Goal: Transaction & Acquisition: Purchase product/service

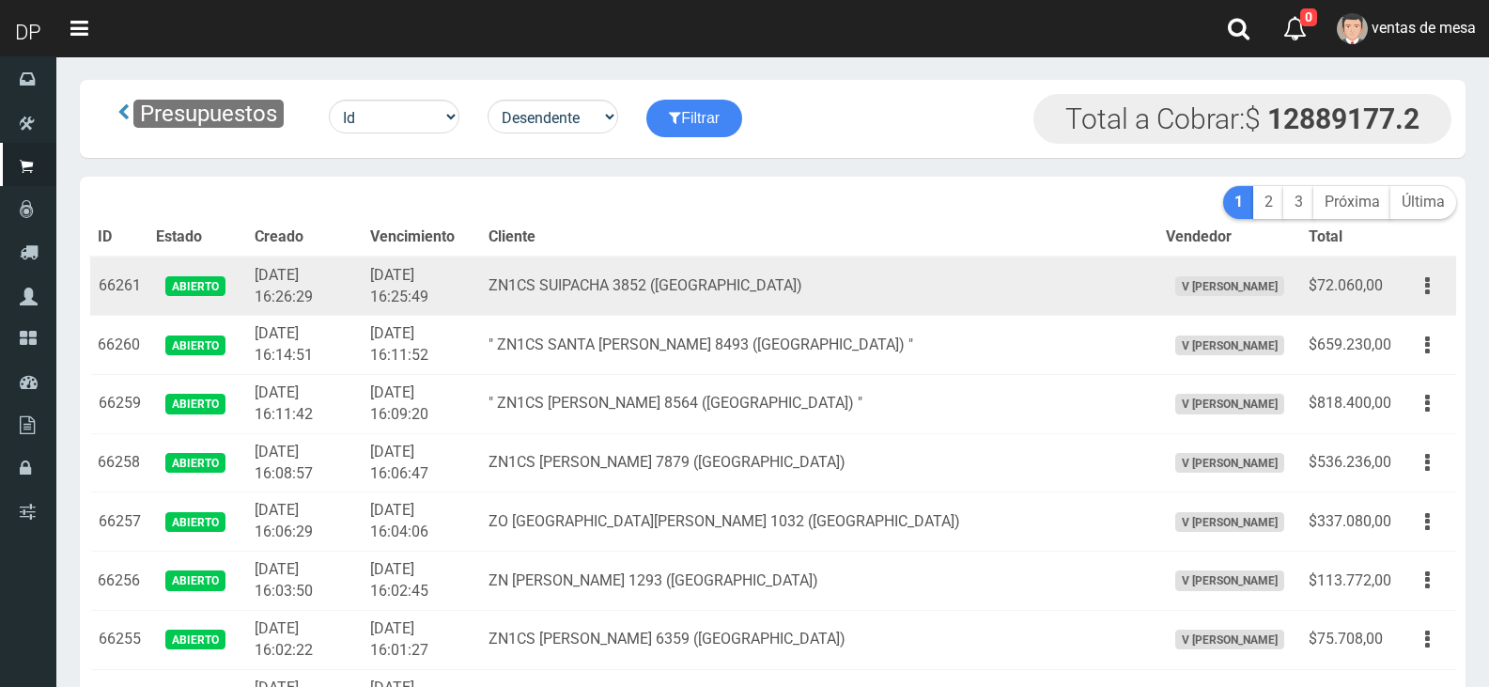
scroll to position [1238, 0]
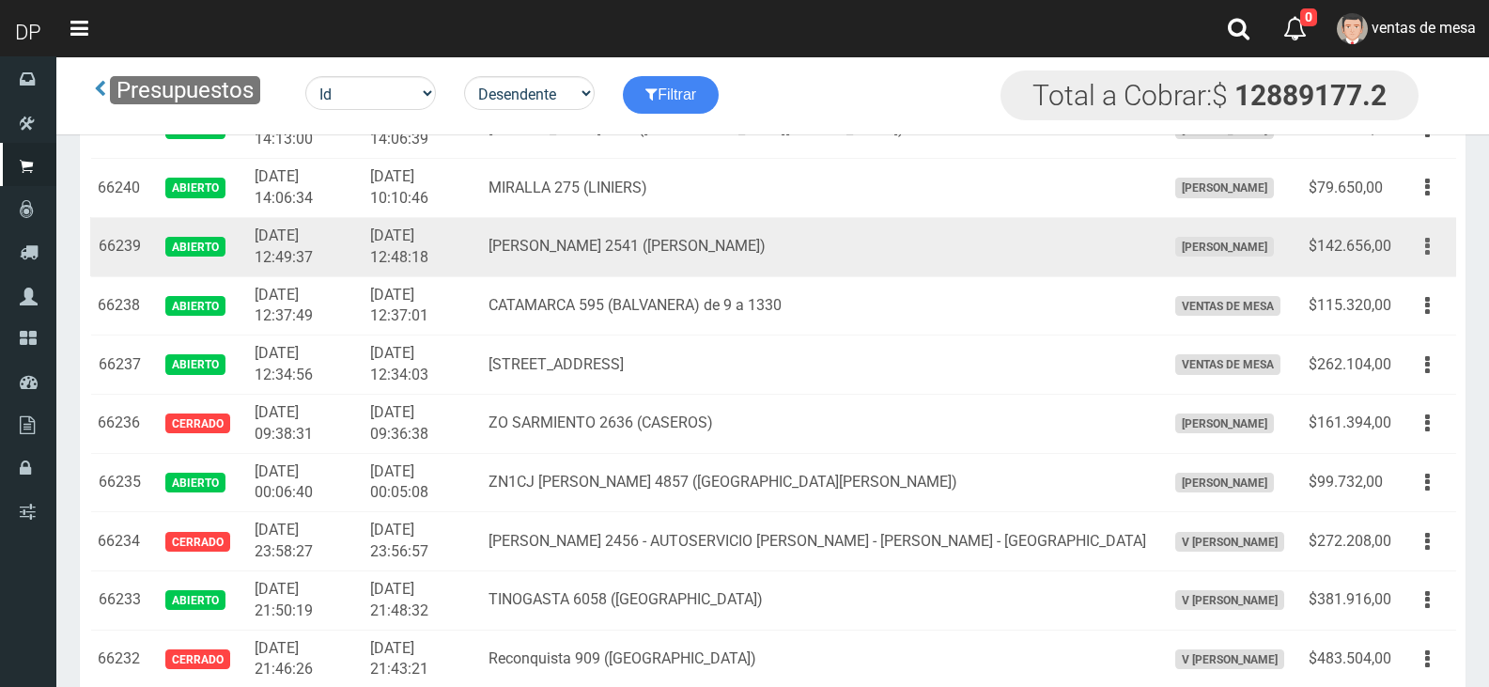
click at [1417, 245] on button "button" at bounding box center [1427, 246] width 42 height 33
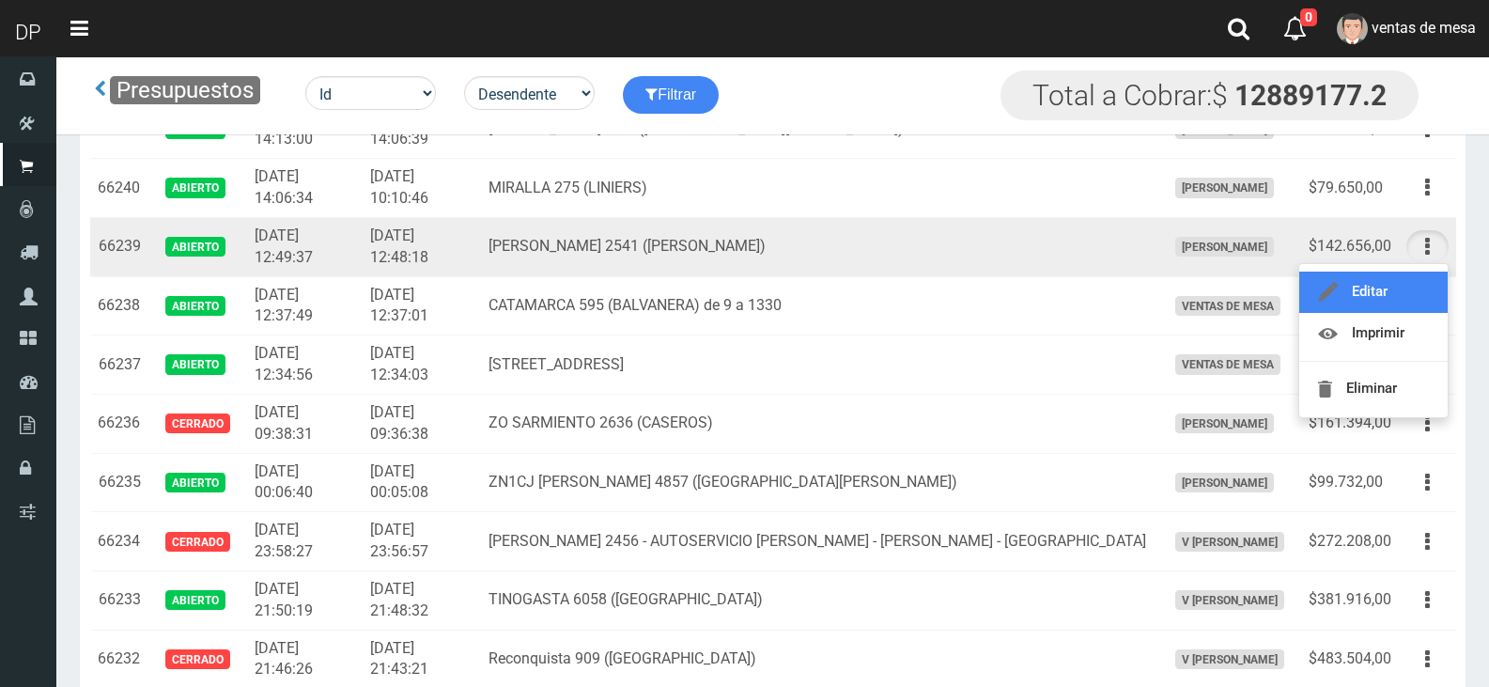
click at [1417, 290] on link "Editar" at bounding box center [1373, 292] width 148 height 41
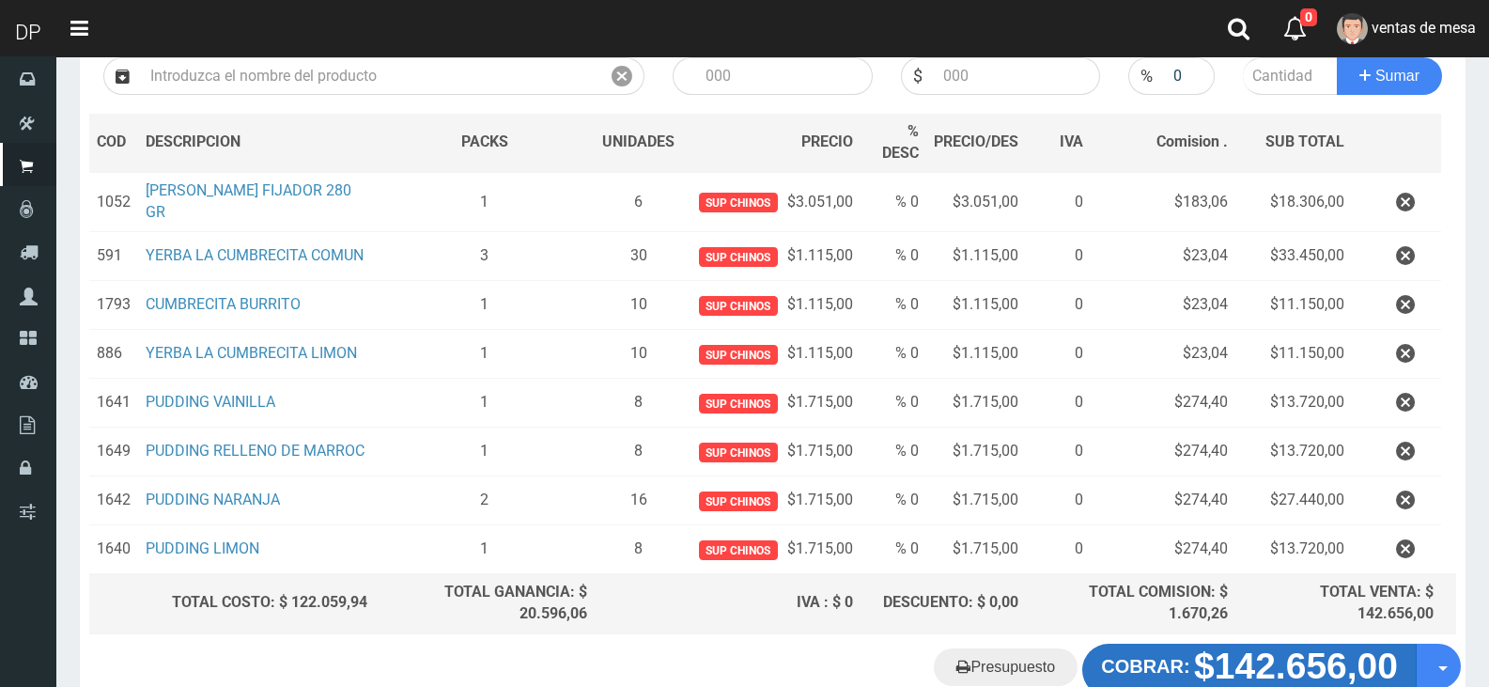
scroll to position [282, 0]
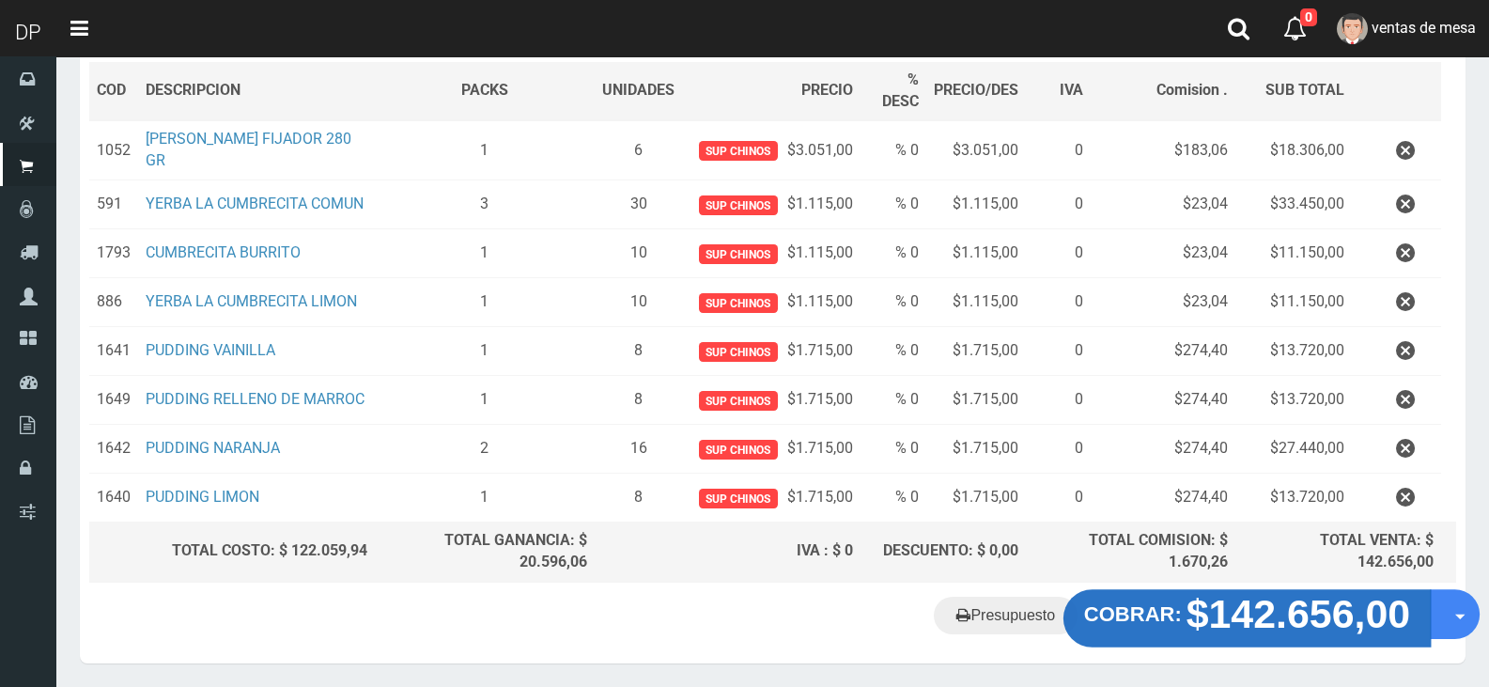
click at [1260, 612] on strong "$142.656,00" at bounding box center [1299, 613] width 225 height 44
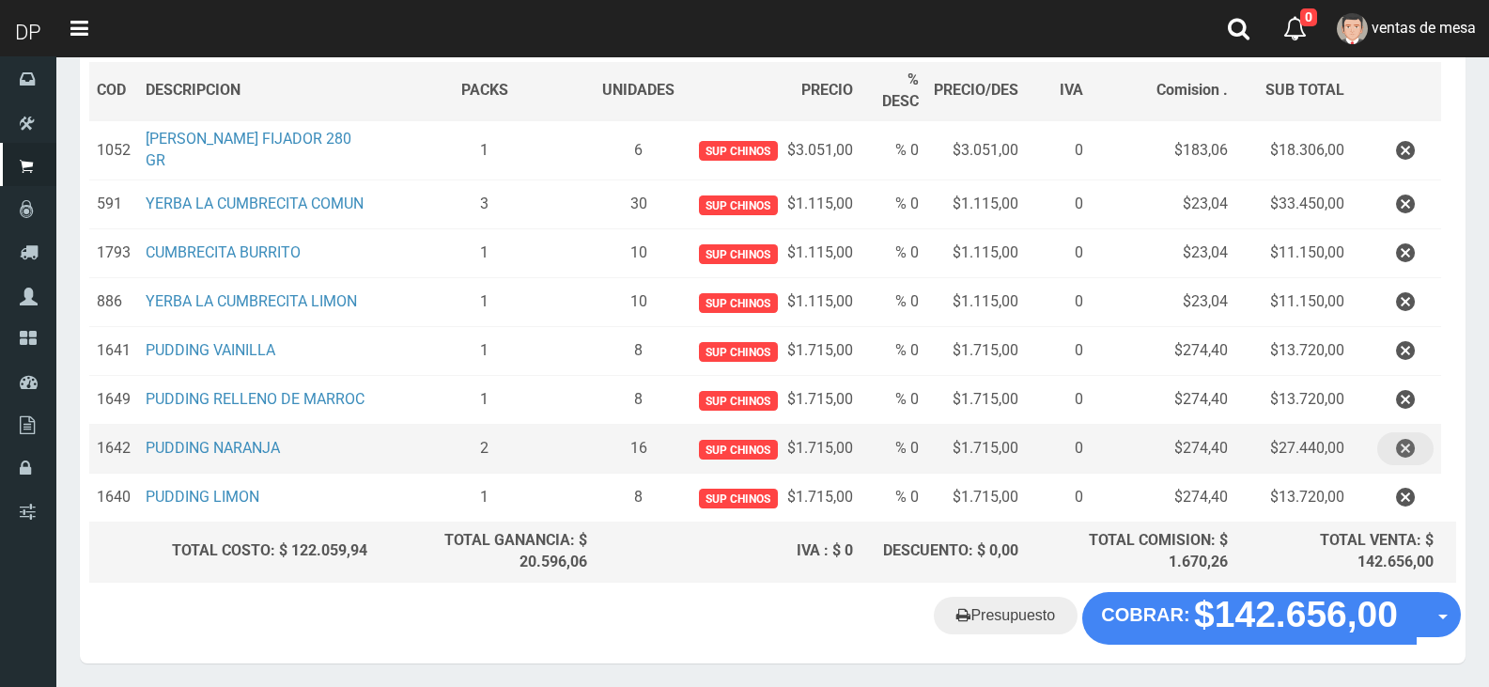
click at [1393, 451] on button "button" at bounding box center [1405, 448] width 56 height 33
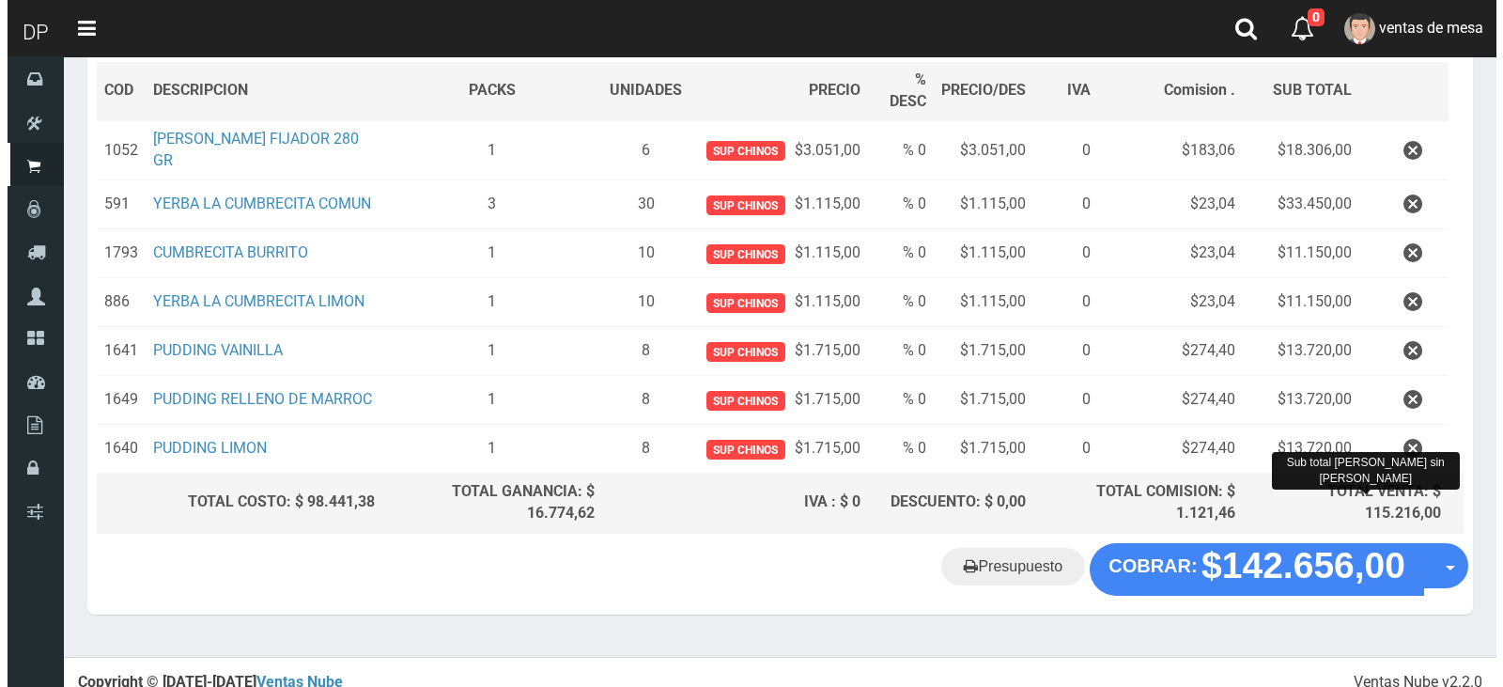
scroll to position [297, 0]
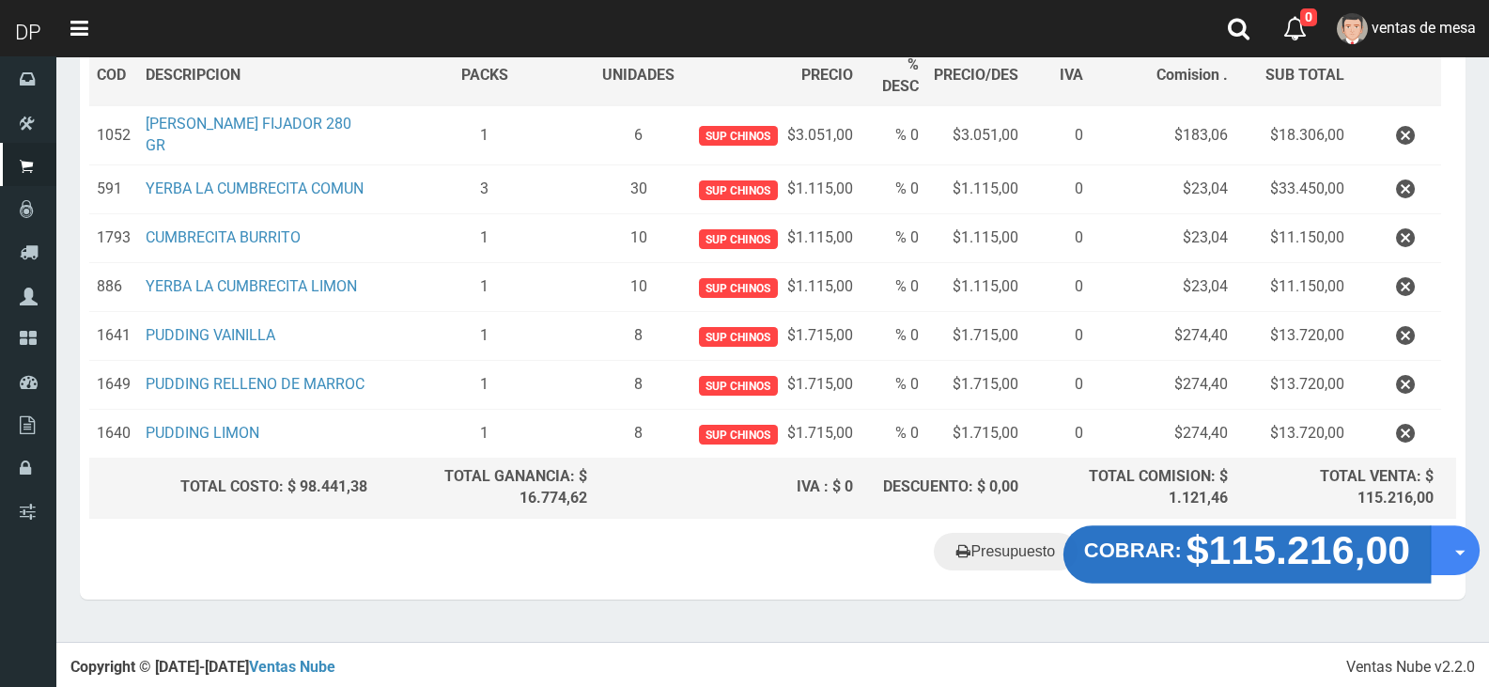
click at [1349, 541] on strong "$115.216,00" at bounding box center [1299, 549] width 225 height 44
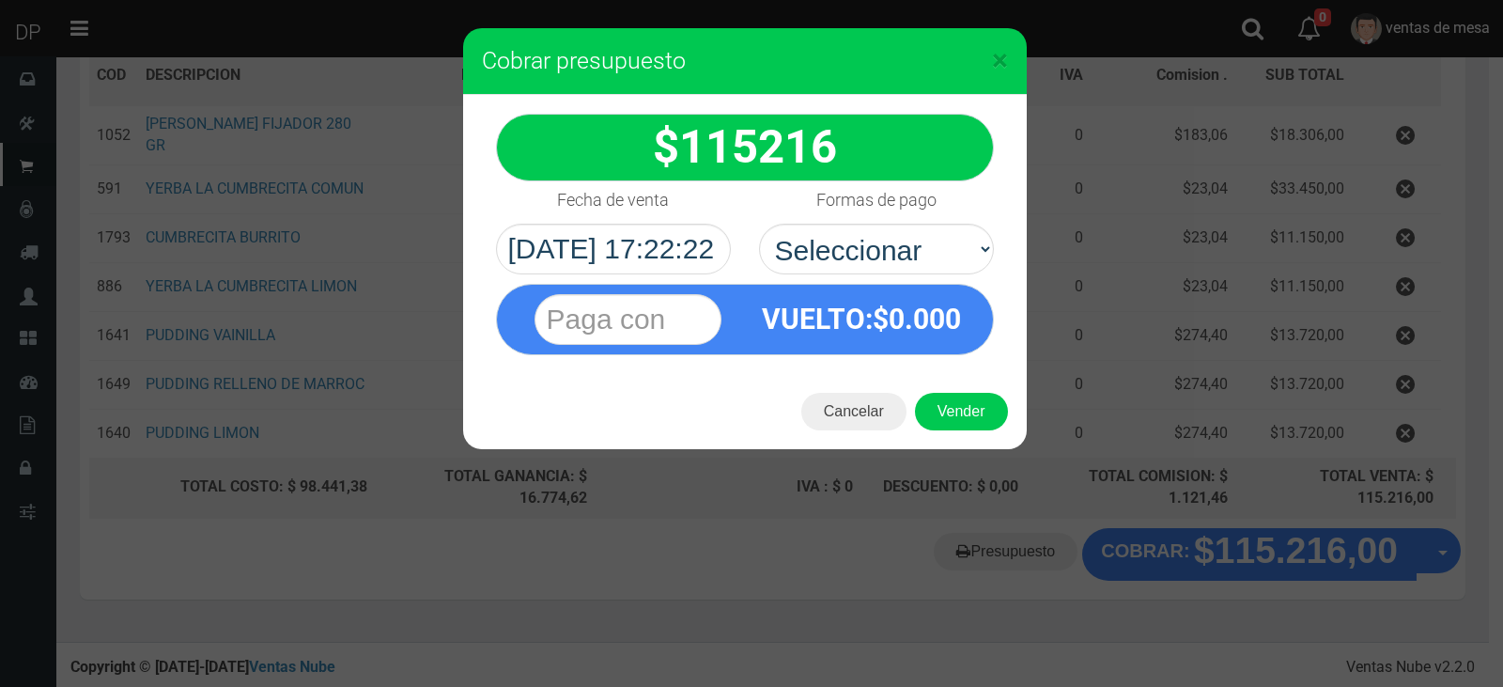
select select "Efectivo"
click at [759, 224] on select "Seleccionar Efectivo Tarjeta de Crédito Depósito Débito" at bounding box center [876, 249] width 235 height 51
click at [954, 403] on button "Vender" at bounding box center [961, 412] width 93 height 38
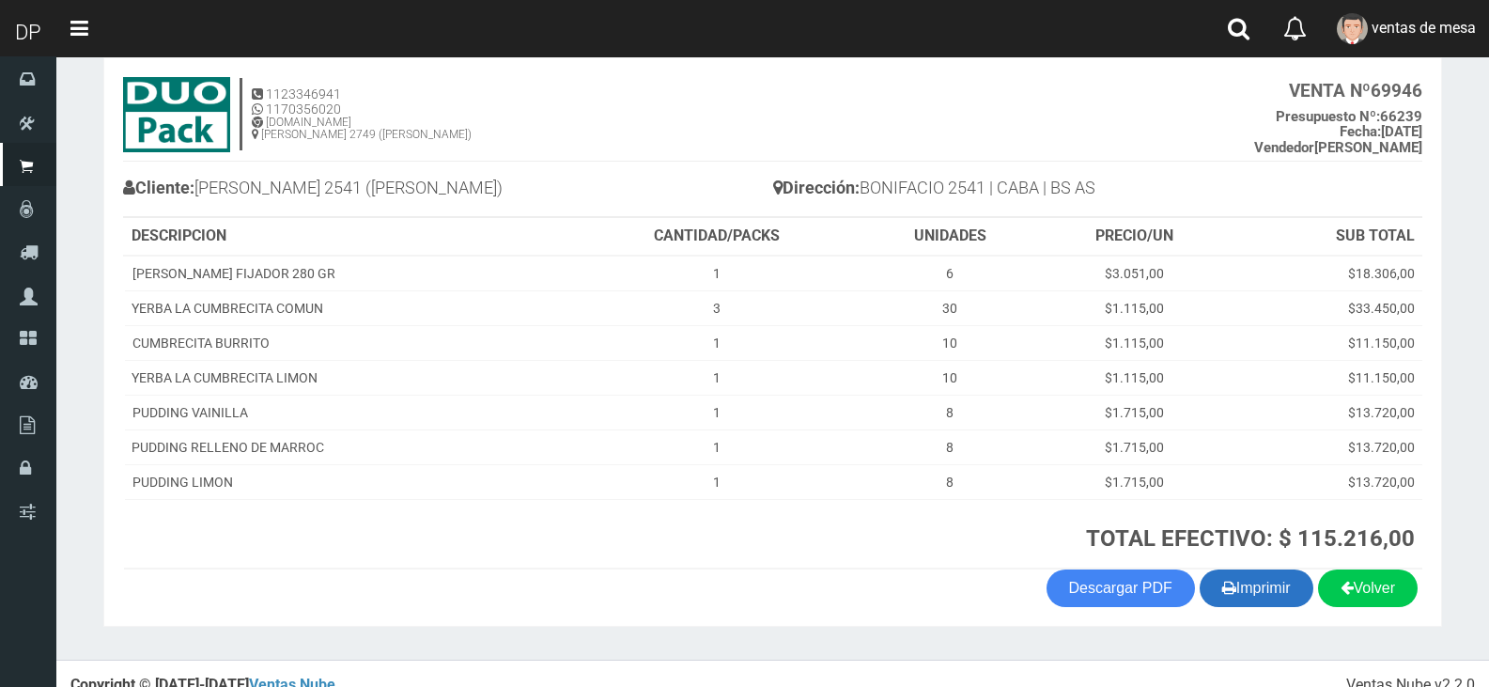
scroll to position [124, 0]
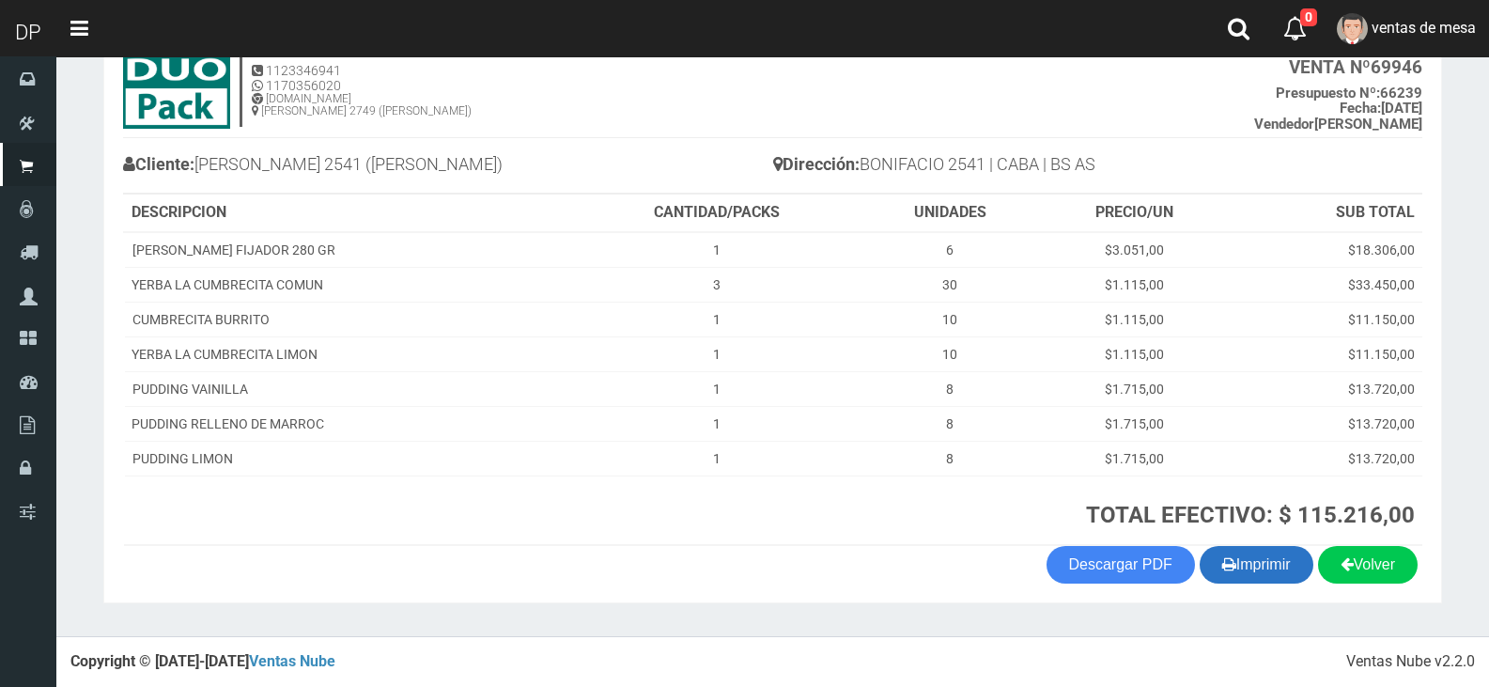
click at [1213, 577] on button "Imprimir" at bounding box center [1257, 565] width 114 height 38
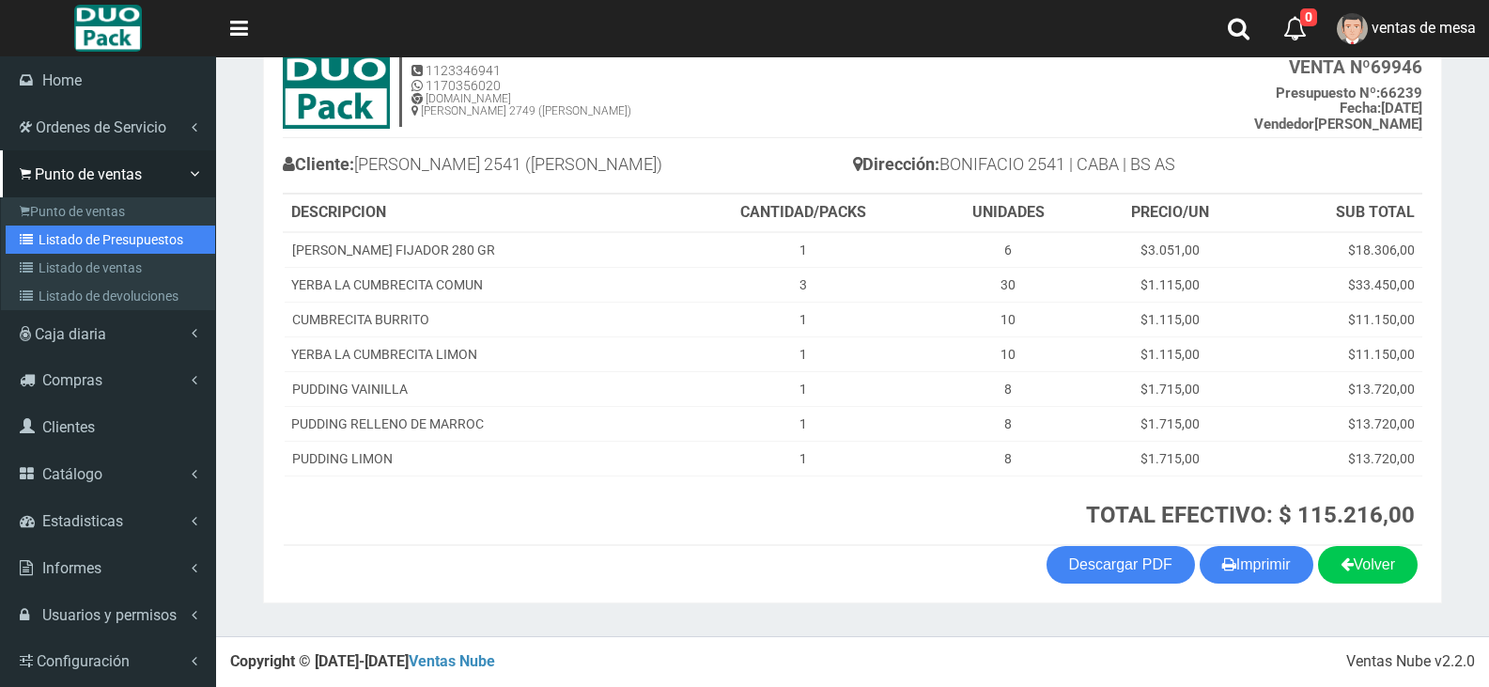
click at [70, 241] on link "Listado de Presupuestos" at bounding box center [111, 239] width 210 height 28
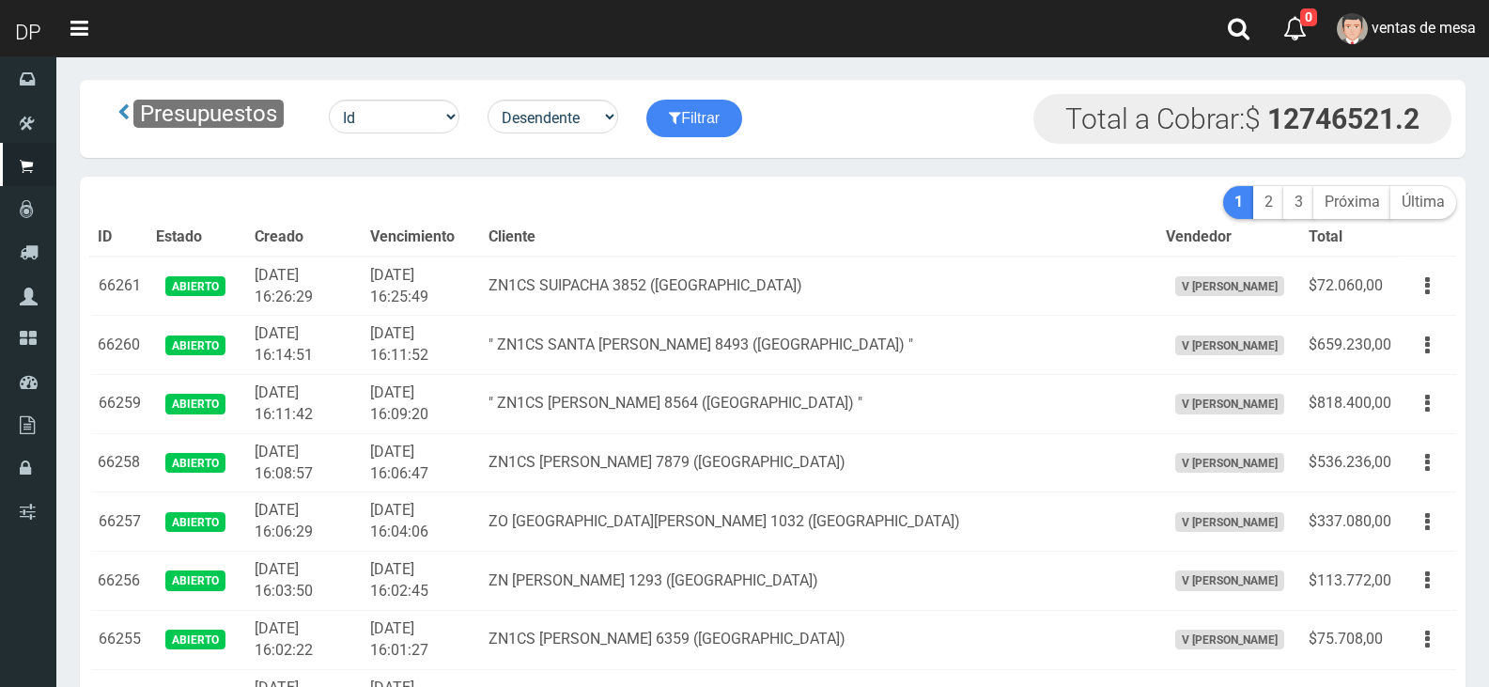
click at [422, 230] on th "Vencimiento" at bounding box center [422, 238] width 118 height 38
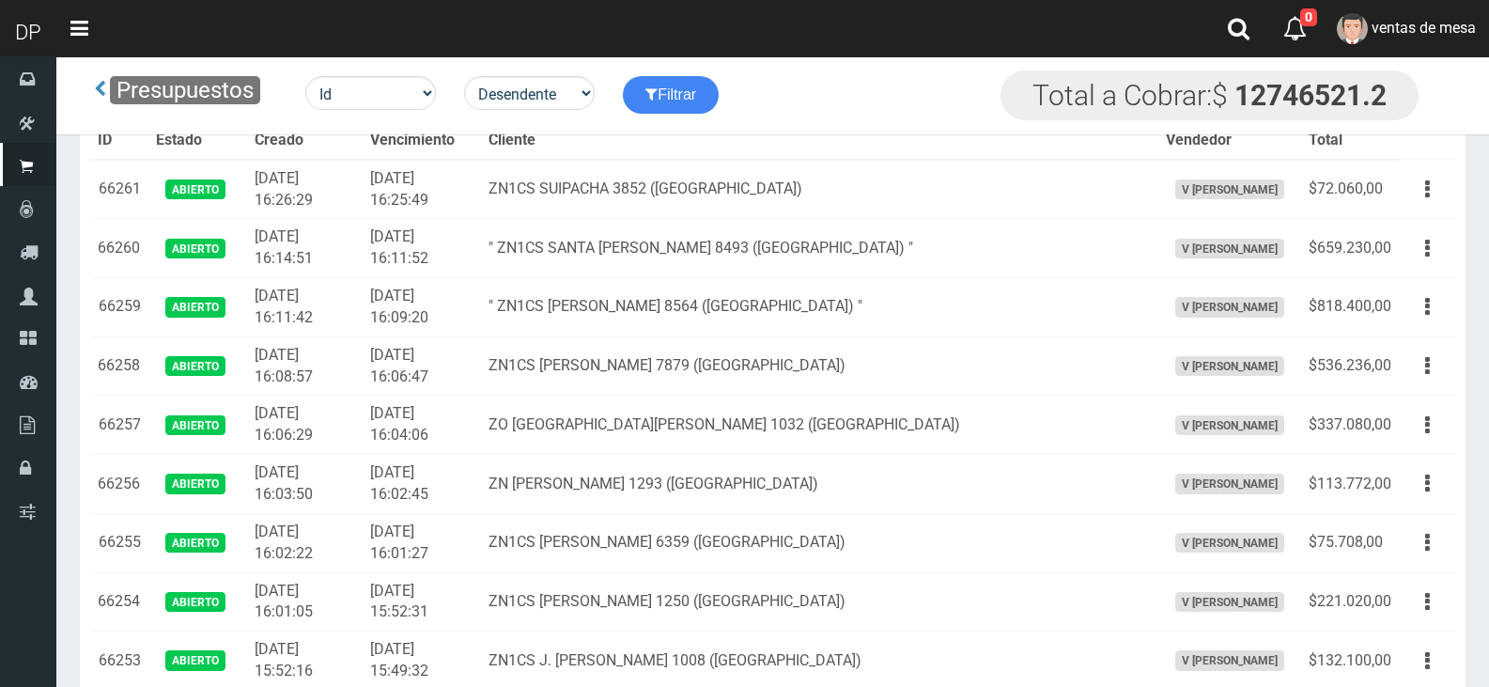
scroll to position [5950, 0]
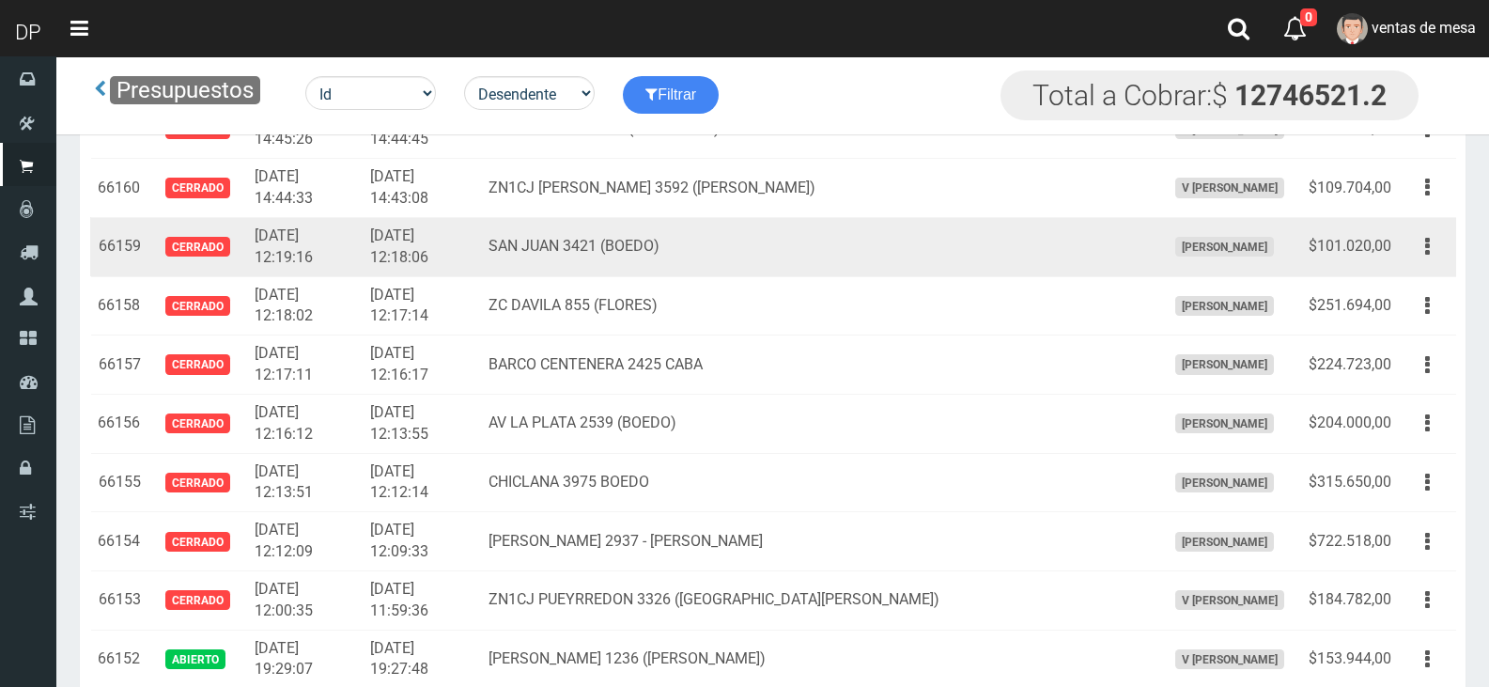
click at [1429, 253] on icon "button" at bounding box center [1427, 246] width 5 height 33
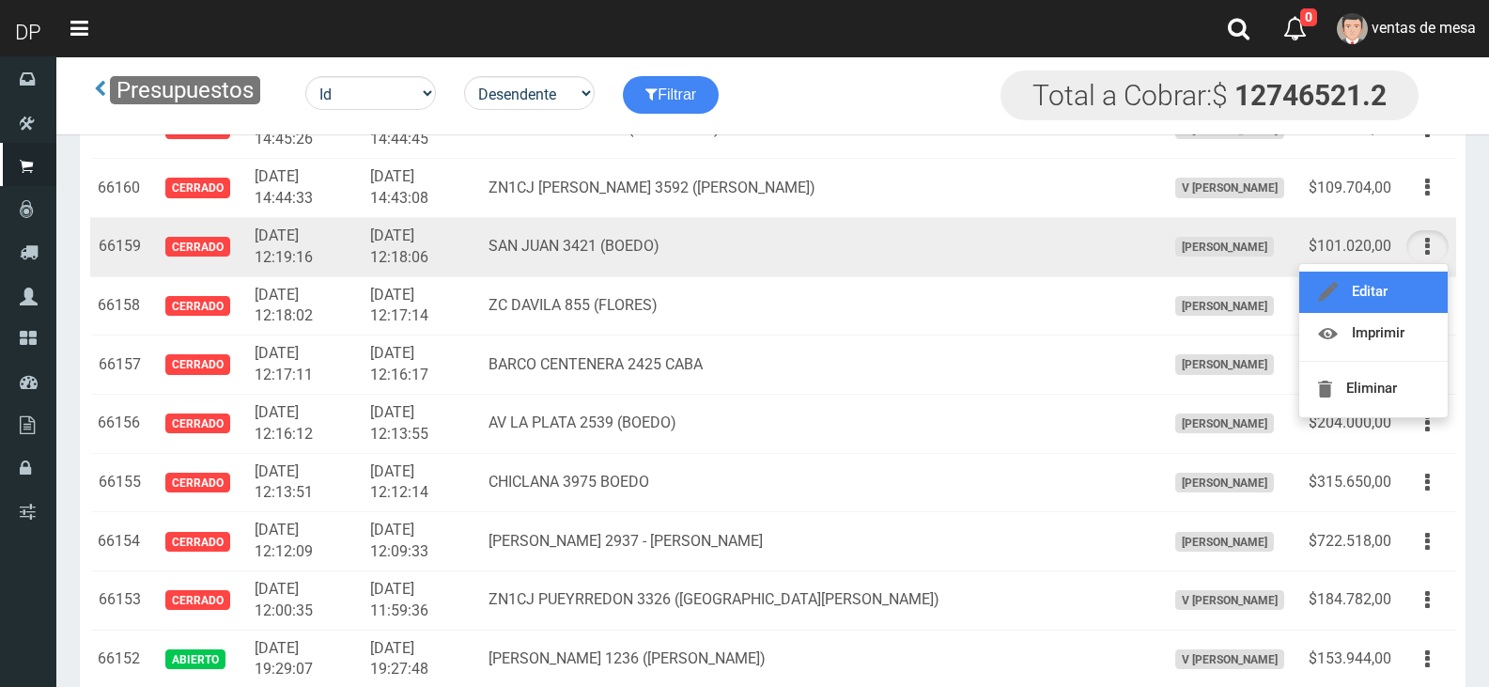
click at [1407, 285] on link "Editar" at bounding box center [1373, 292] width 148 height 41
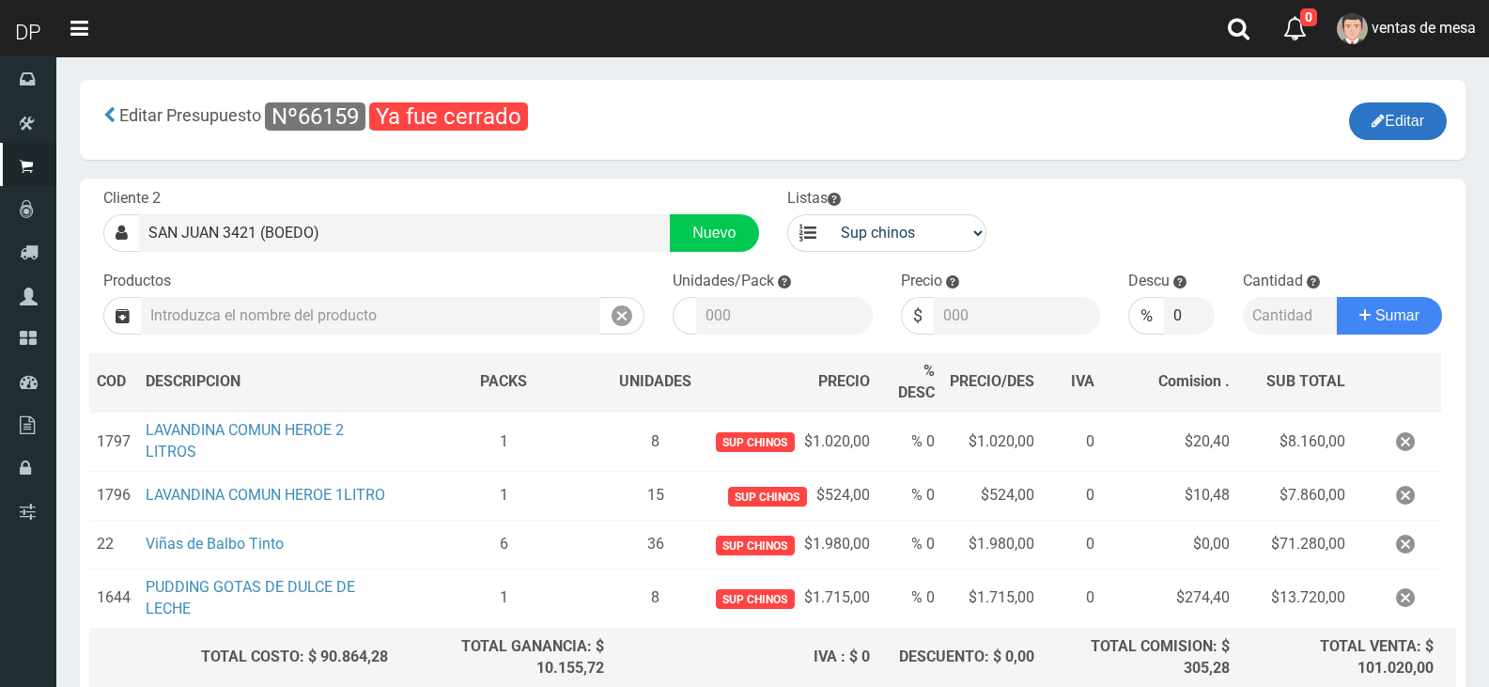
click at [1417, 116] on button "Editar" at bounding box center [1398, 121] width 98 height 38
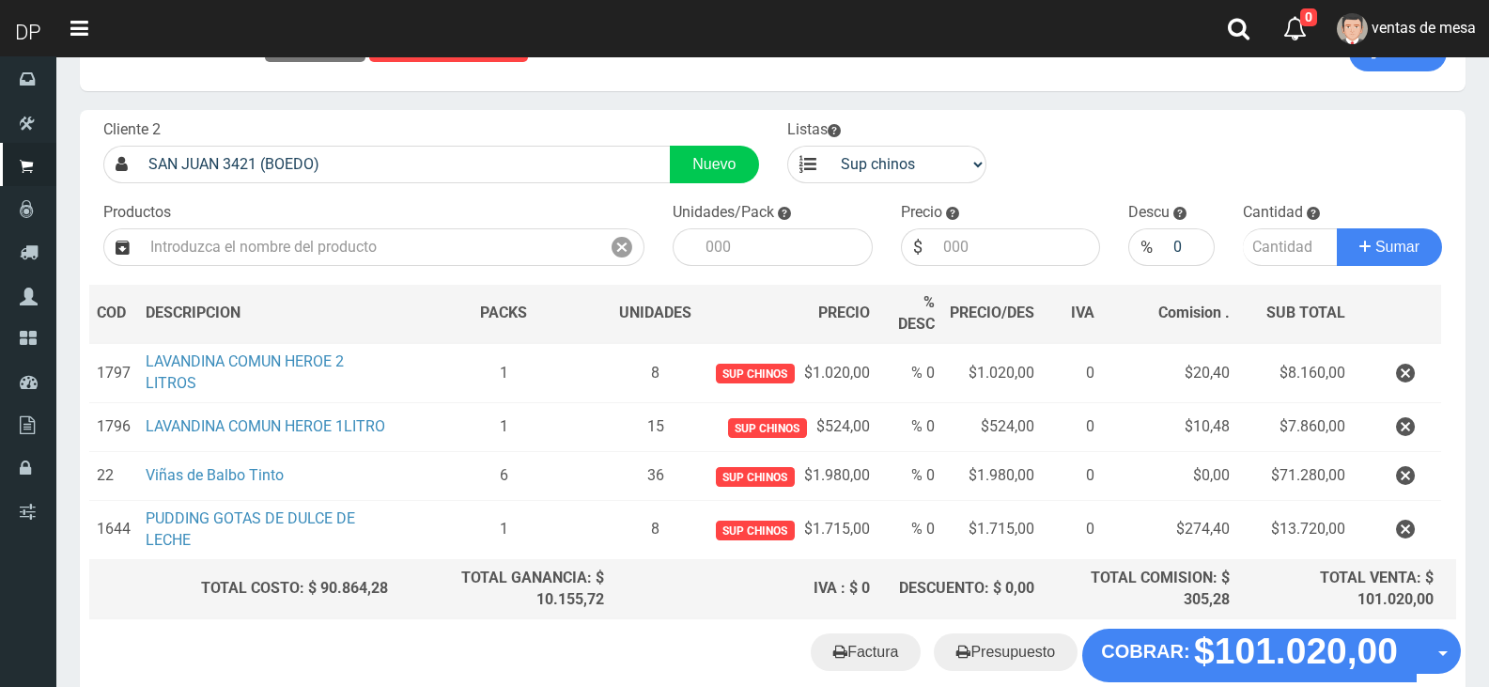
scroll to position [179, 0]
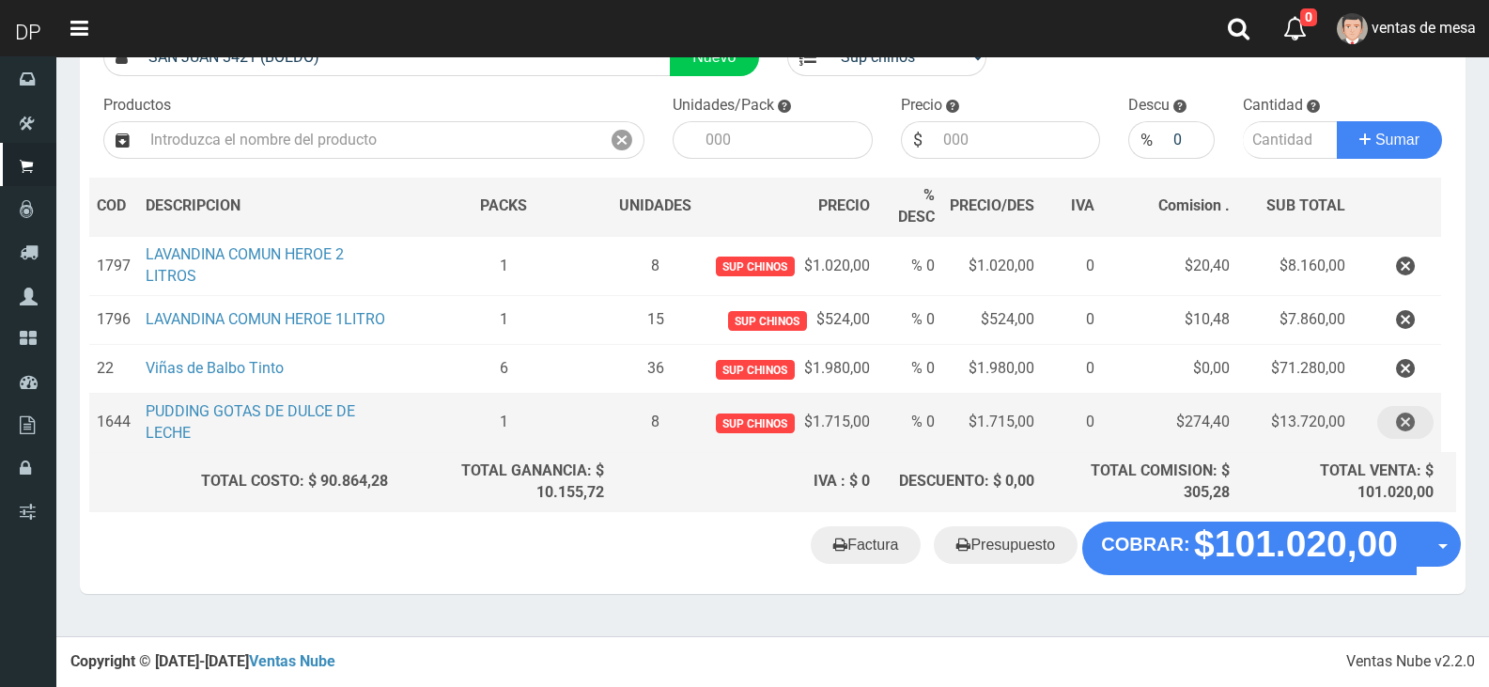
click at [1403, 424] on icon "button" at bounding box center [1405, 422] width 19 height 33
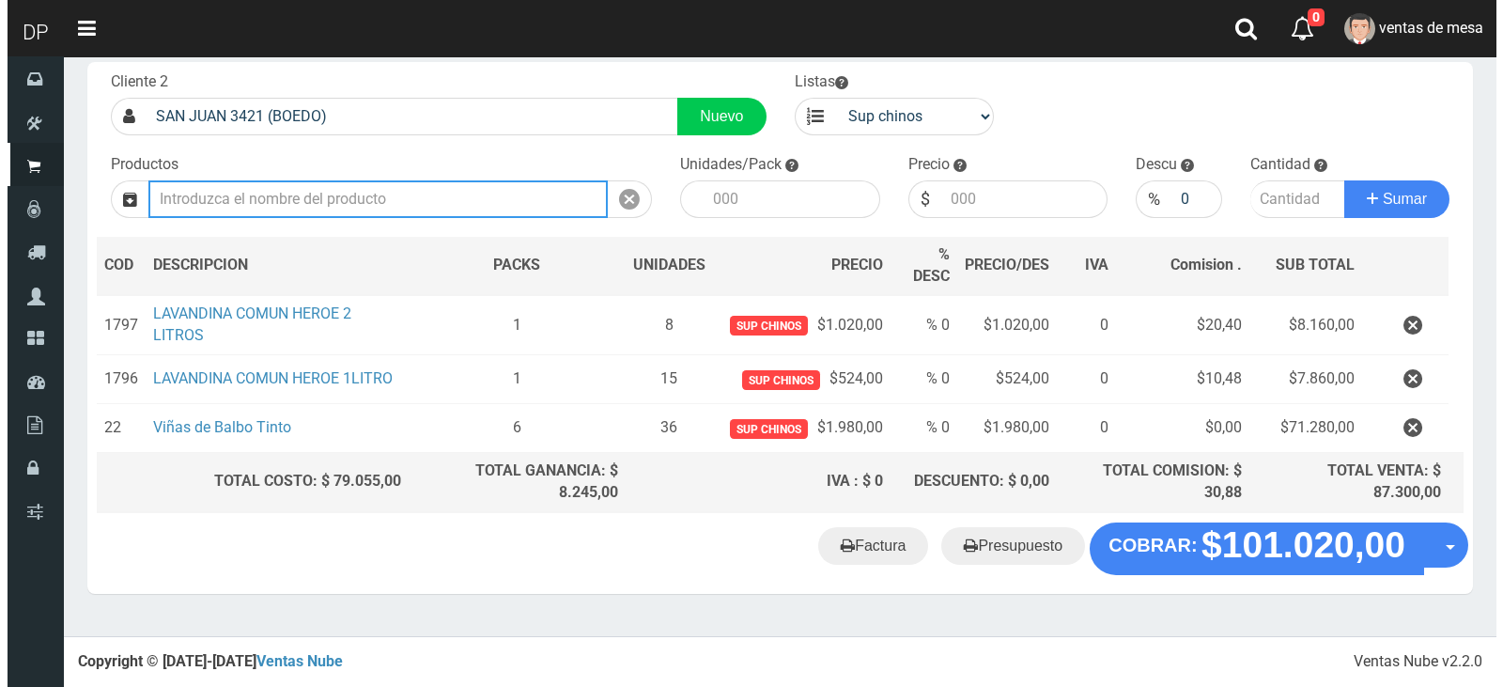
scroll to position [111, 0]
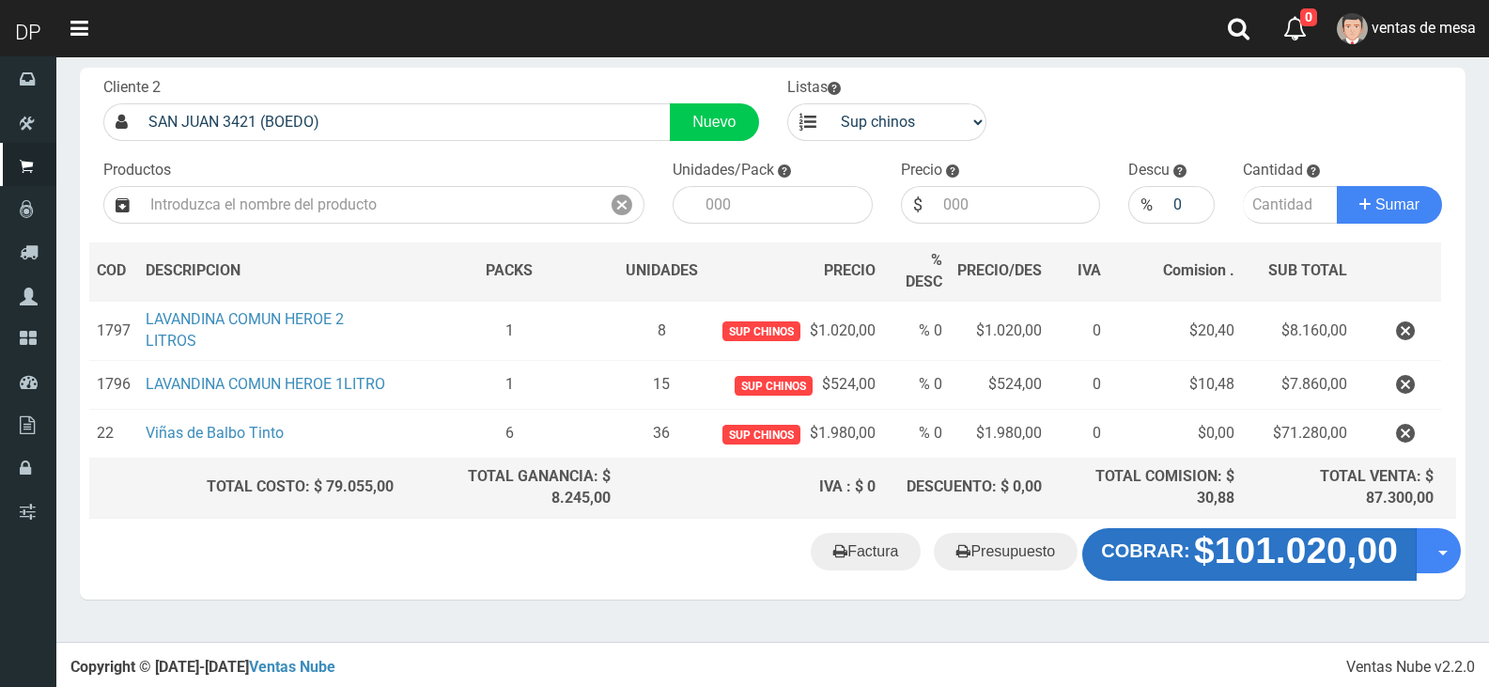
click at [1210, 551] on strong "$101.020,00" at bounding box center [1296, 550] width 204 height 40
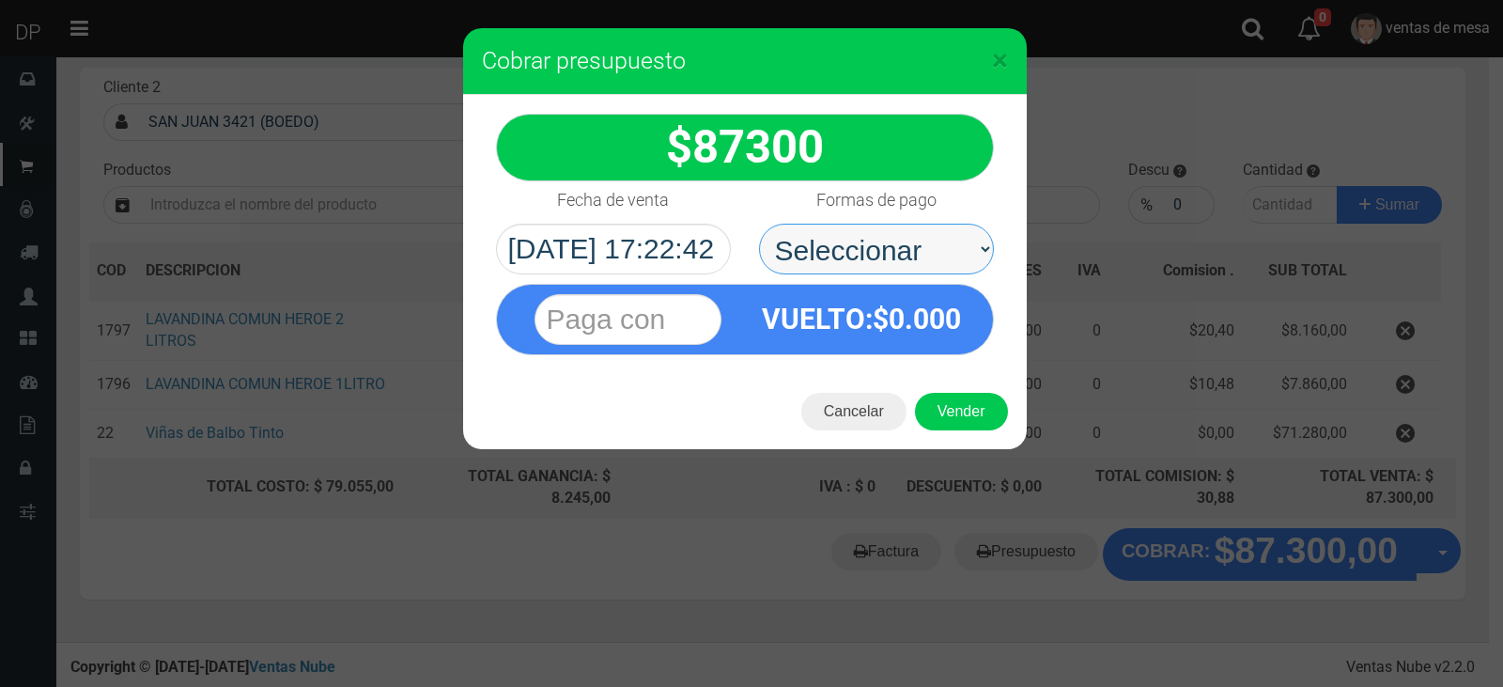
click at [932, 267] on select "Seleccionar Efectivo Tarjeta de Crédito Depósito Débito" at bounding box center [876, 249] width 235 height 51
select select "Efectivo"
click at [759, 224] on select "Seleccionar Efectivo Tarjeta de Crédito Depósito Débito" at bounding box center [876, 249] width 235 height 51
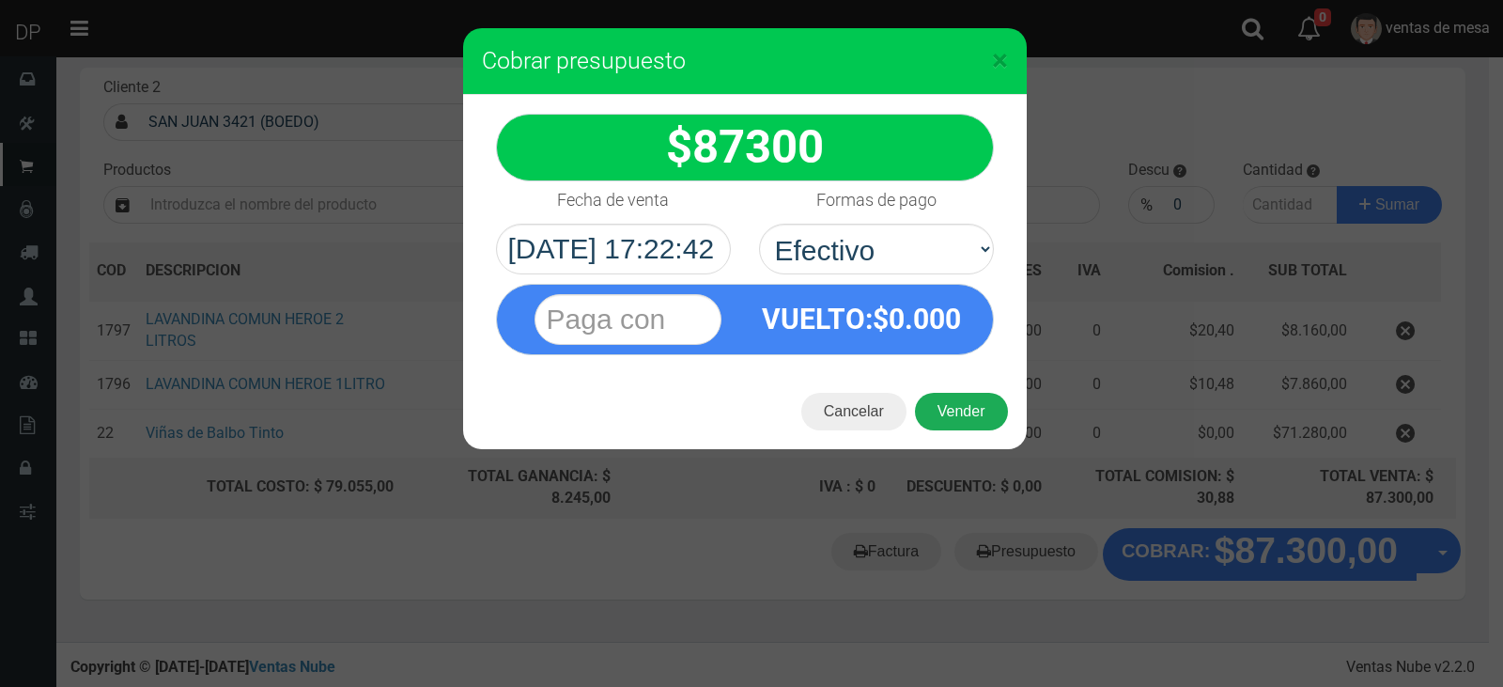
click at [955, 409] on button "Vender" at bounding box center [961, 412] width 93 height 38
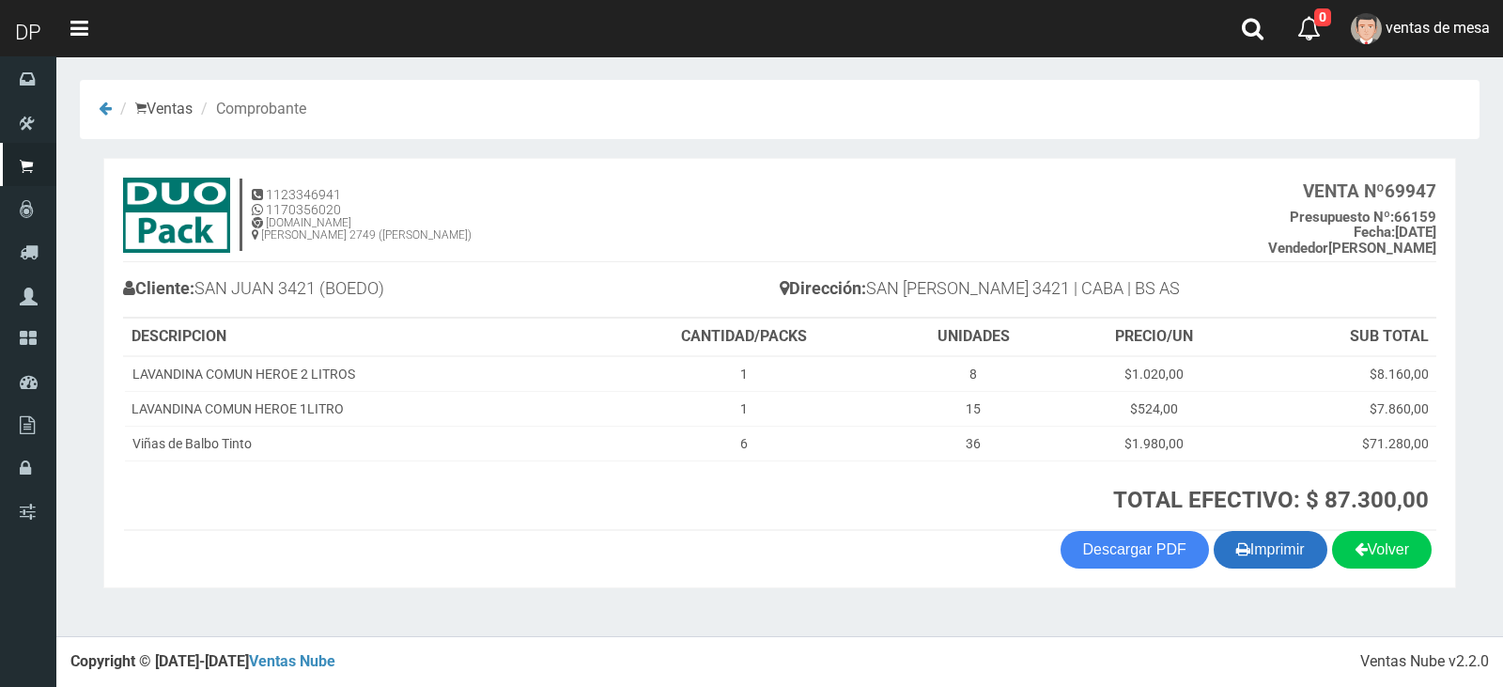
click at [1300, 547] on button "Imprimir" at bounding box center [1271, 550] width 114 height 38
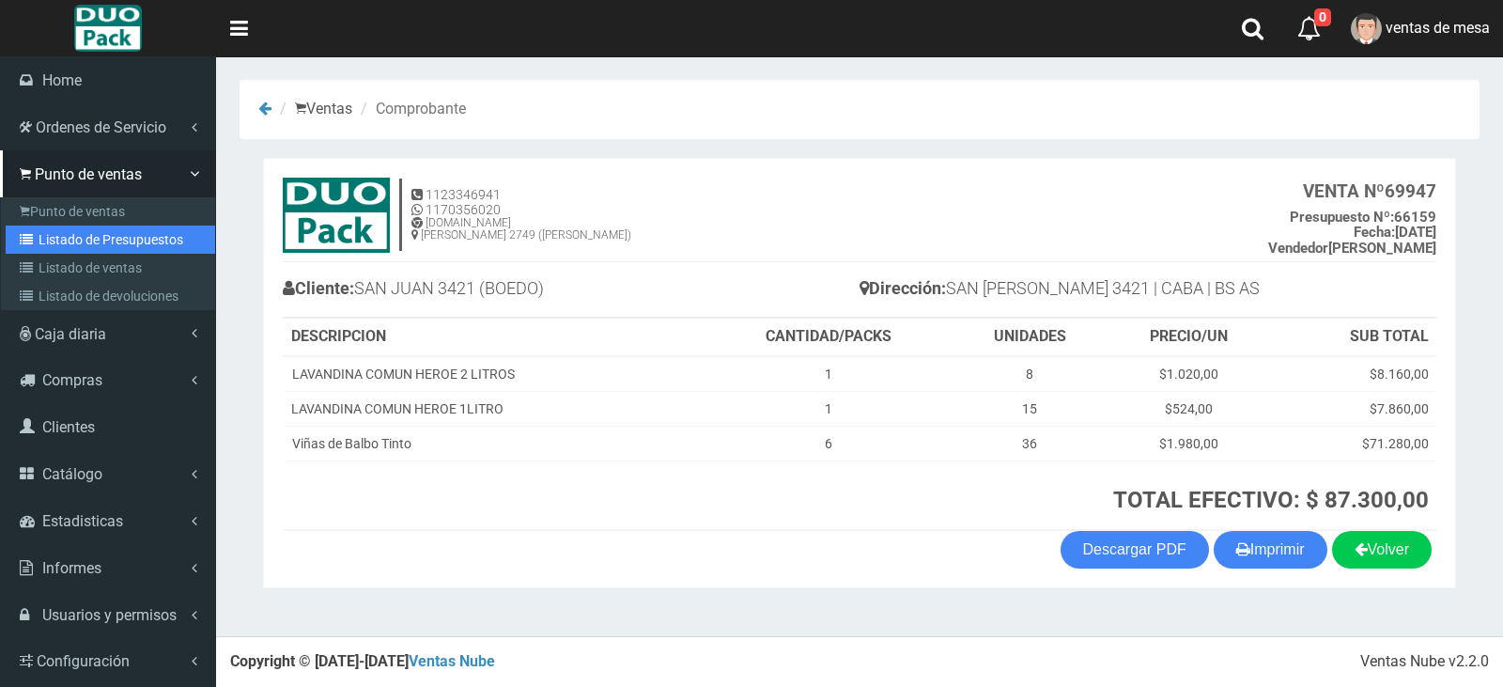
click at [43, 231] on link "Listado de Presupuestos" at bounding box center [111, 239] width 210 height 28
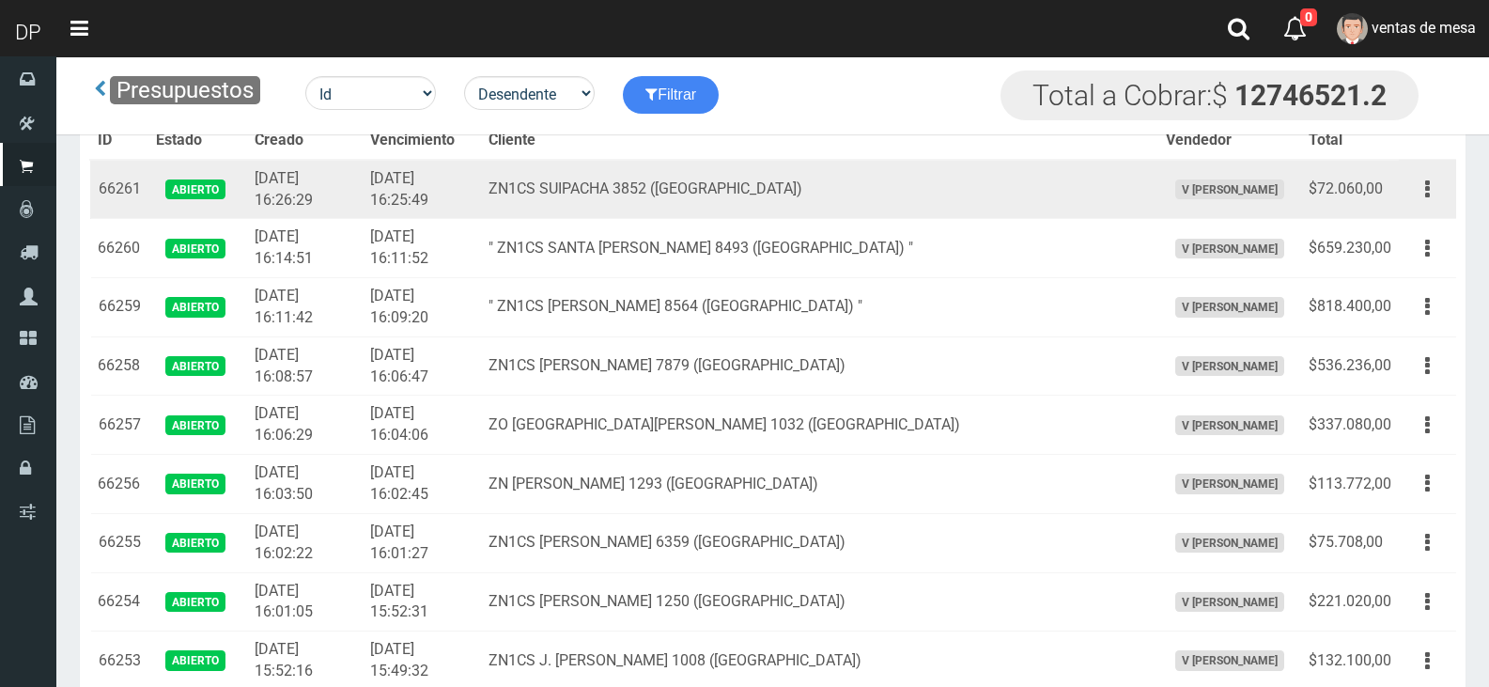
scroll to position [8305, 0]
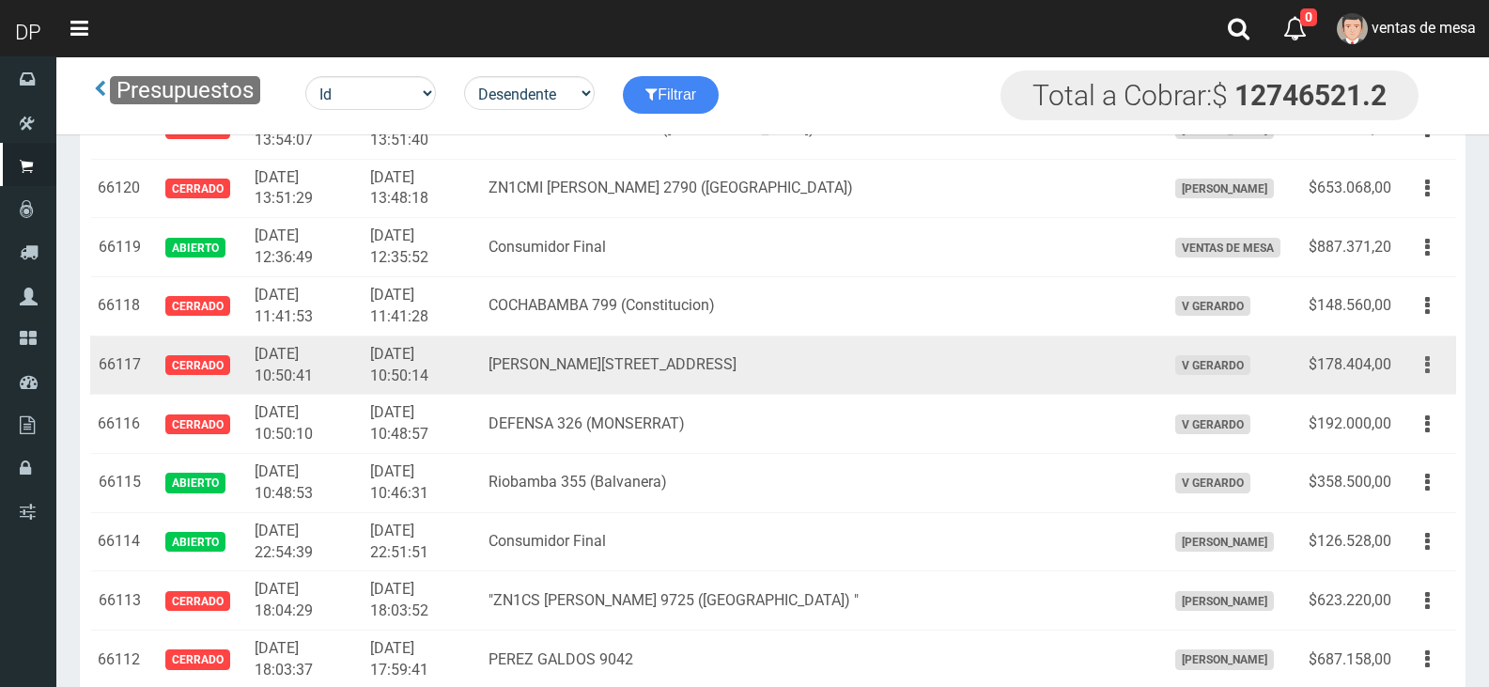
click at [1426, 373] on icon "button" at bounding box center [1427, 365] width 5 height 33
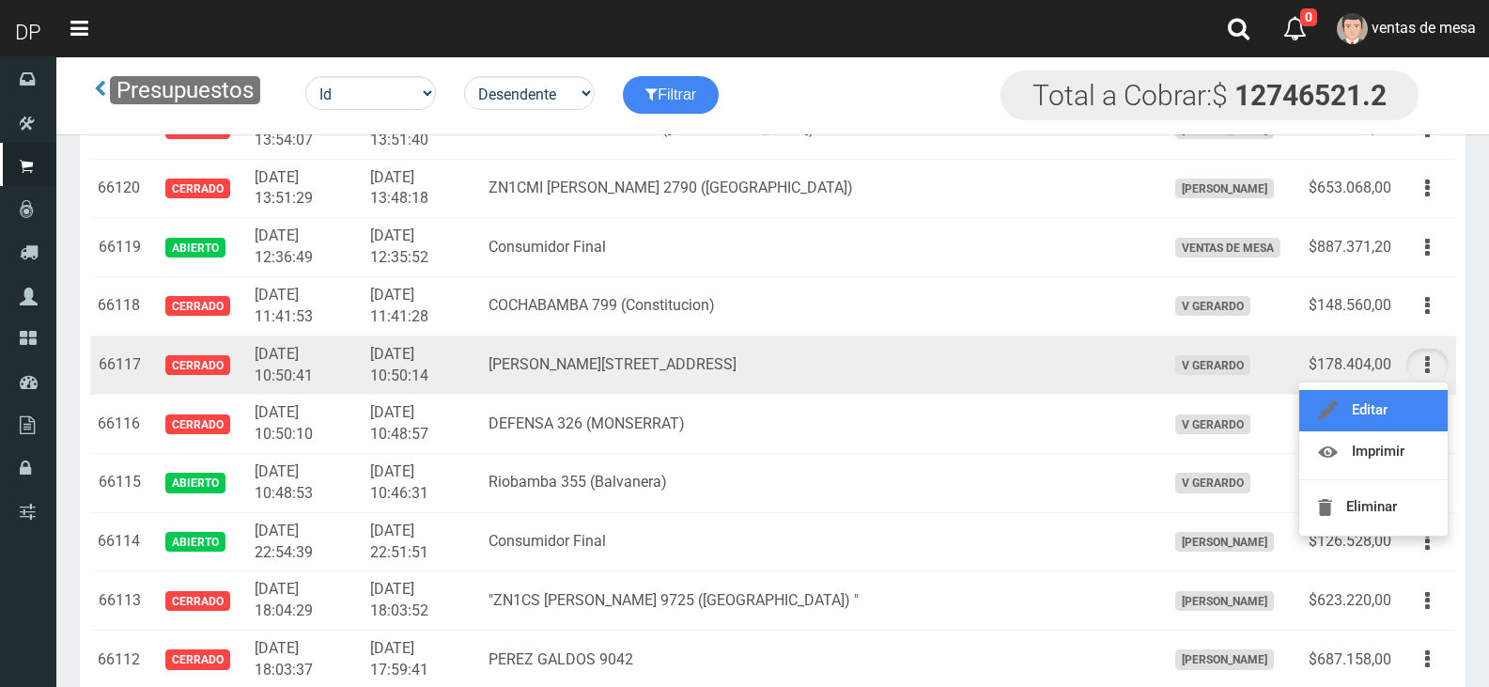
click at [1415, 404] on link "Editar" at bounding box center [1373, 410] width 148 height 41
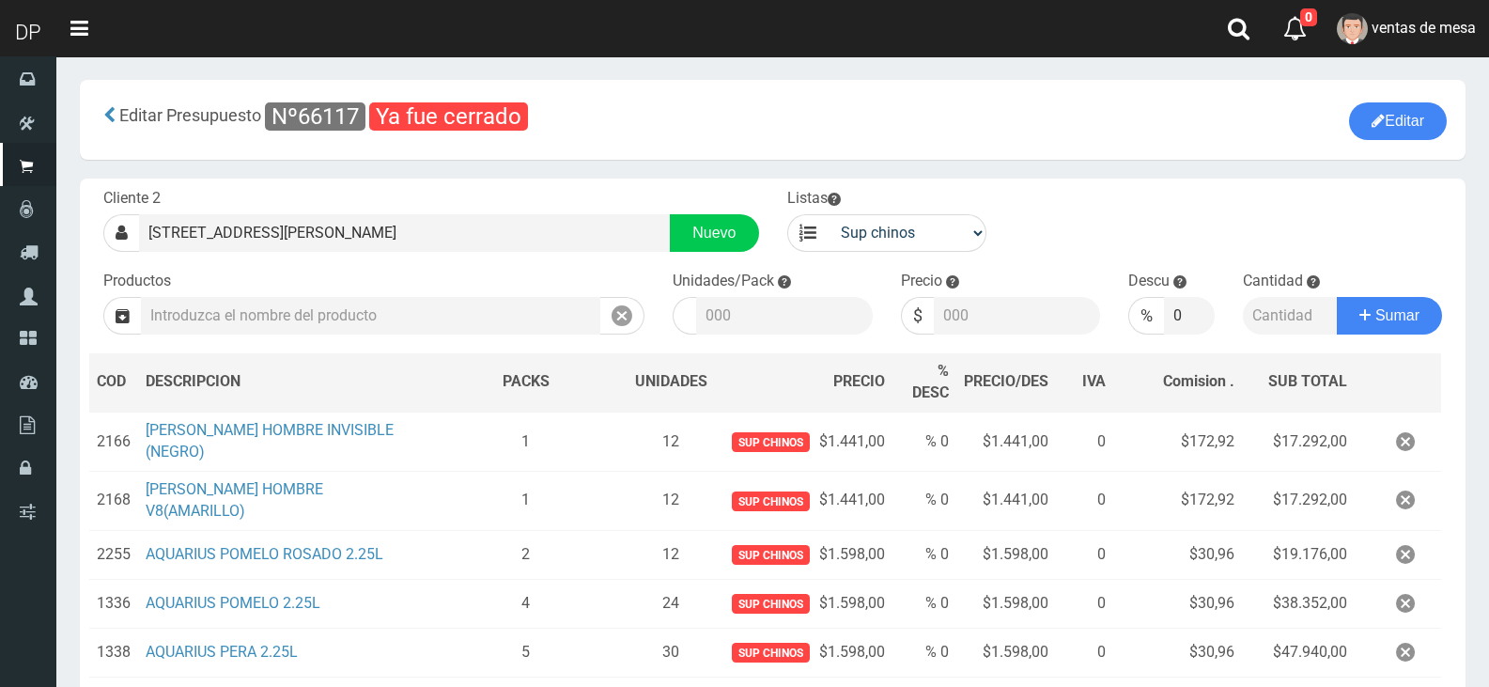
scroll to position [267, 0]
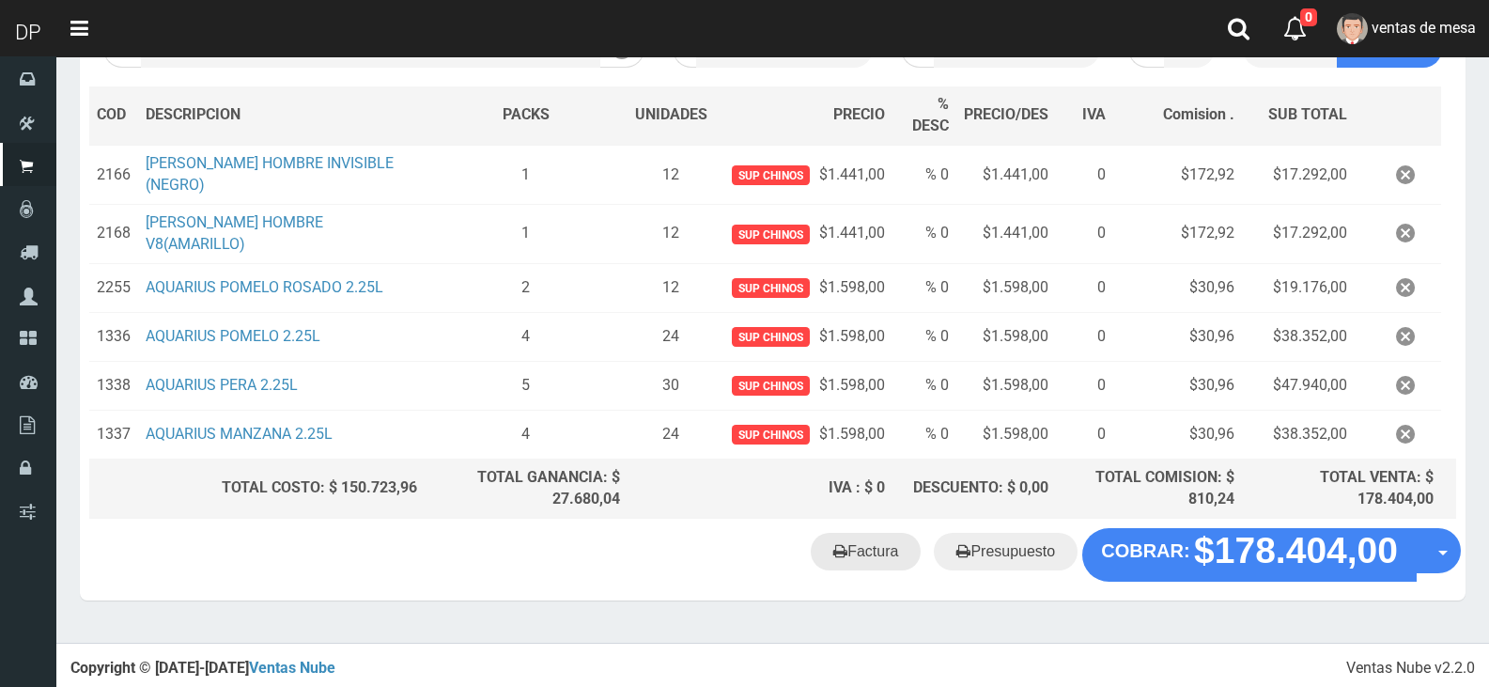
click at [863, 552] on link "Factura" at bounding box center [866, 552] width 110 height 38
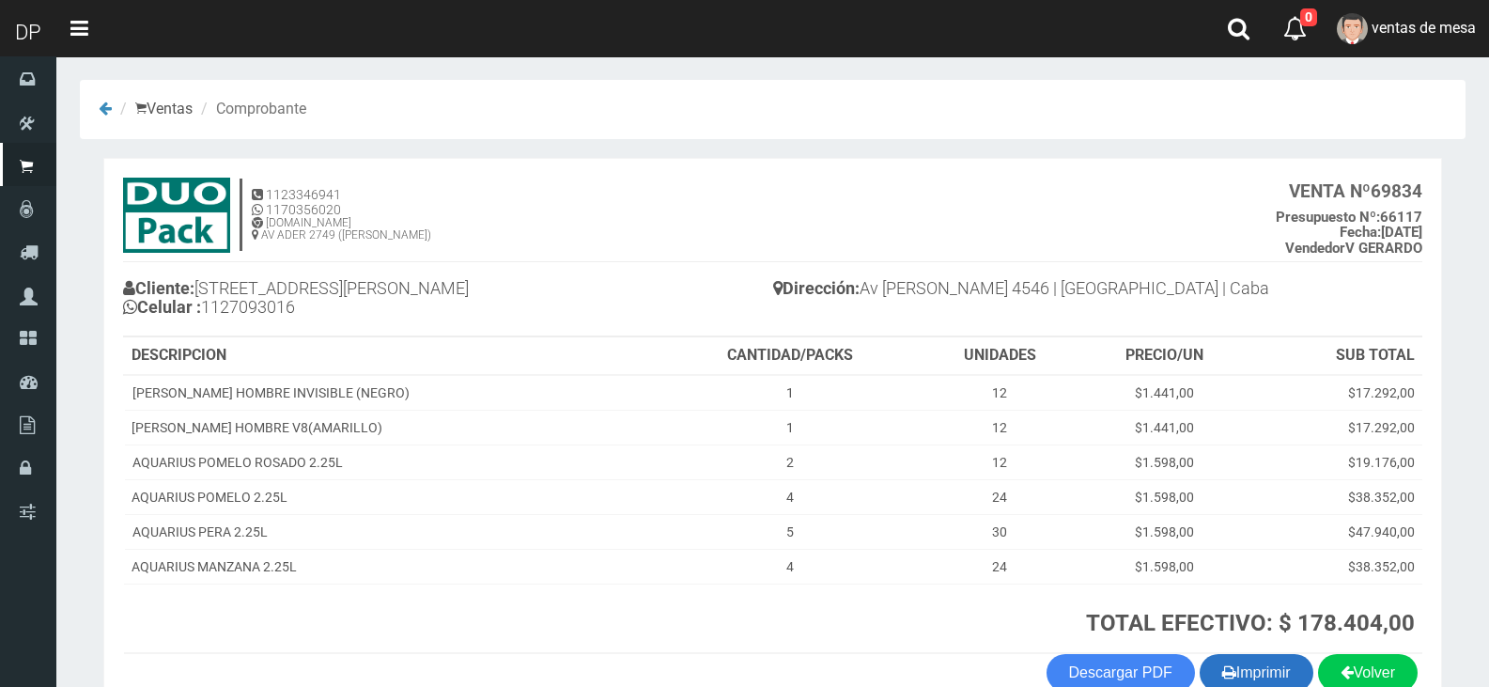
click at [1278, 665] on button "Imprimir" at bounding box center [1257, 673] width 114 height 38
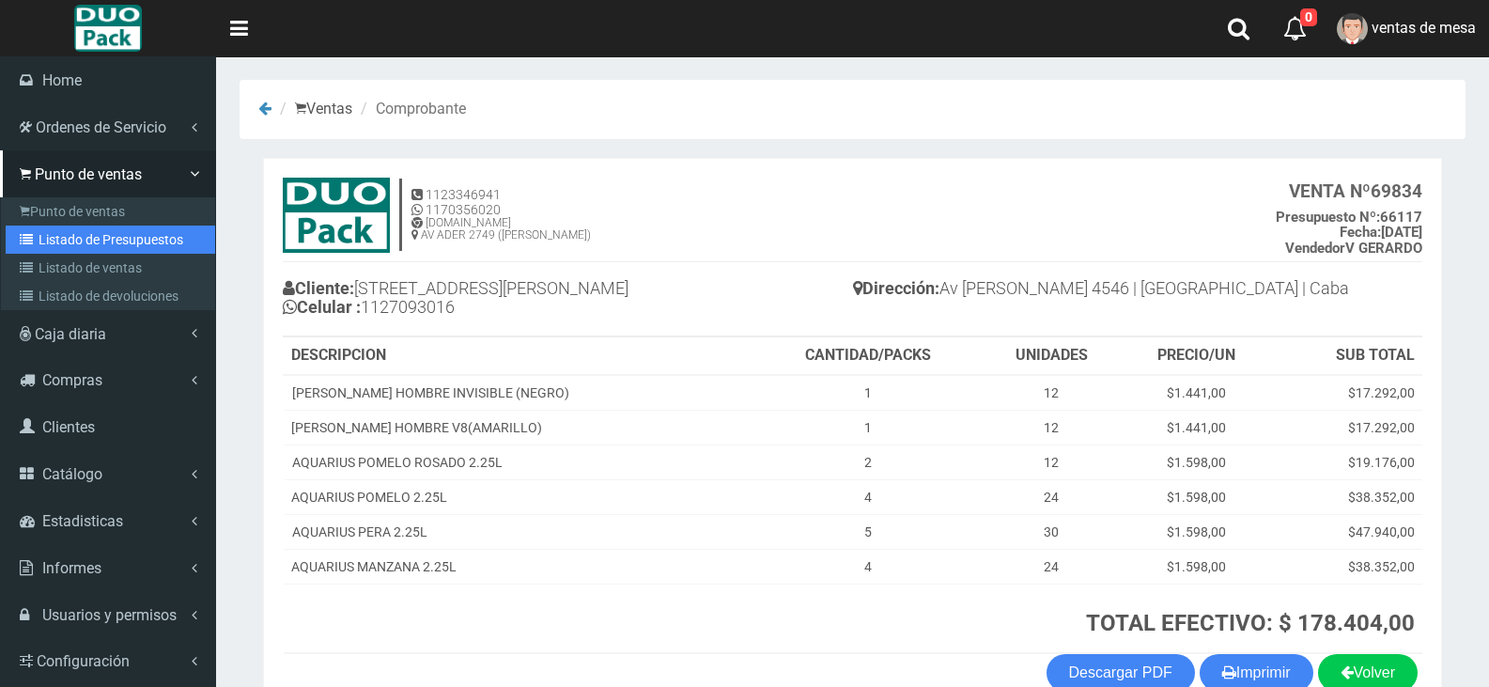
click at [37, 236] on icon at bounding box center [29, 239] width 19 height 13
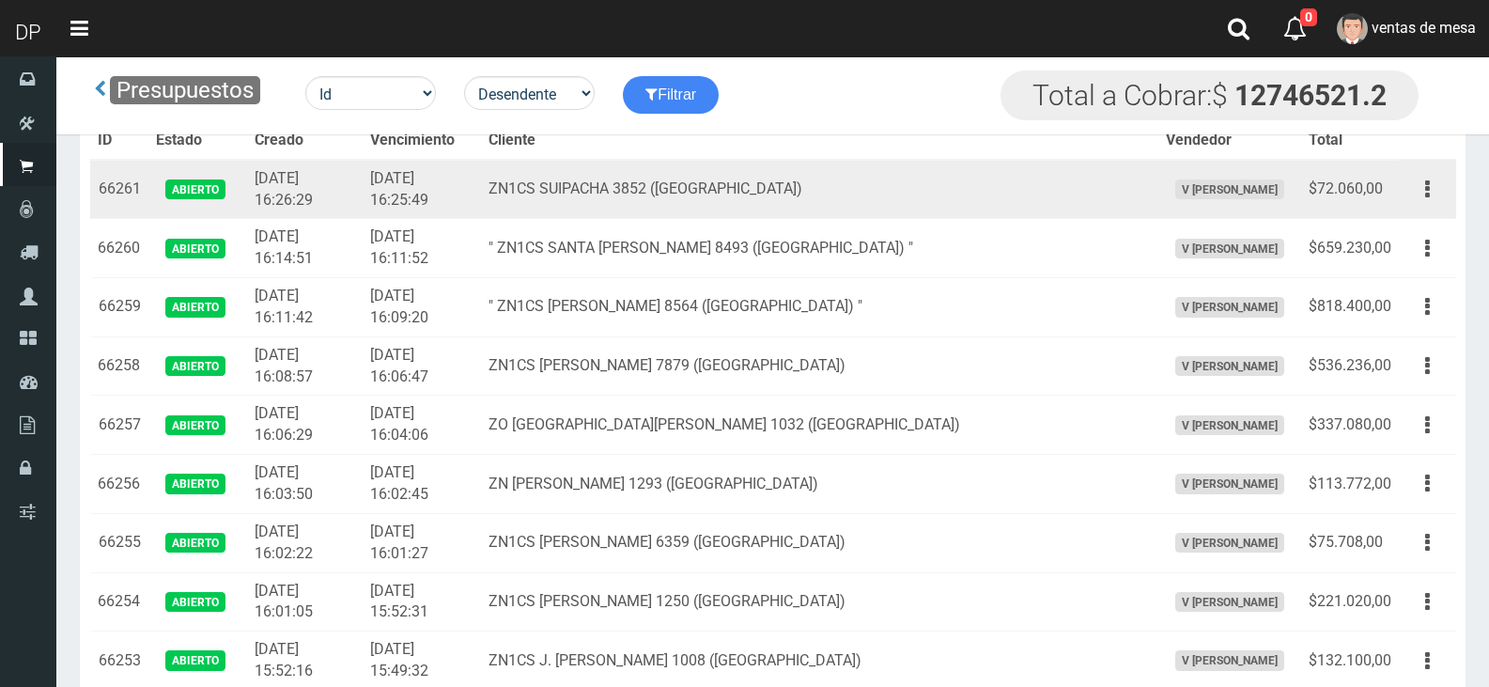
scroll to position [1238, 0]
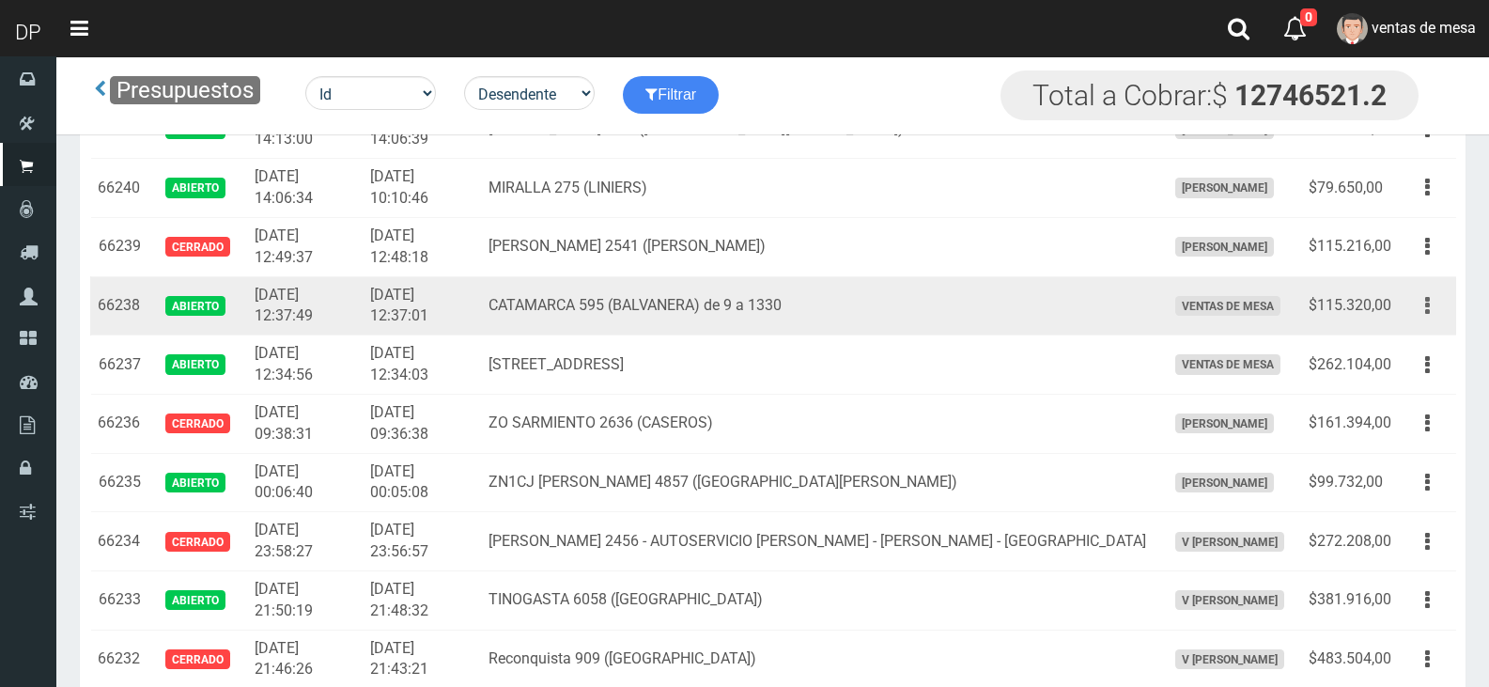
click at [1435, 309] on button "button" at bounding box center [1427, 305] width 42 height 33
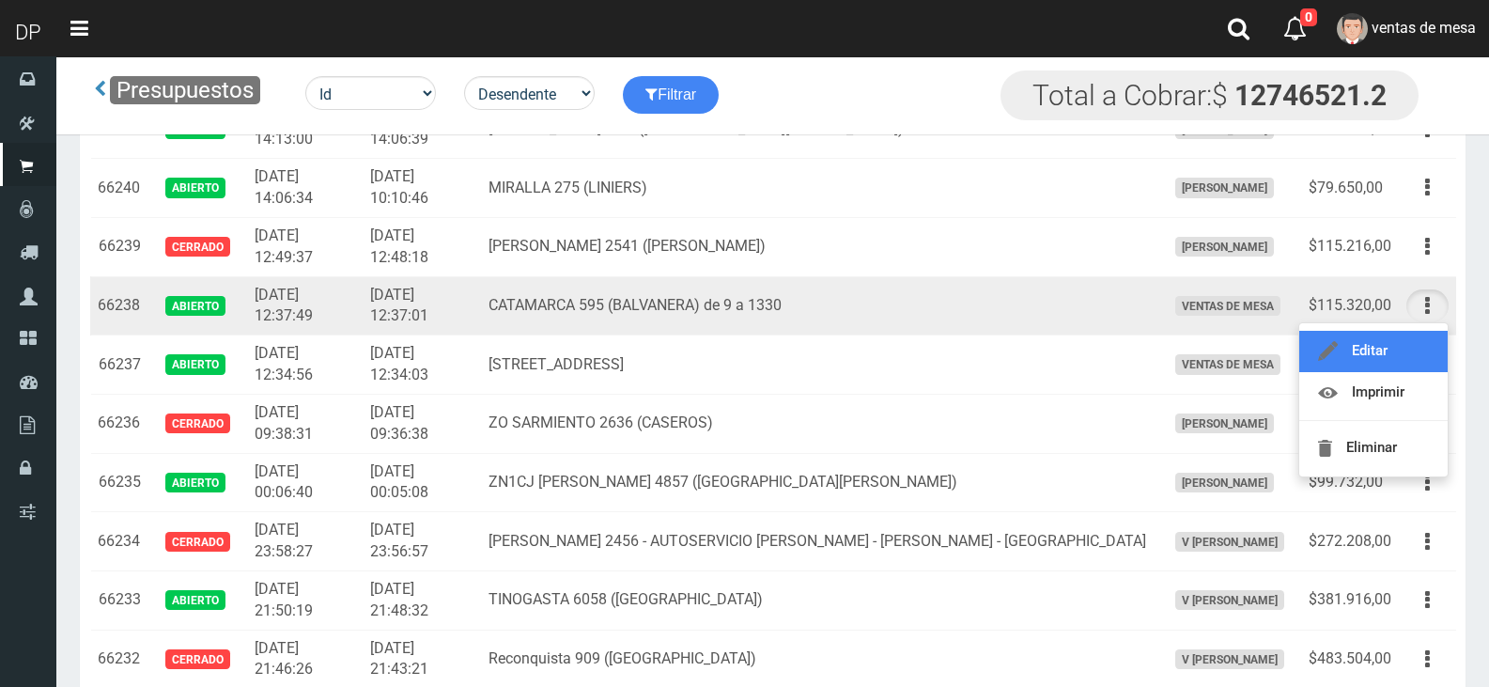
click at [1410, 355] on link "Editar" at bounding box center [1373, 351] width 148 height 41
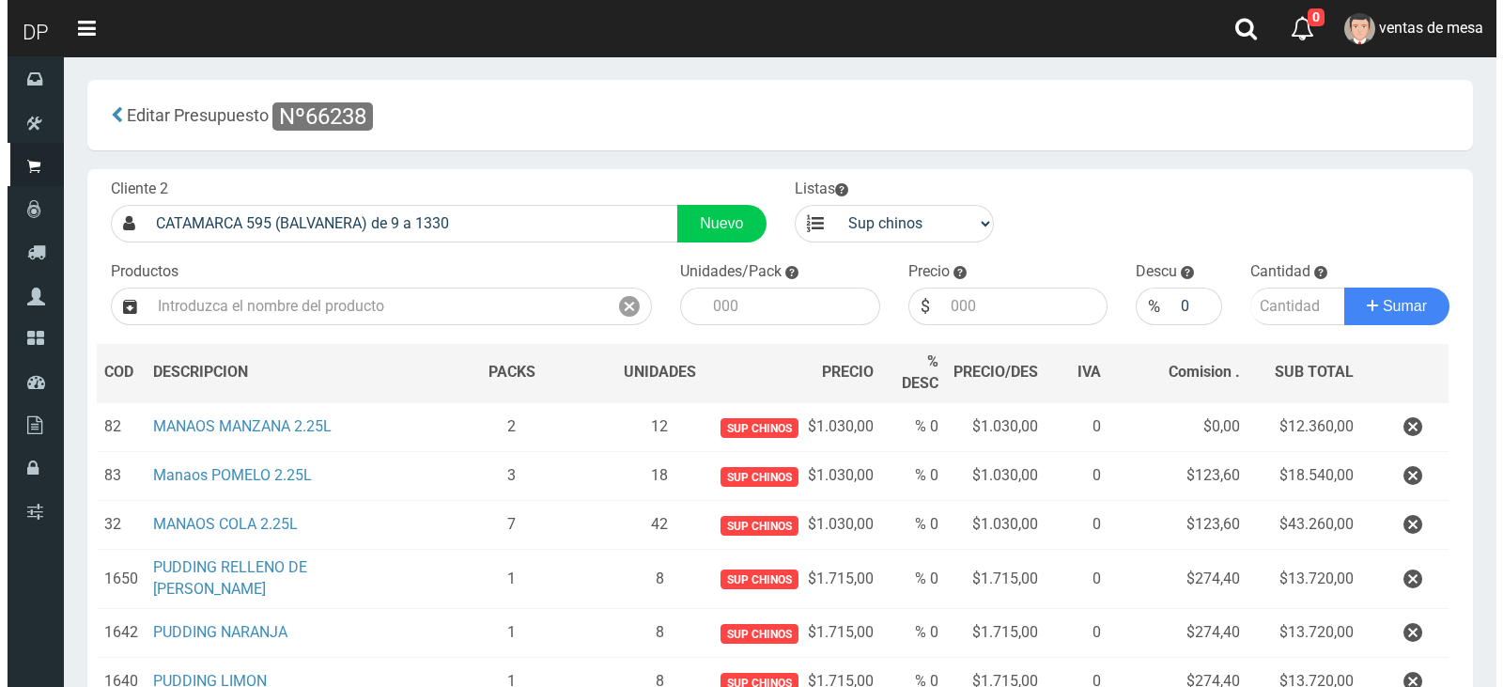
scroll to position [248, 0]
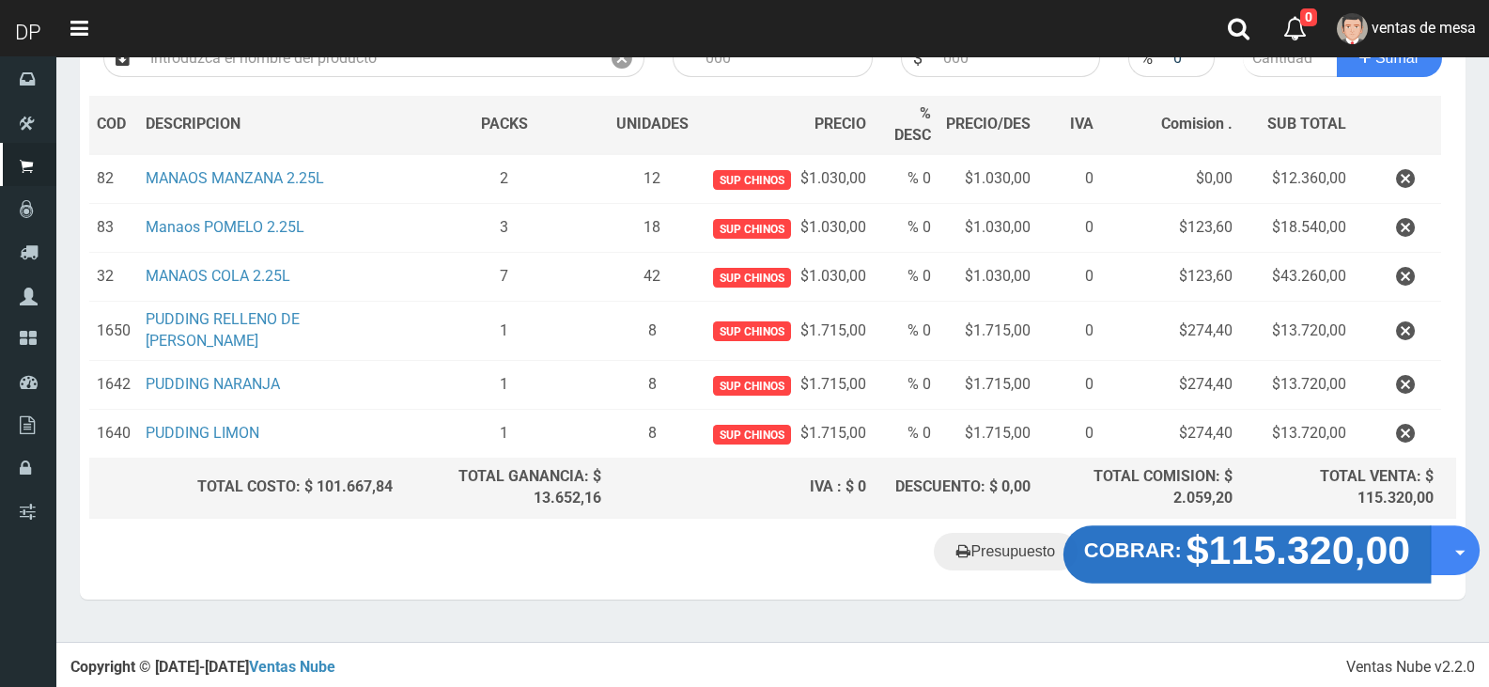
click at [1206, 572] on button "COBRAR: $115.320,00" at bounding box center [1246, 554] width 367 height 58
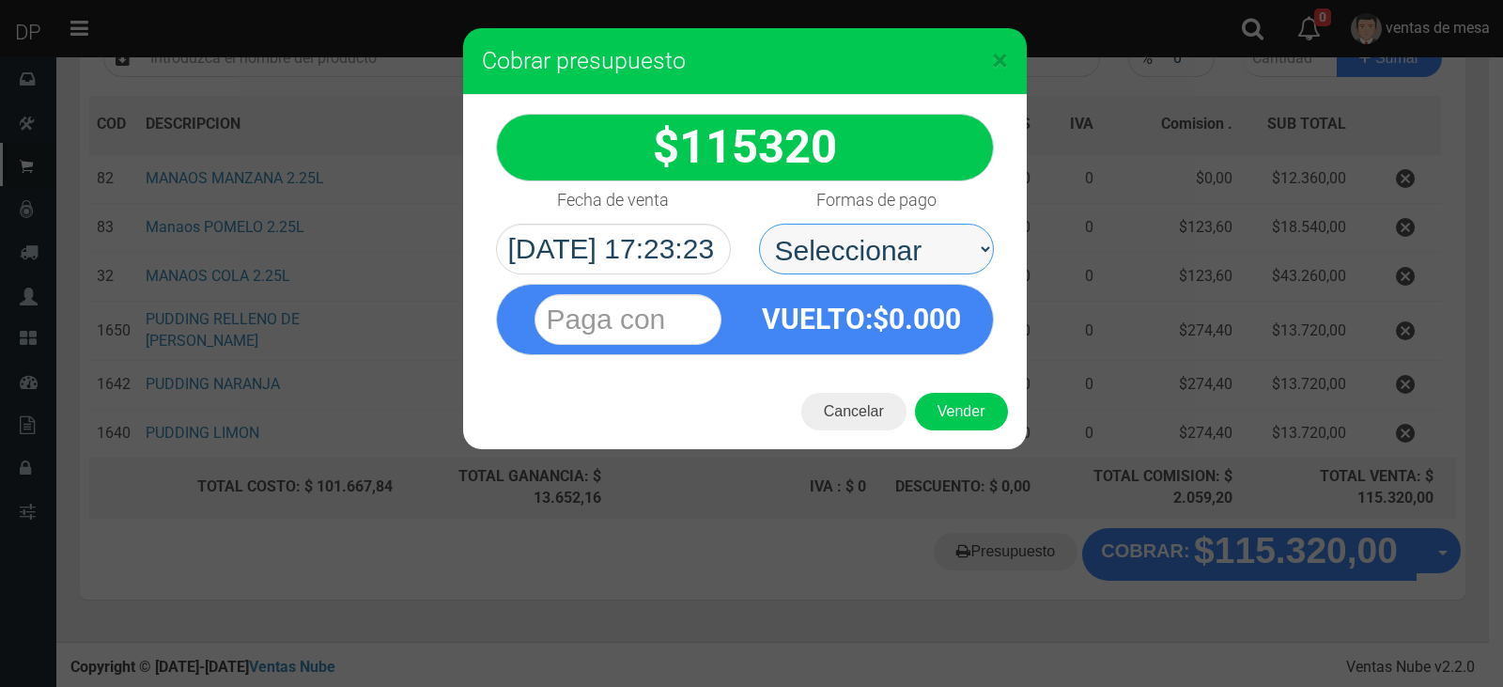
drag, startPoint x: 863, startPoint y: 248, endPoint x: 877, endPoint y: 270, distance: 25.3
click at [864, 248] on select "Seleccionar Efectivo Tarjeta de Crédito Depósito Débito" at bounding box center [876, 249] width 235 height 51
select select "Efectivo"
click at [759, 224] on select "Seleccionar Efectivo Tarjeta de Crédito Depósito Débito" at bounding box center [876, 249] width 235 height 51
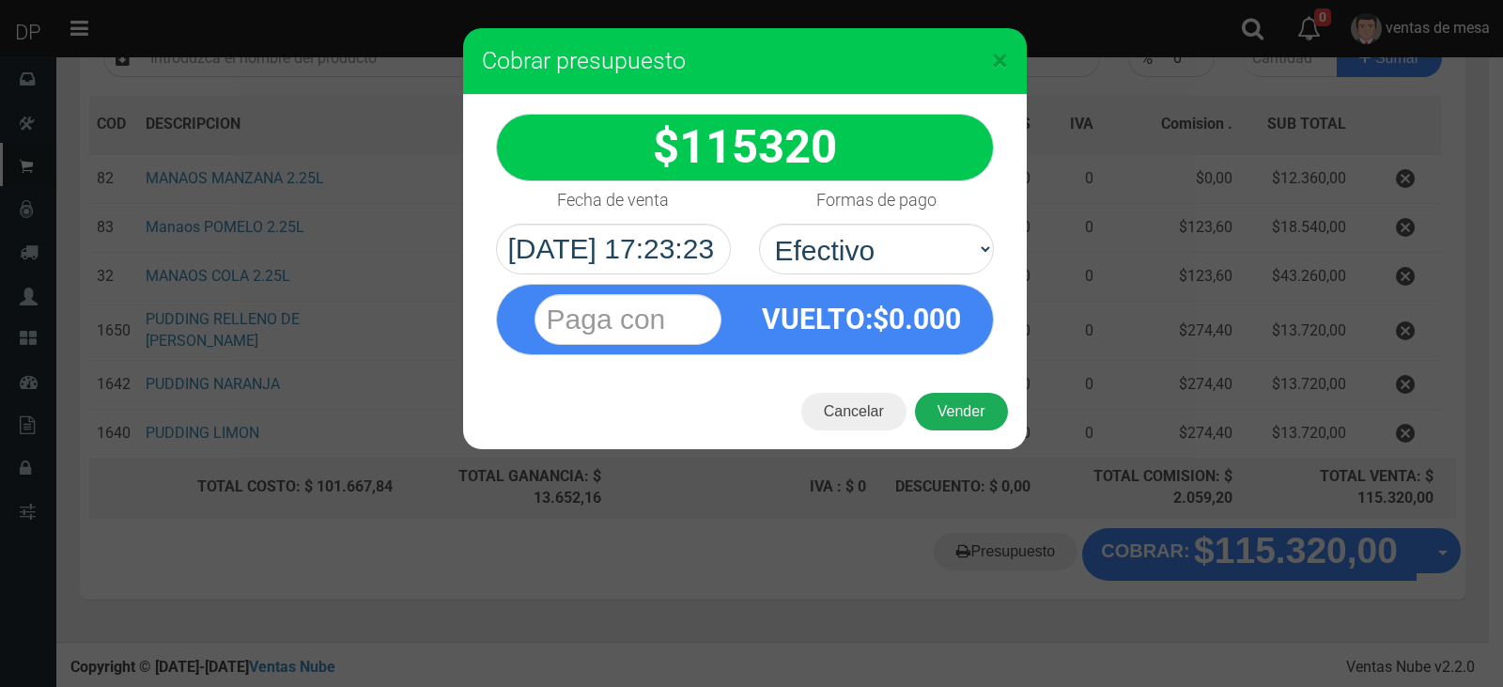
click at [957, 425] on button "Vender" at bounding box center [961, 412] width 93 height 38
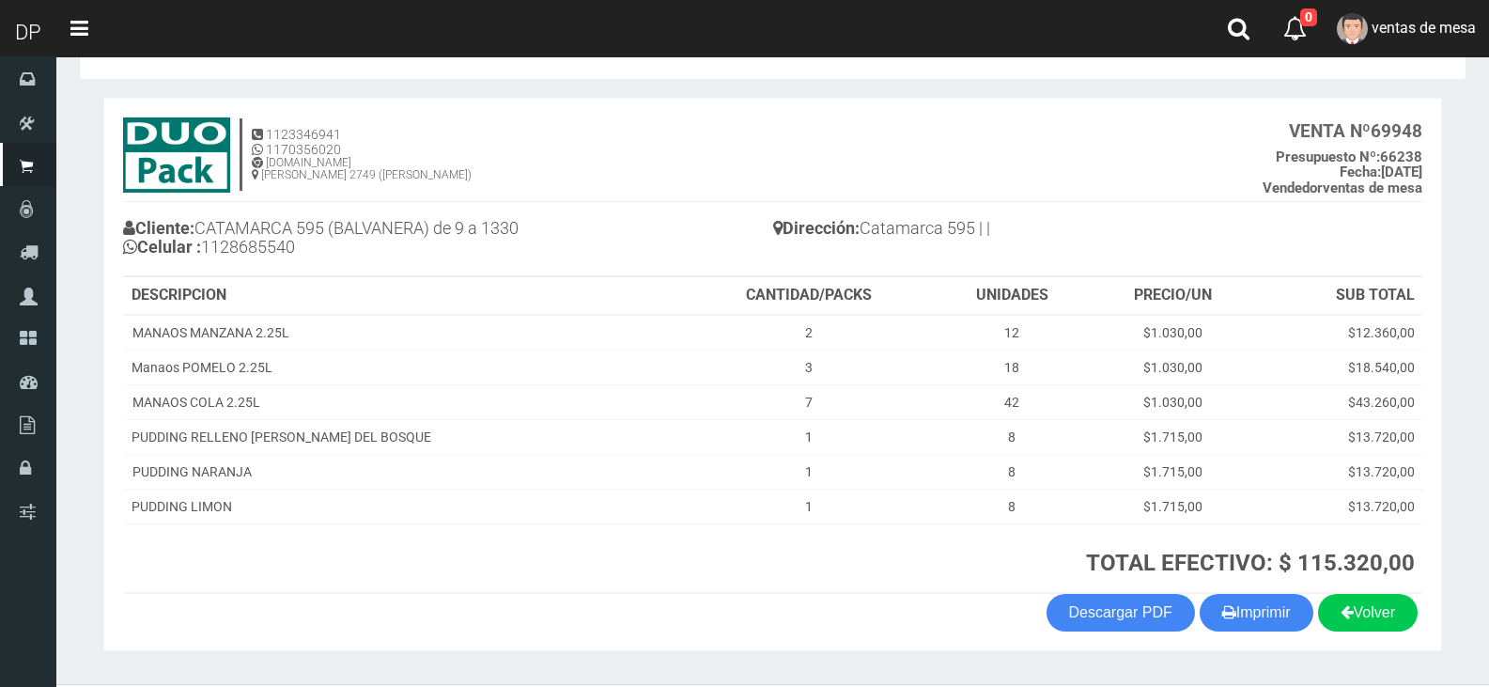
scroll to position [108, 0]
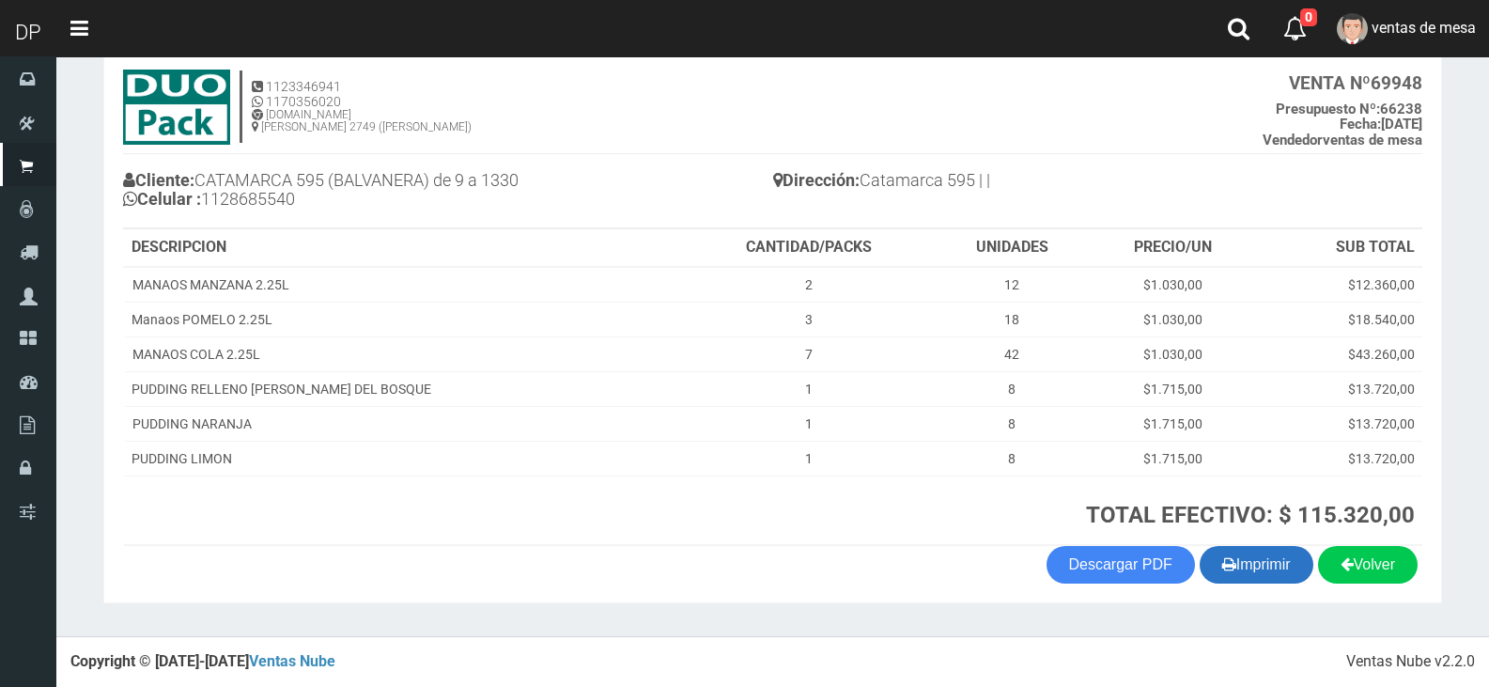
click at [1243, 583] on button "Imprimir" at bounding box center [1257, 565] width 114 height 38
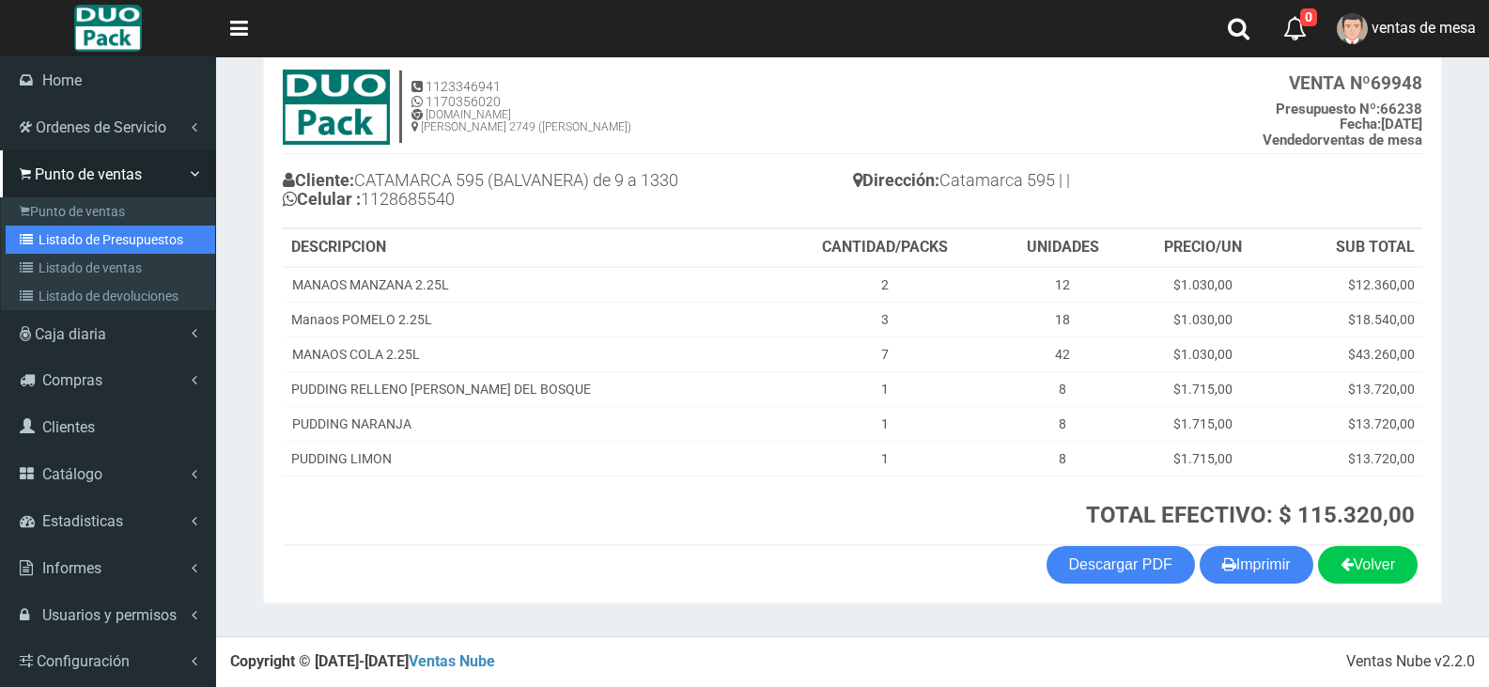
drag, startPoint x: 50, startPoint y: 238, endPoint x: 124, endPoint y: 64, distance: 189.0
click at [50, 238] on link "Listado de Presupuestos" at bounding box center [111, 239] width 210 height 28
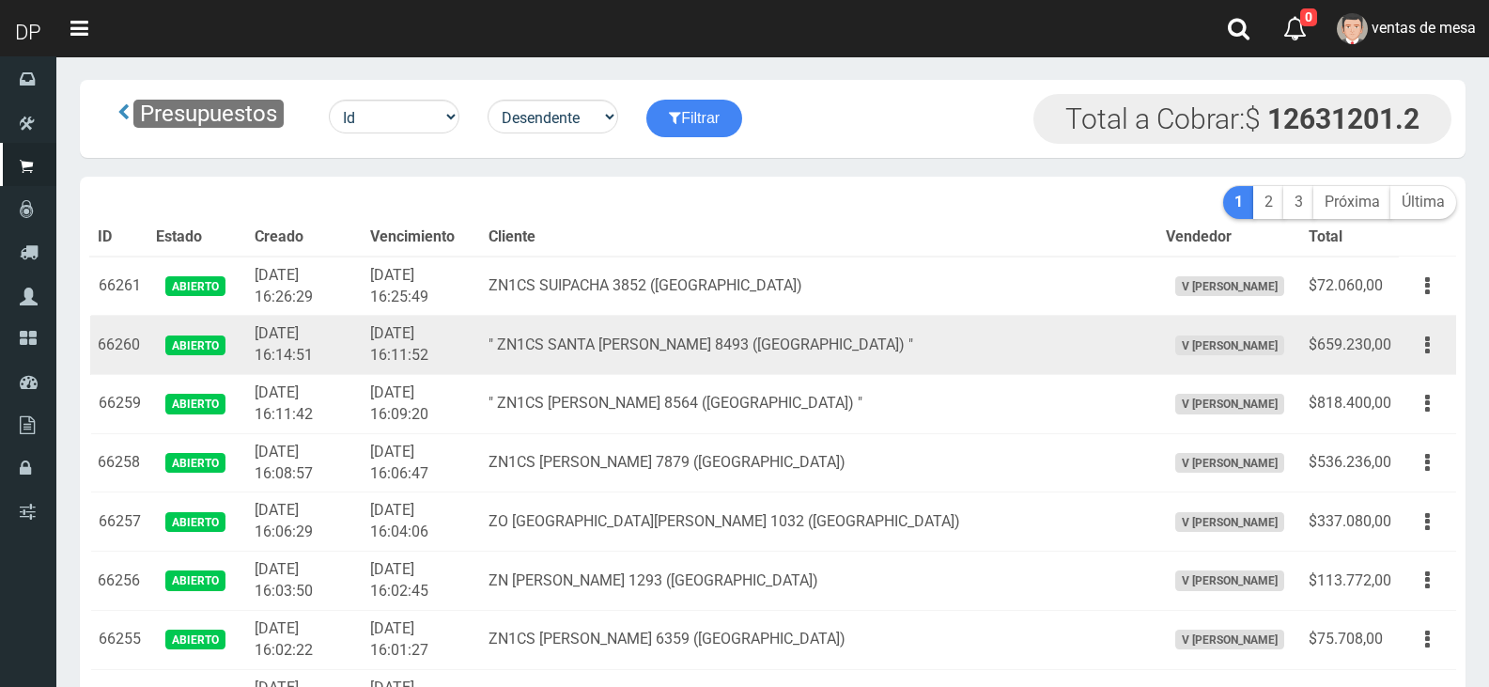
drag, startPoint x: 0, startPoint y: 0, endPoint x: 429, endPoint y: 335, distance: 544.8
click at [434, 334] on td "2025-09-06 16:11:52" at bounding box center [422, 345] width 118 height 59
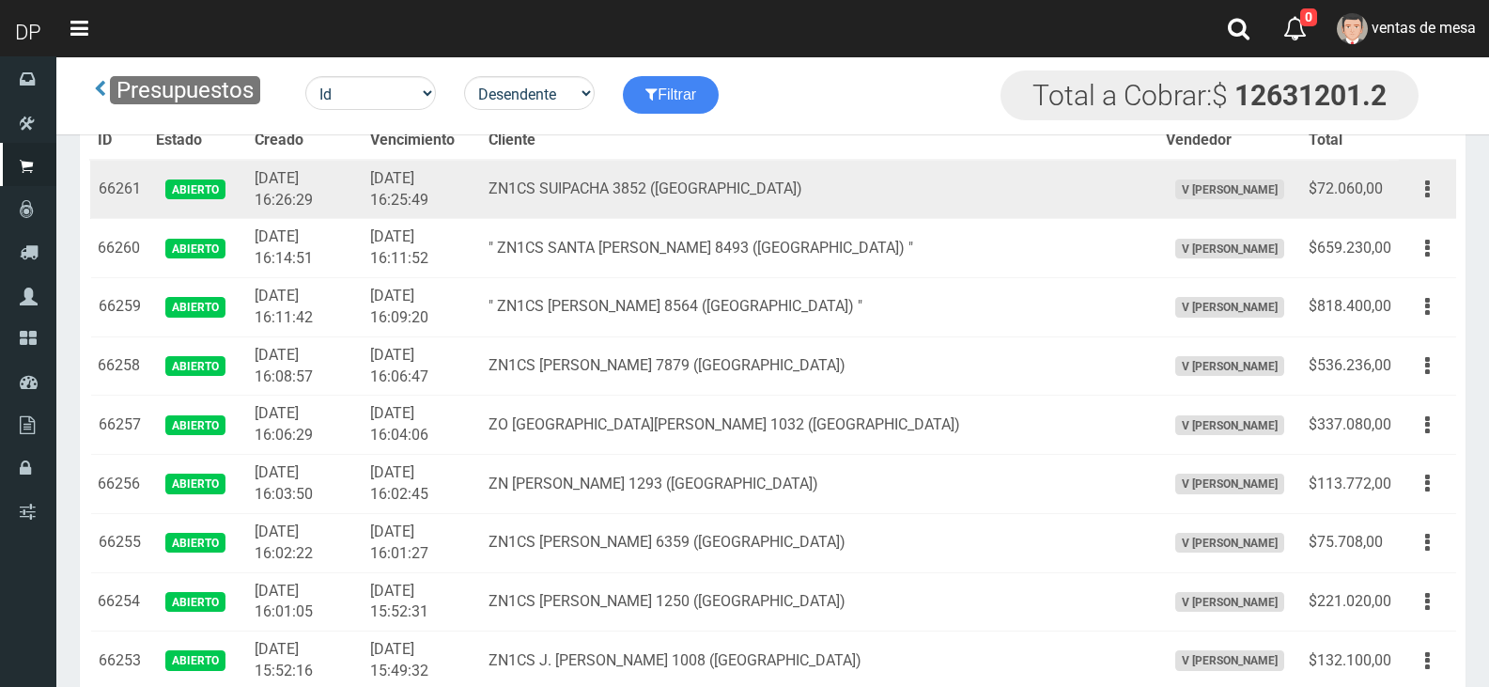
scroll to position [1238, 0]
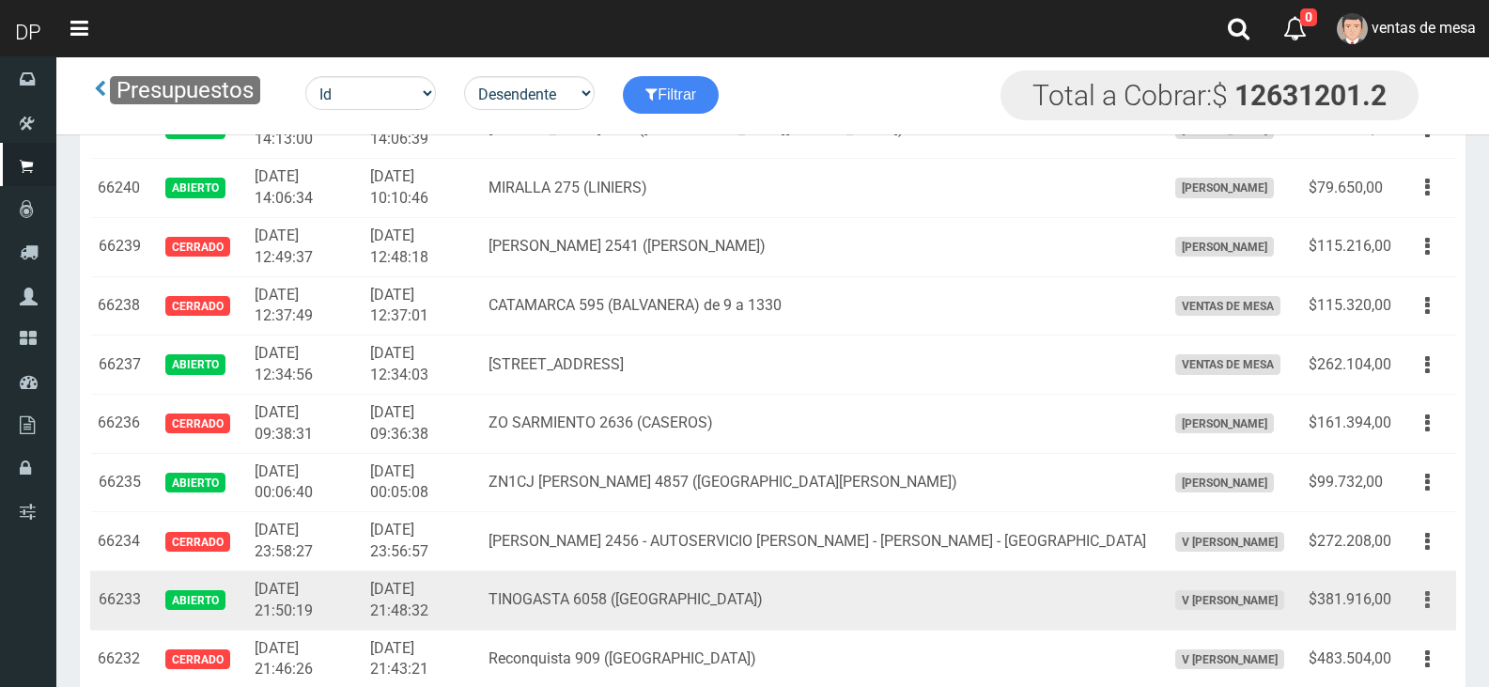
click at [1438, 590] on button "button" at bounding box center [1427, 599] width 42 height 33
click at [1416, 642] on link "Editar" at bounding box center [1373, 645] width 148 height 41
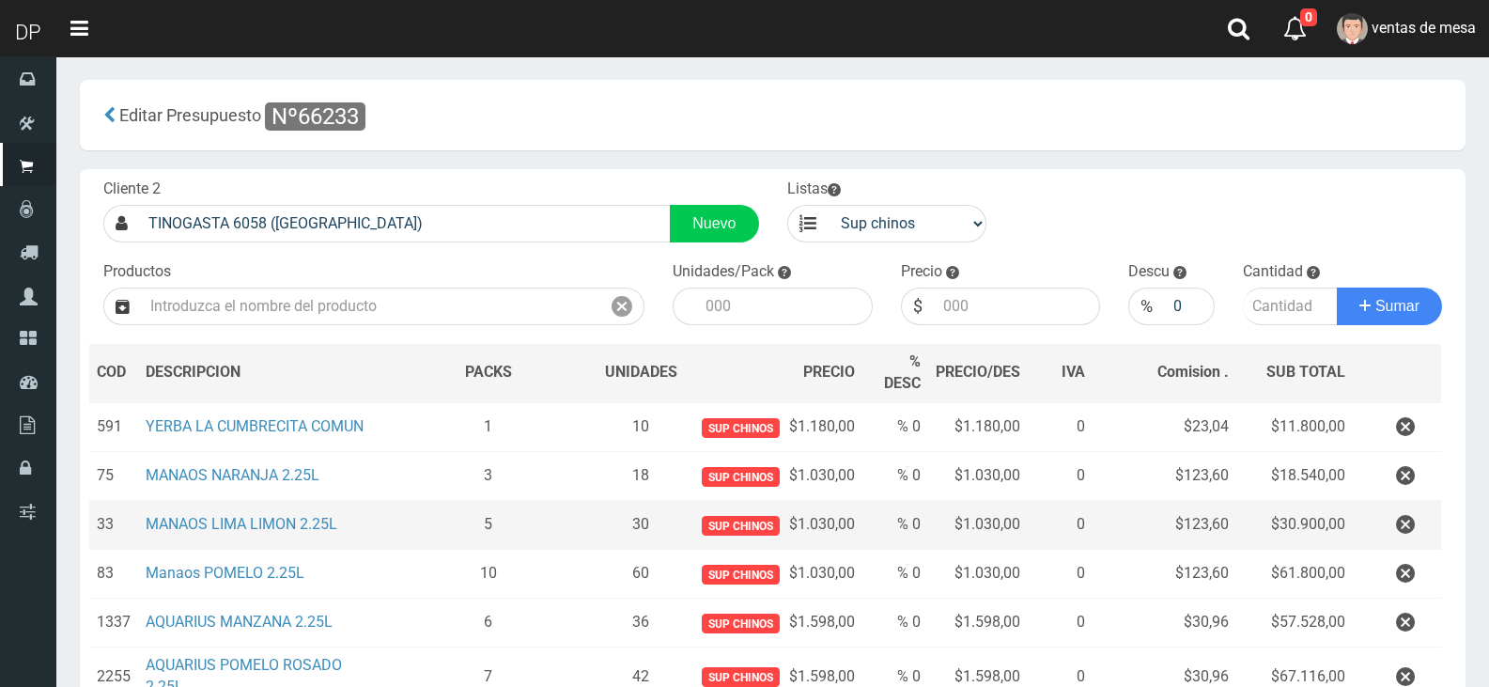
click at [1354, 513] on td at bounding box center [1397, 525] width 88 height 49
click at [1380, 519] on button "button" at bounding box center [1405, 524] width 56 height 33
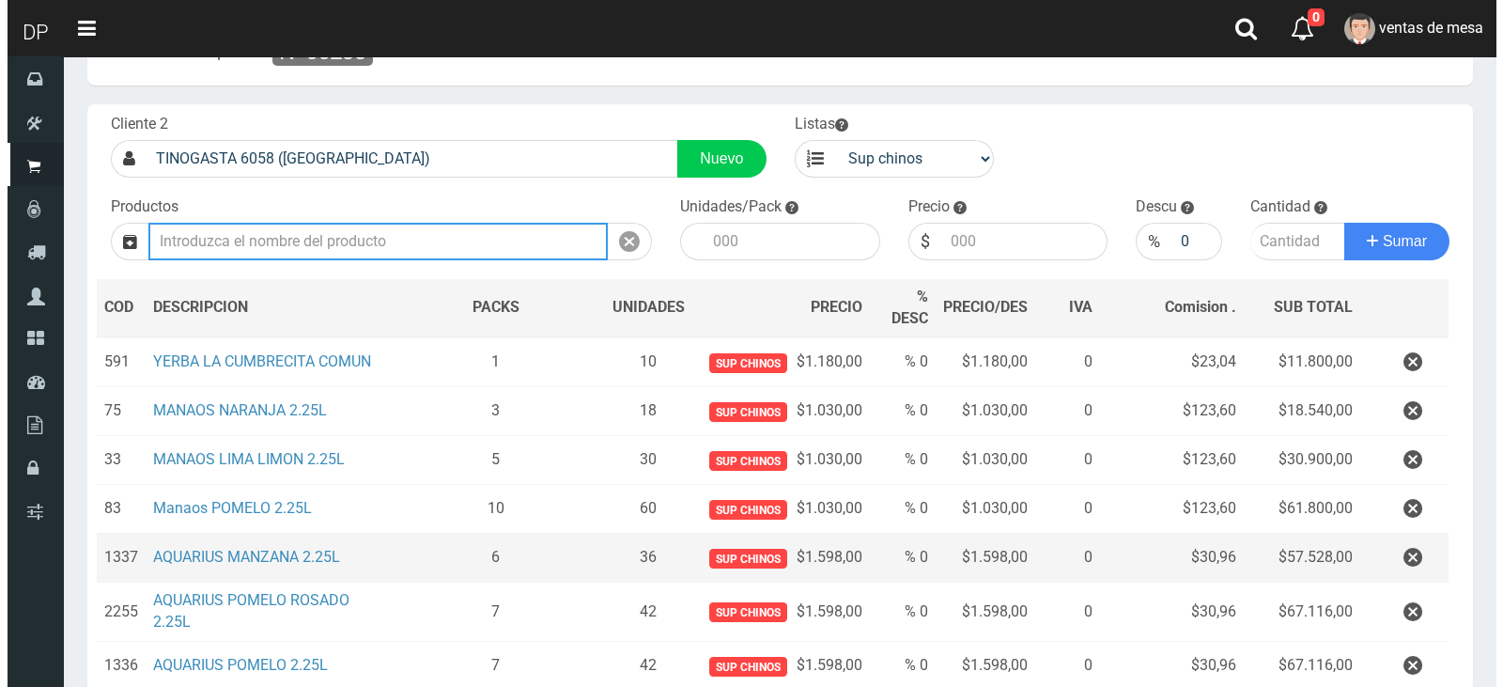
scroll to position [297, 0]
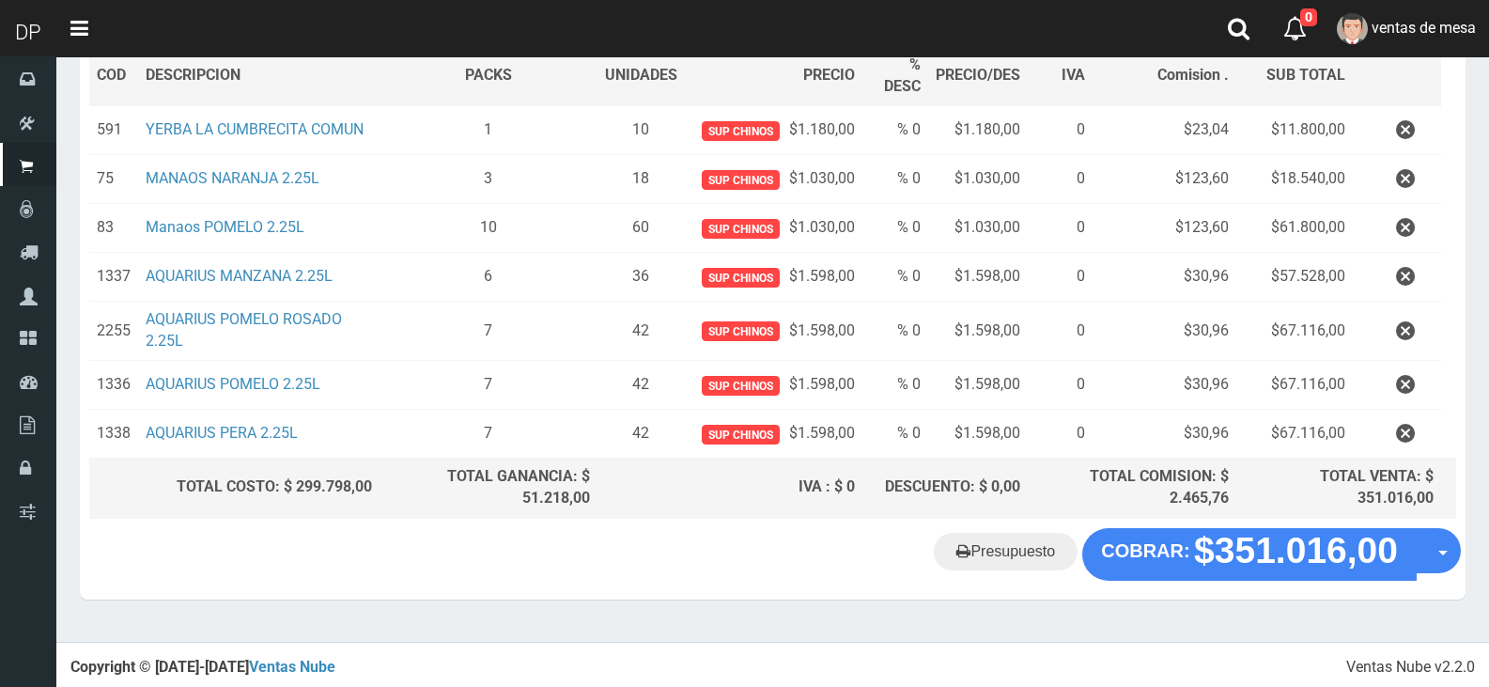
click at [1328, 578] on div "Presupuesto COBRAR: $351.016,00 Opciones" at bounding box center [773, 563] width 1386 height 71
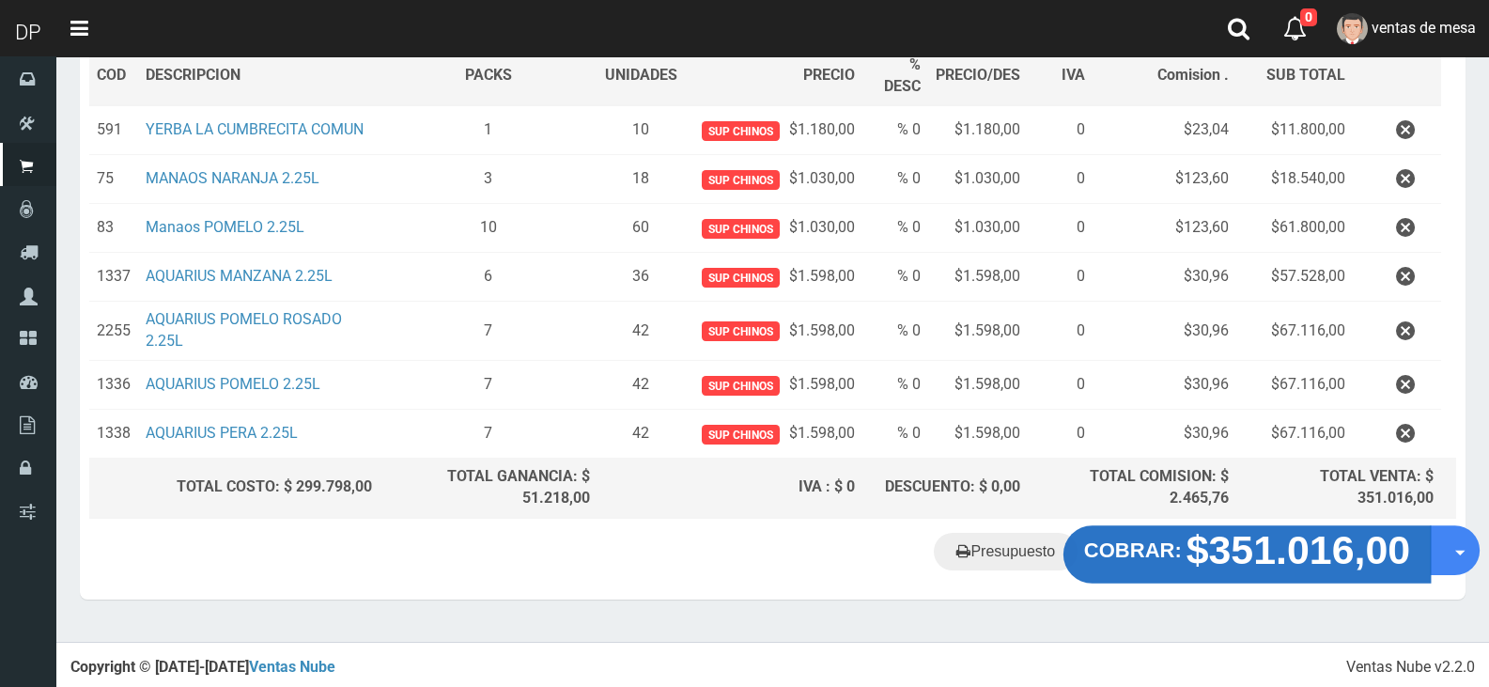
click at [1139, 546] on strong "COBRAR:" at bounding box center [1133, 549] width 98 height 23
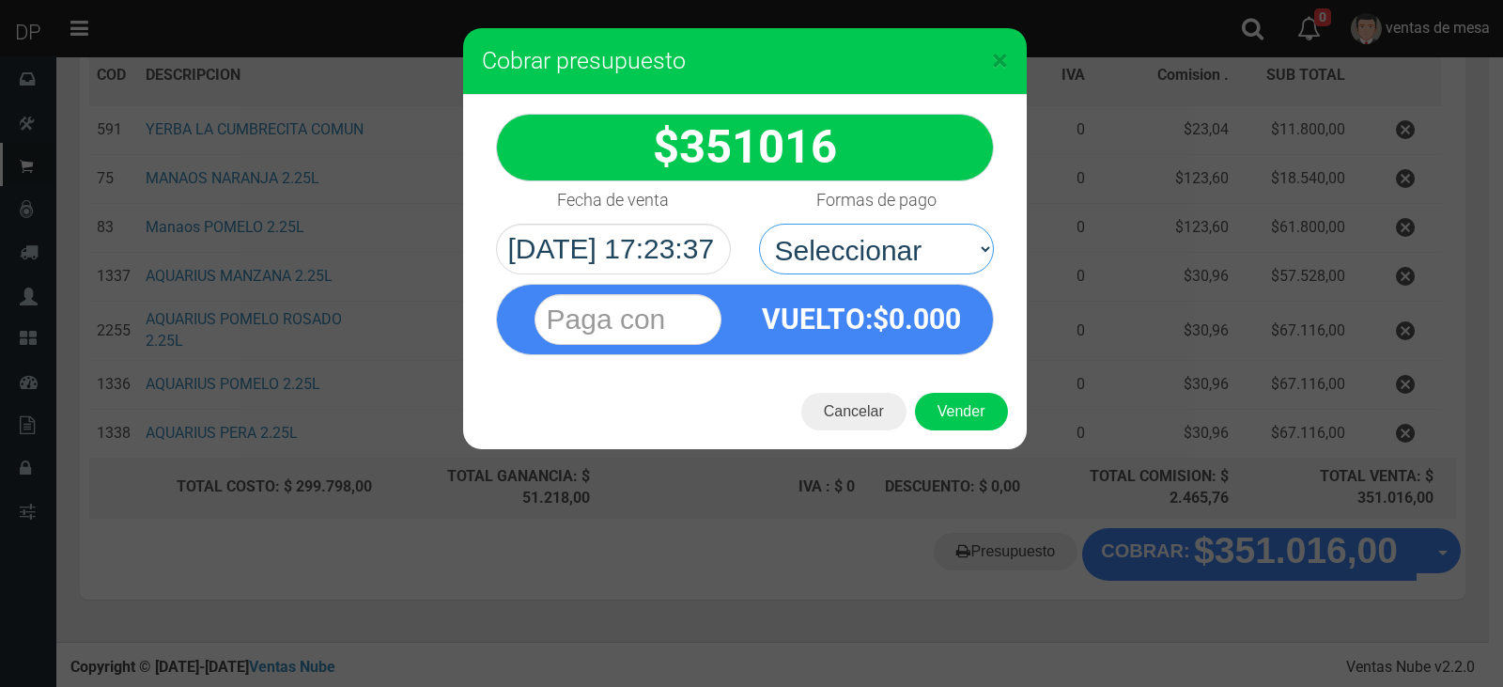
click at [907, 269] on select "Seleccionar Efectivo Tarjeta de Crédito Depósito Débito" at bounding box center [876, 249] width 235 height 51
select select "Efectivo"
click at [759, 224] on select "Seleccionar Efectivo Tarjeta de Crédito Depósito Débito" at bounding box center [876, 249] width 235 height 51
click at [983, 432] on div "Cancelar Vender" at bounding box center [745, 411] width 564 height 75
click at [985, 426] on button "Vender" at bounding box center [961, 412] width 93 height 38
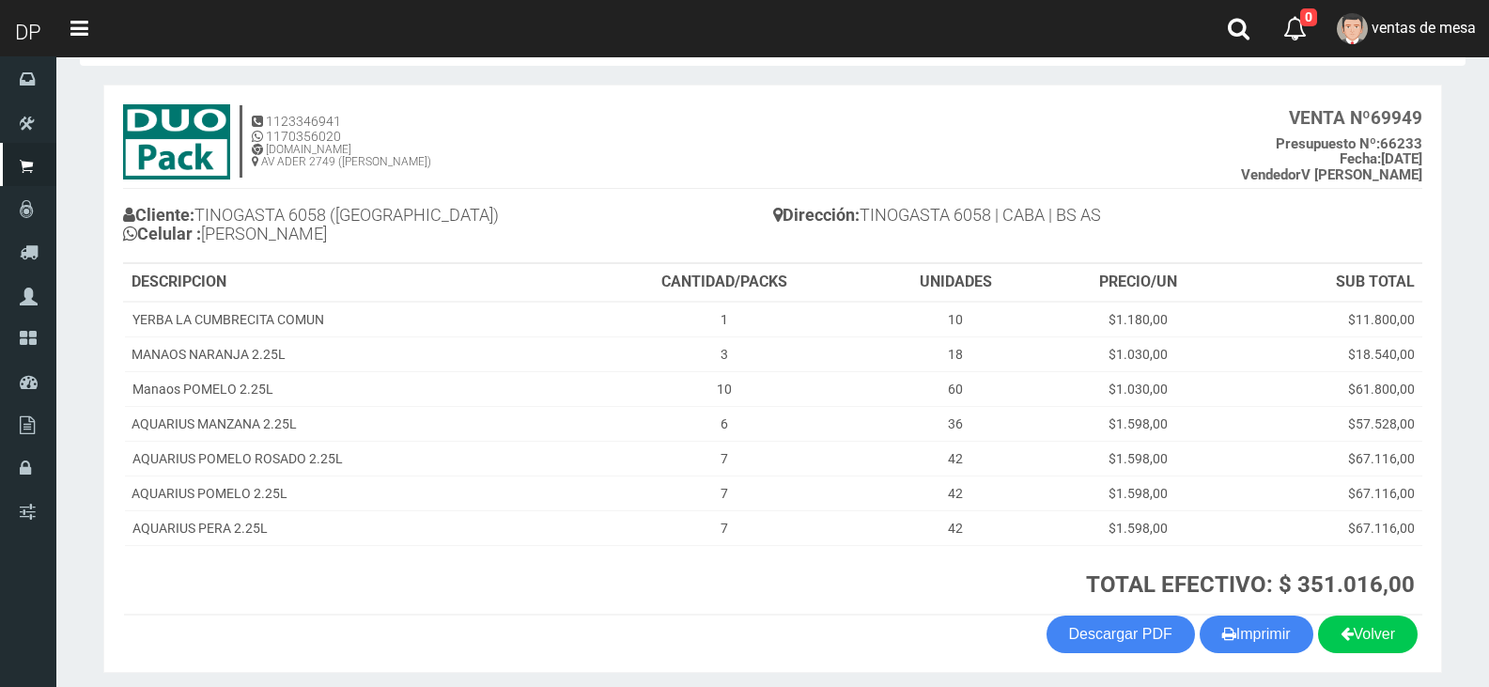
scroll to position [143, 0]
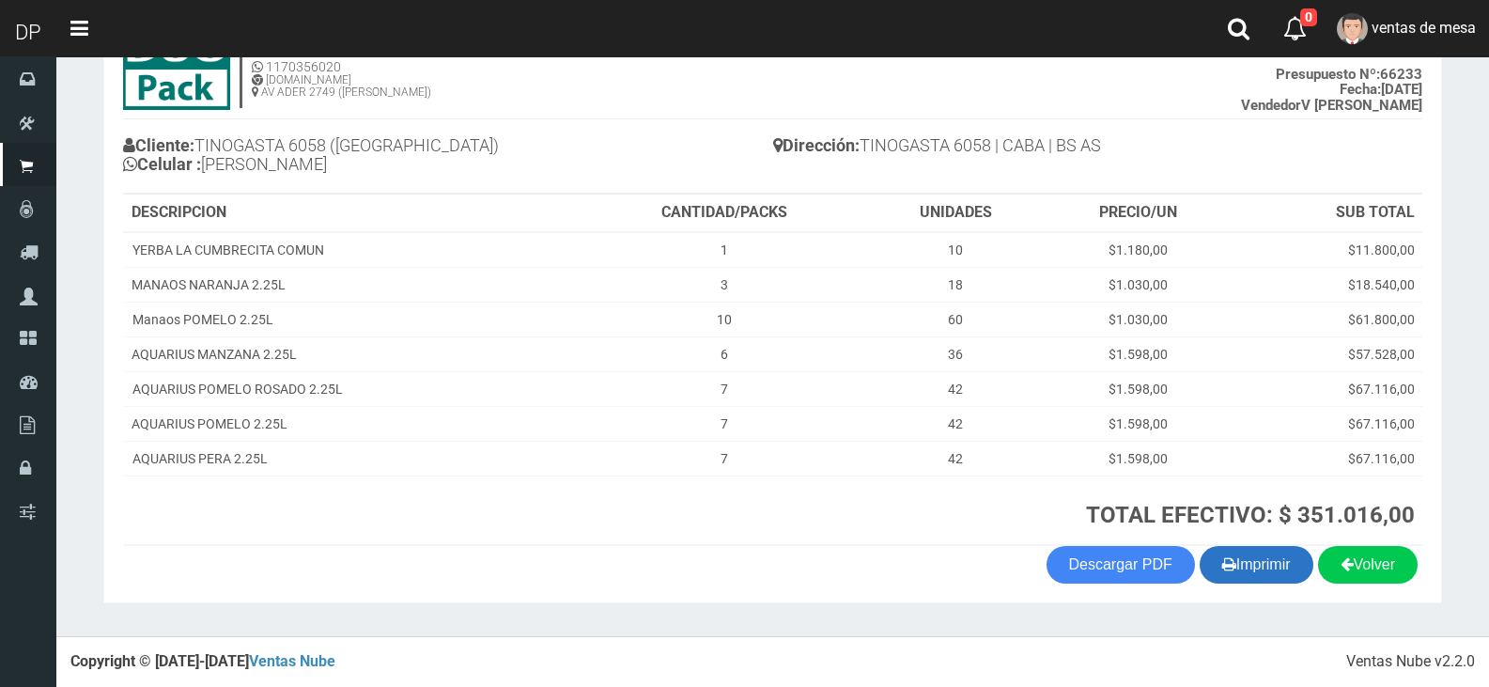
drag, startPoint x: 1236, startPoint y: 584, endPoint x: 1234, endPoint y: 570, distance: 14.4
click at [1236, 582] on section "1123346941 1170356020 [DOMAIN_NAME] AV ADER 2749 ([PERSON_NAME]) VENTA Nº 69949…" at bounding box center [772, 309] width 1339 height 588
click at [1234, 570] on button "Imprimir" at bounding box center [1257, 565] width 114 height 38
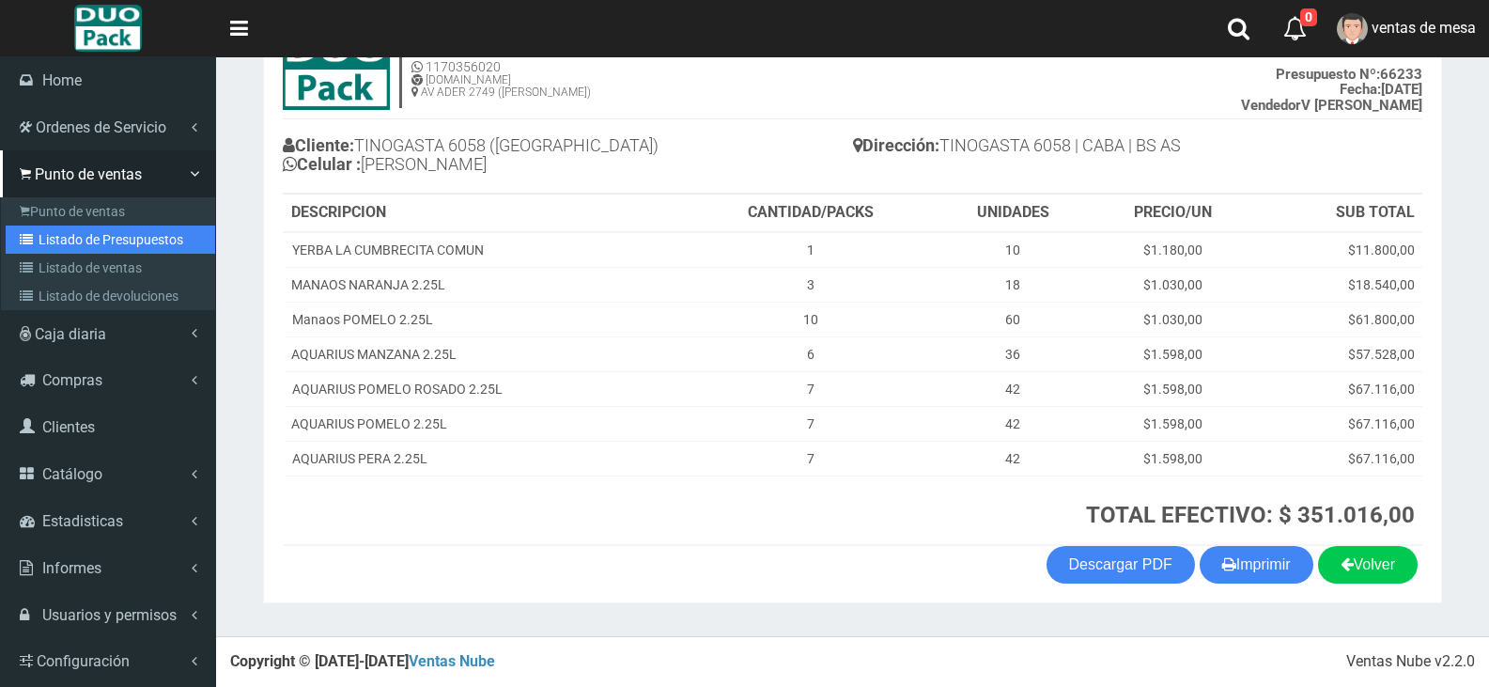
drag, startPoint x: 40, startPoint y: 240, endPoint x: 81, endPoint y: 194, distance: 61.2
click at [40, 240] on link "Listado de Presupuestos" at bounding box center [111, 239] width 210 height 28
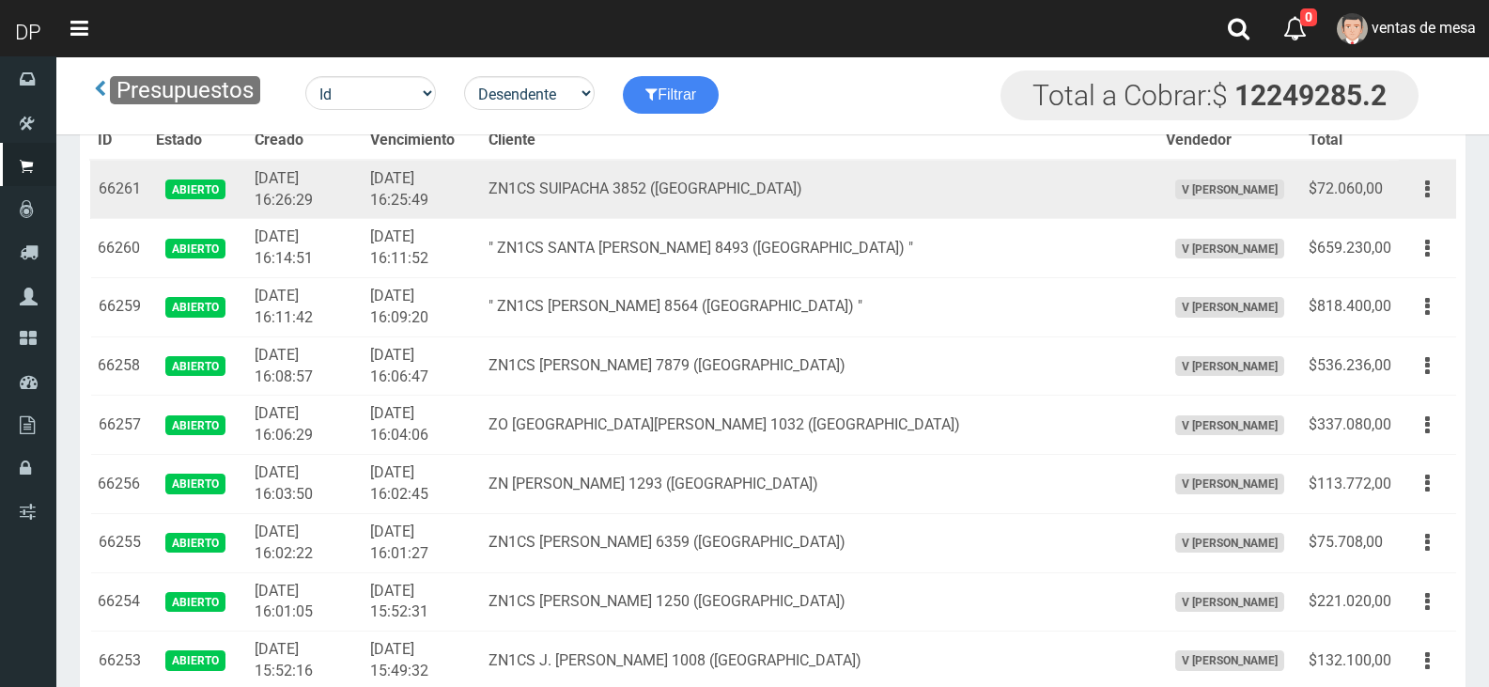
scroll to position [4182, 0]
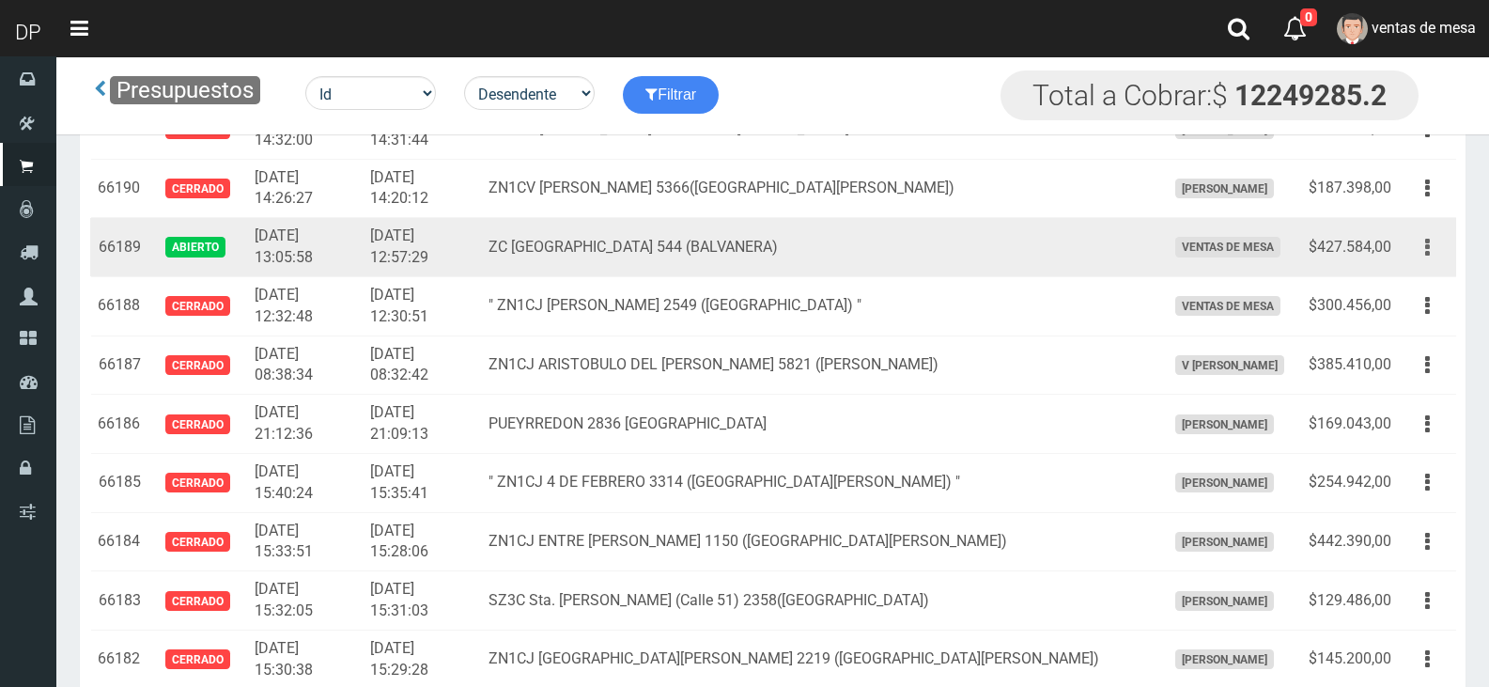
click at [1438, 245] on button "button" at bounding box center [1427, 247] width 42 height 33
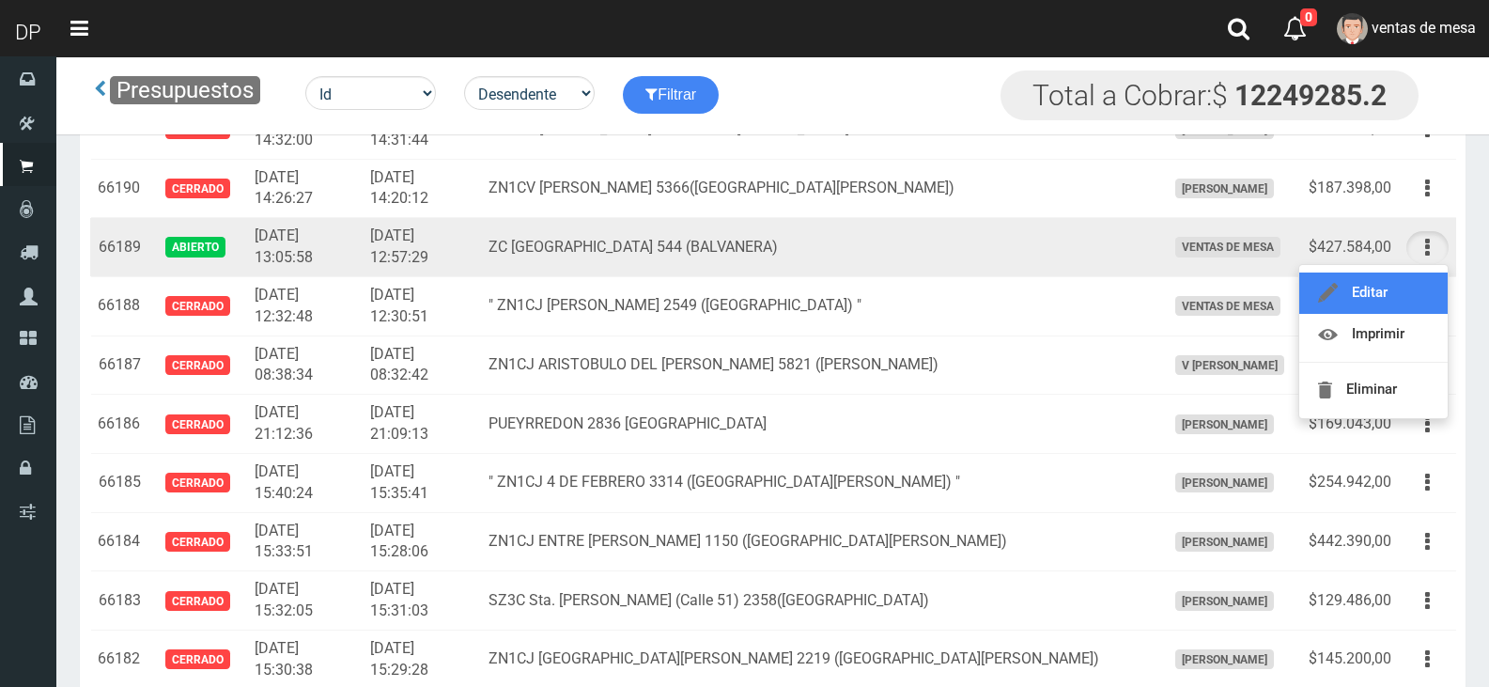
click at [1419, 275] on link "Editar" at bounding box center [1373, 292] width 148 height 41
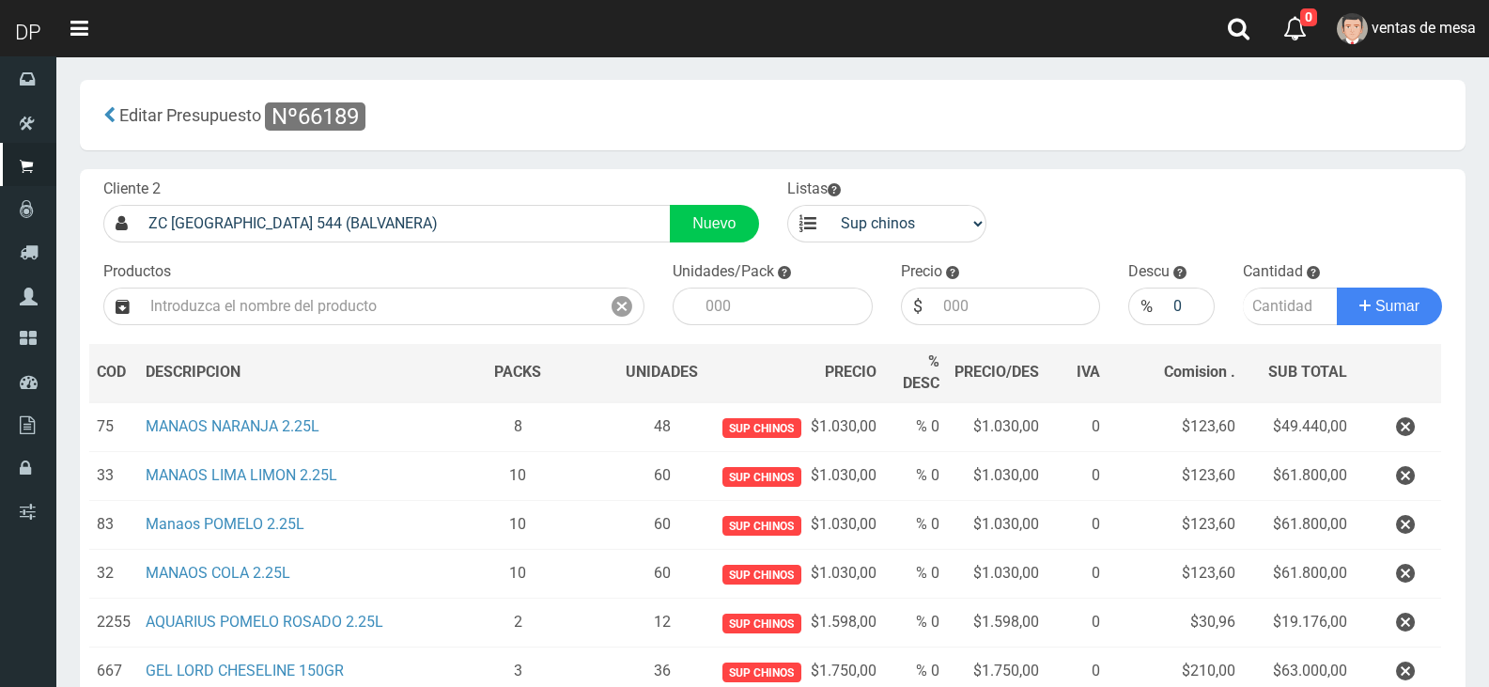
click at [1390, 475] on button "button" at bounding box center [1405, 475] width 56 height 33
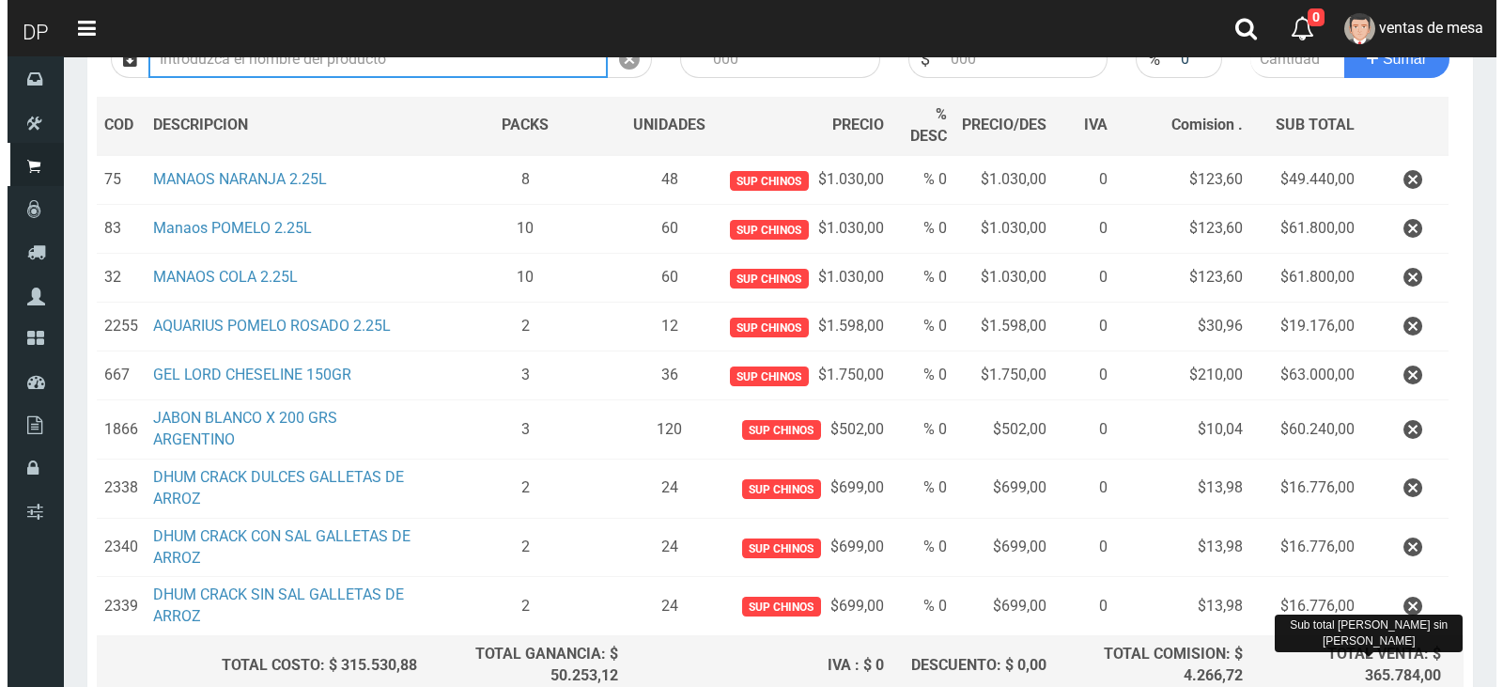
scroll to position [425, 0]
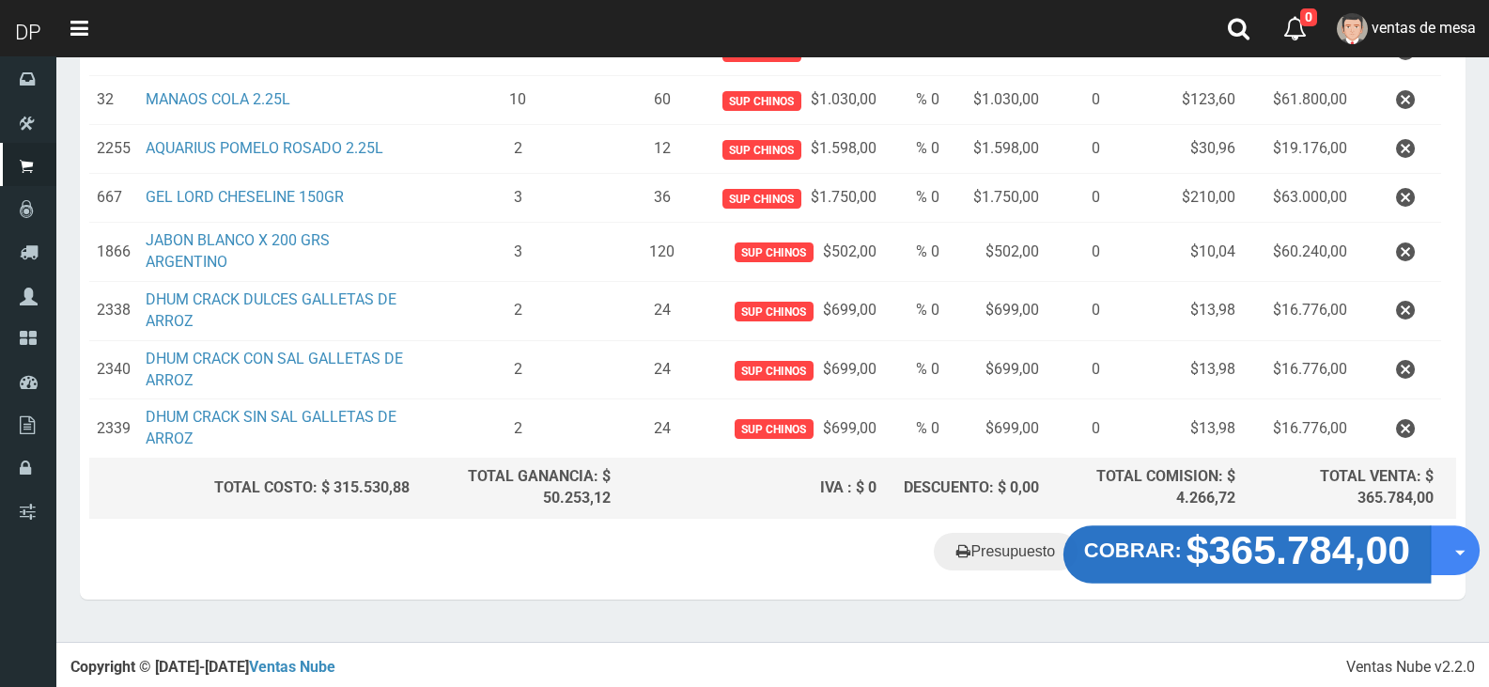
click at [1289, 568] on strong "$365.784,00" at bounding box center [1299, 550] width 225 height 44
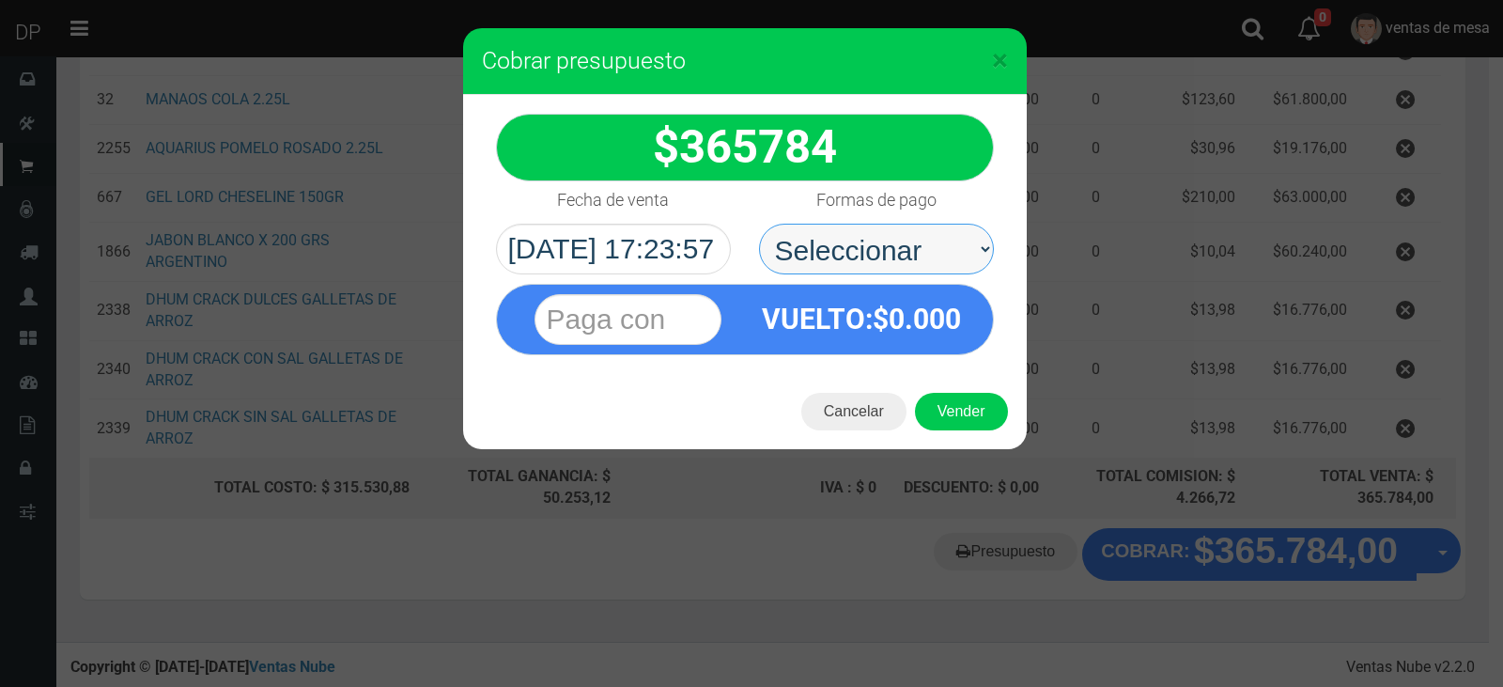
click at [872, 241] on select "Seleccionar Efectivo Tarjeta de Crédito Depósito Débito" at bounding box center [876, 249] width 235 height 51
select select "Efectivo"
click at [759, 224] on select "Seleccionar Efectivo Tarjeta de Crédito Depósito Débito" at bounding box center [876, 249] width 235 height 51
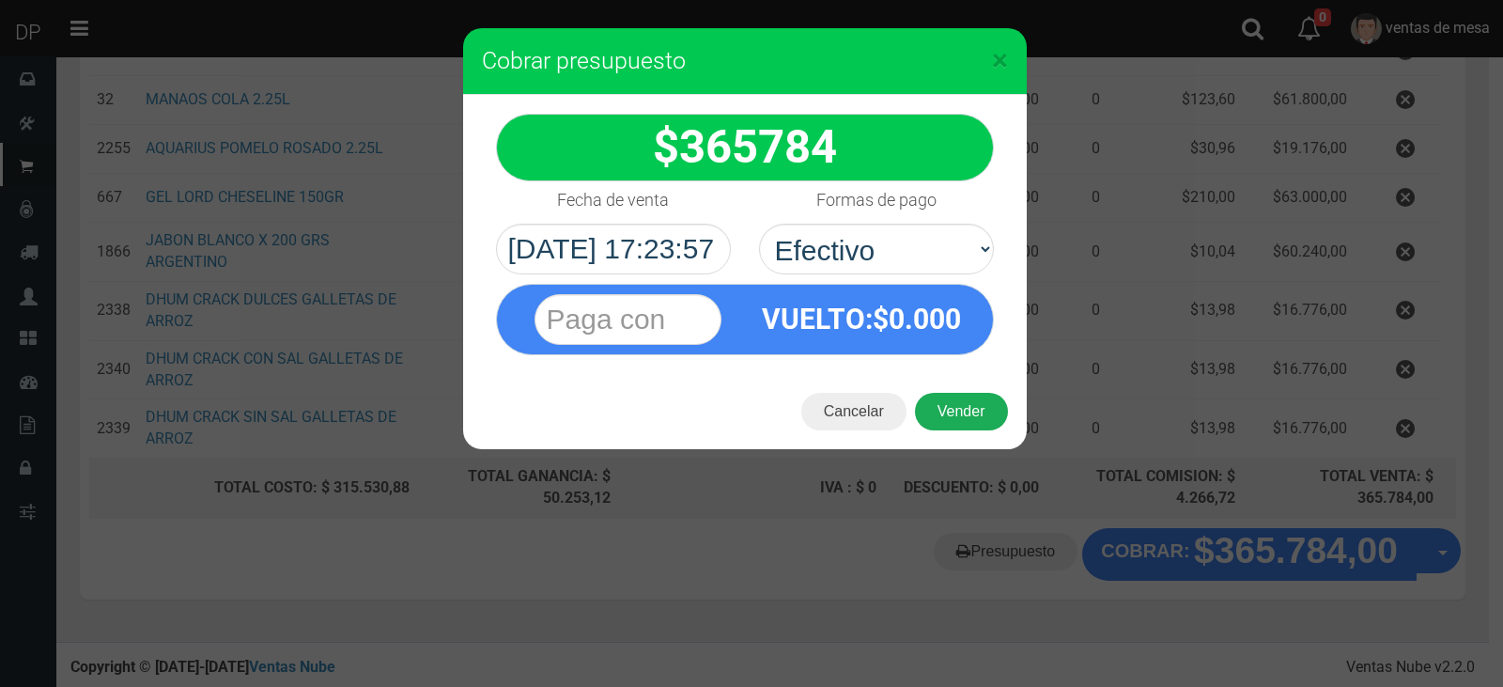
click at [962, 411] on button "Vender" at bounding box center [961, 412] width 93 height 38
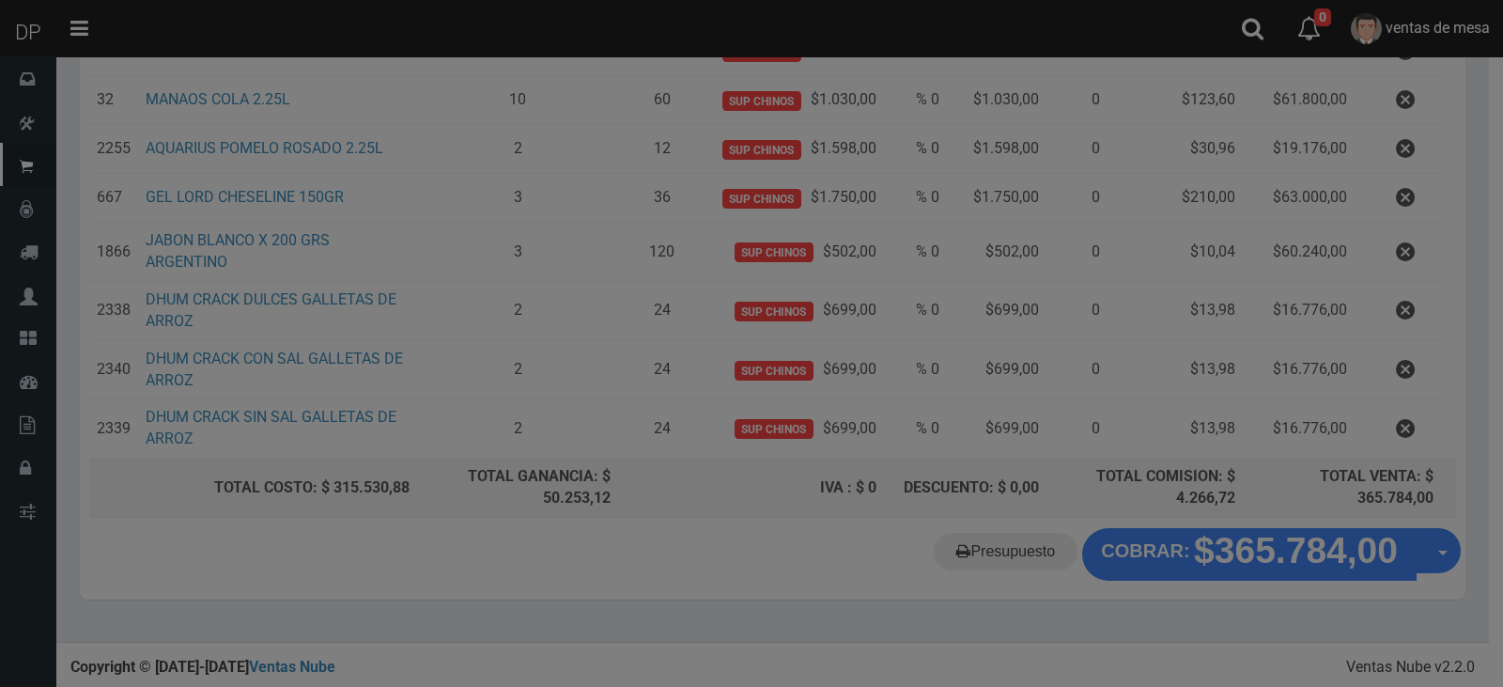
scroll to position [0, 0]
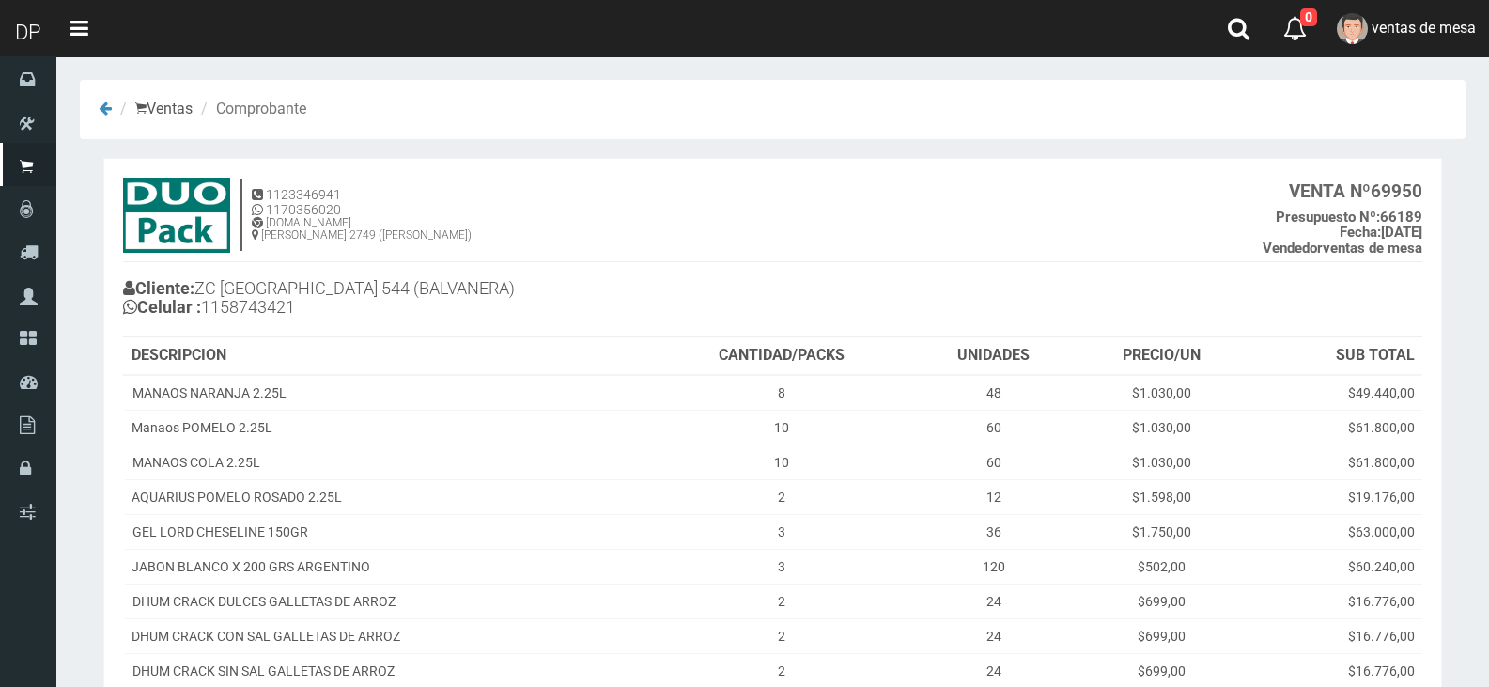
scroll to position [212, 0]
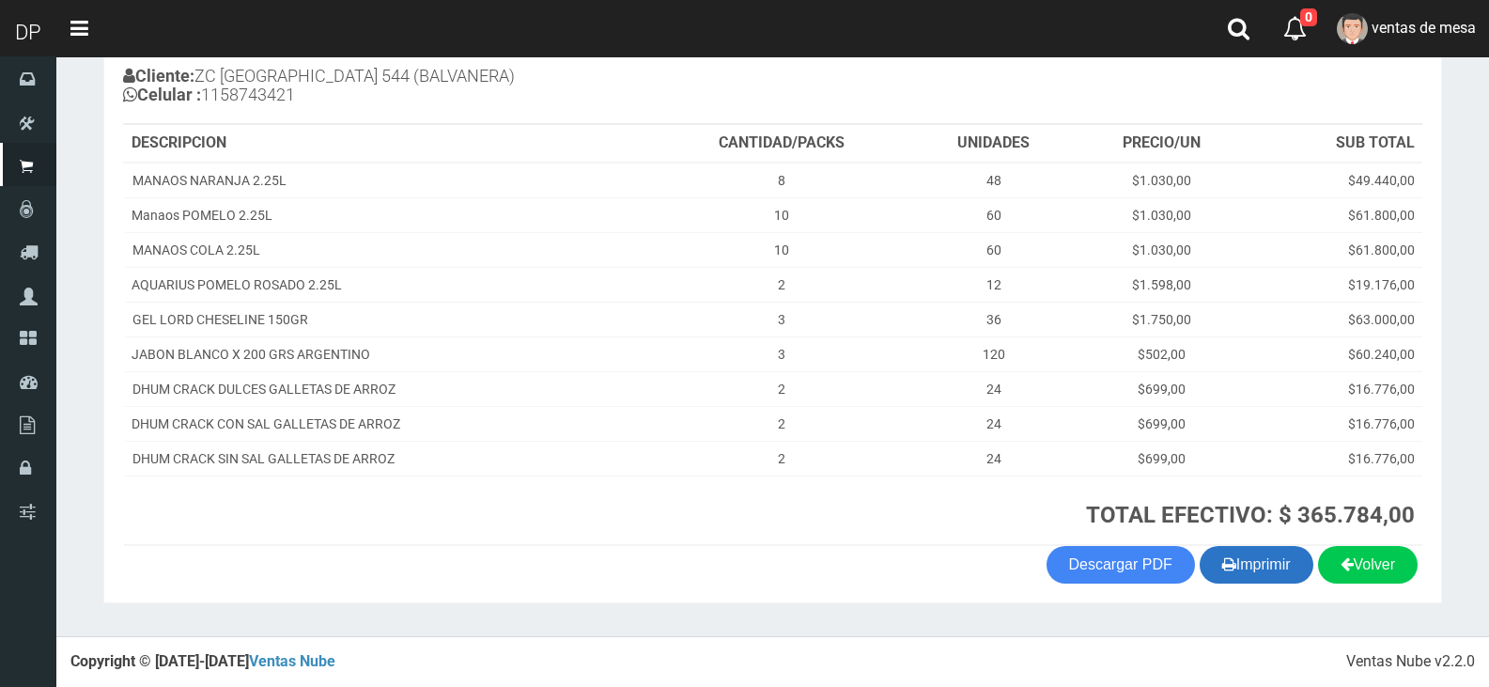
click at [1272, 555] on button "Imprimir" at bounding box center [1257, 565] width 114 height 38
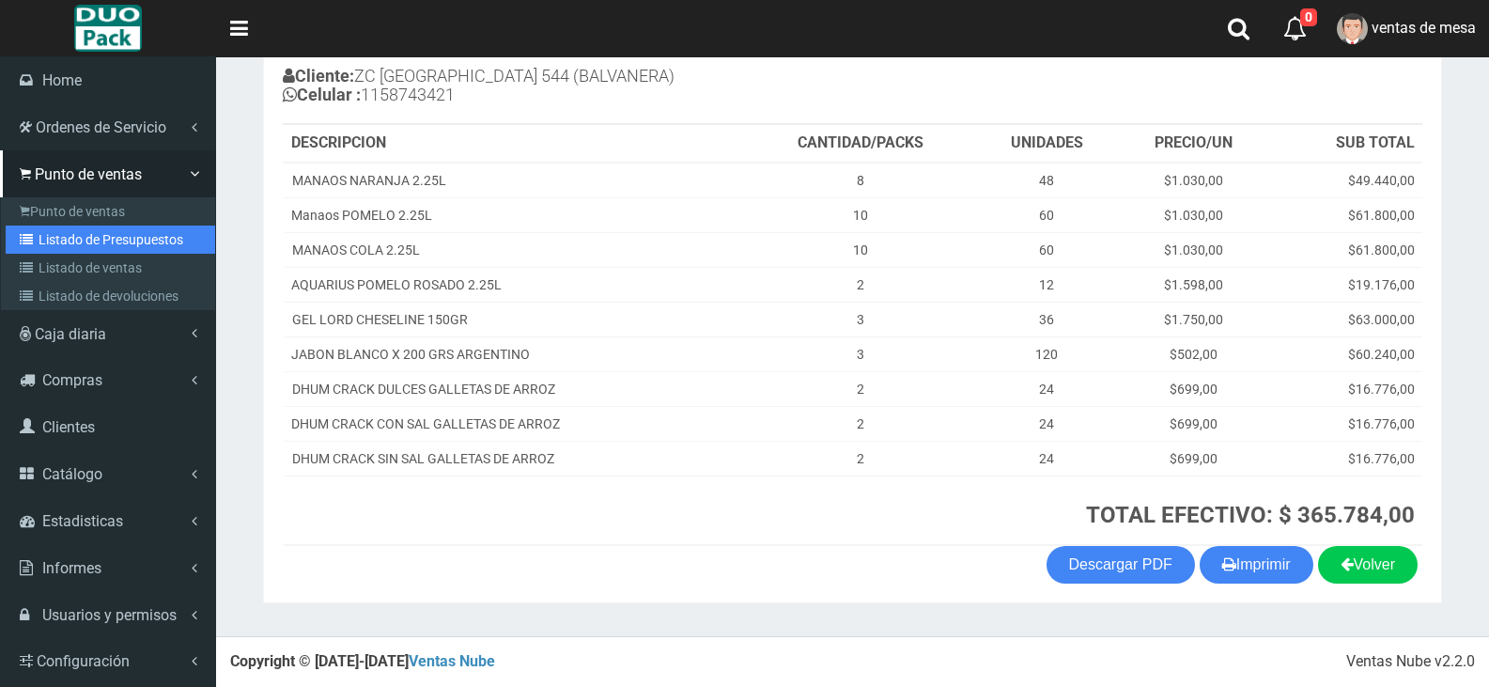
click at [64, 247] on link "Listado de Presupuestos" at bounding box center [111, 239] width 210 height 28
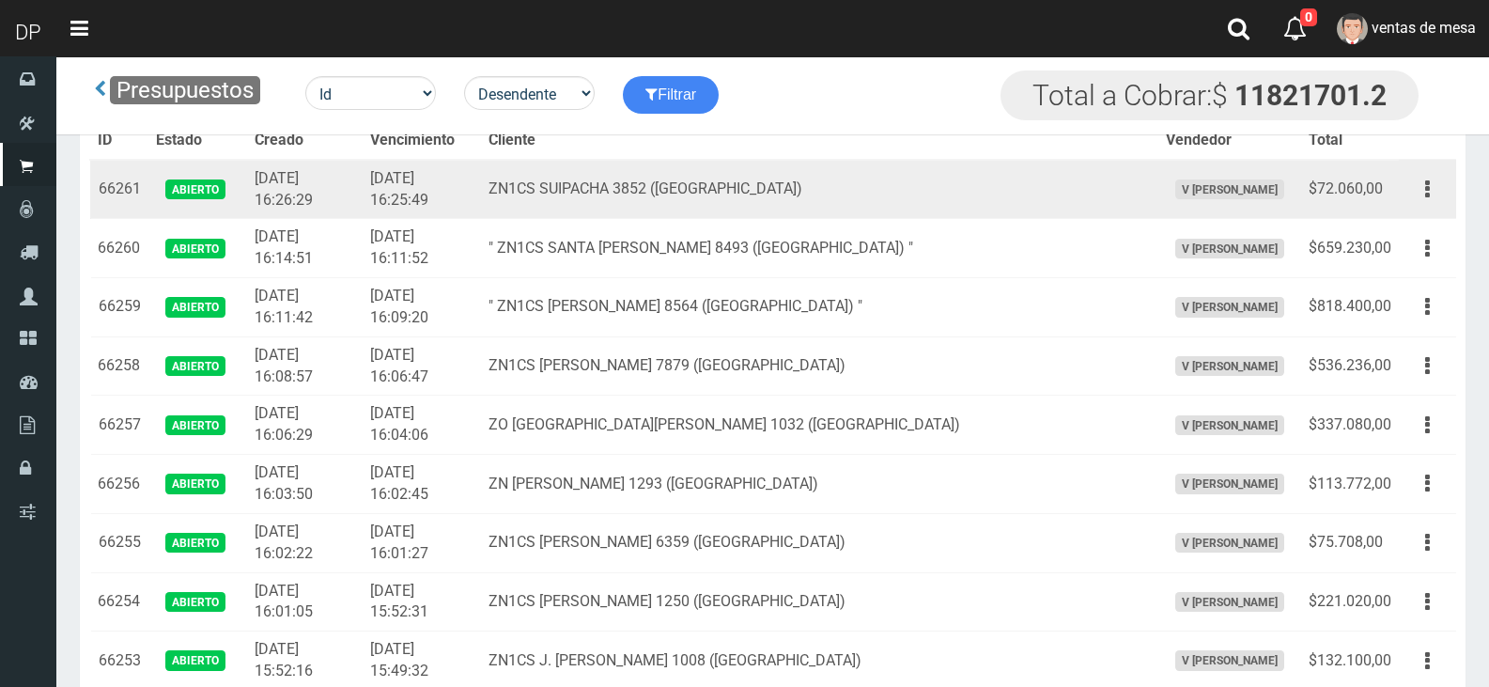
scroll to position [1238, 0]
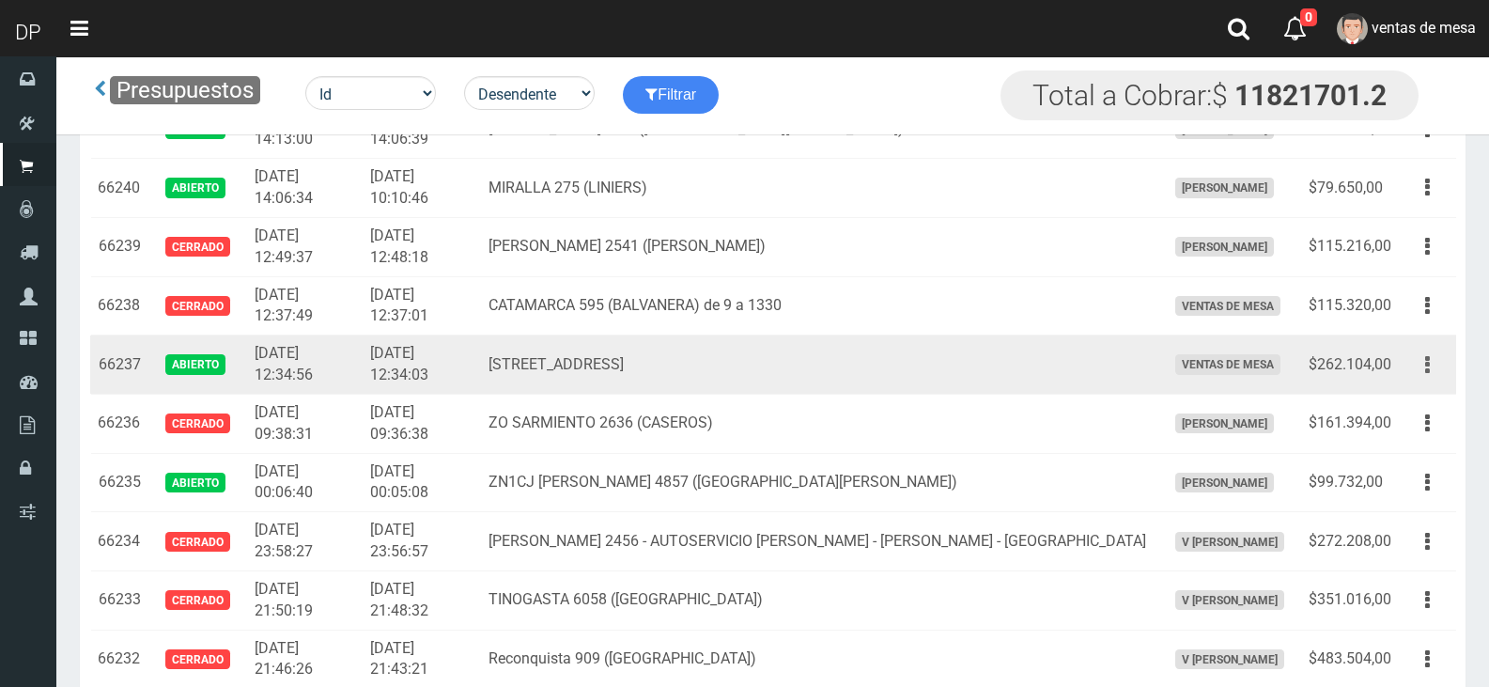
click at [1438, 369] on button "button" at bounding box center [1427, 365] width 42 height 33
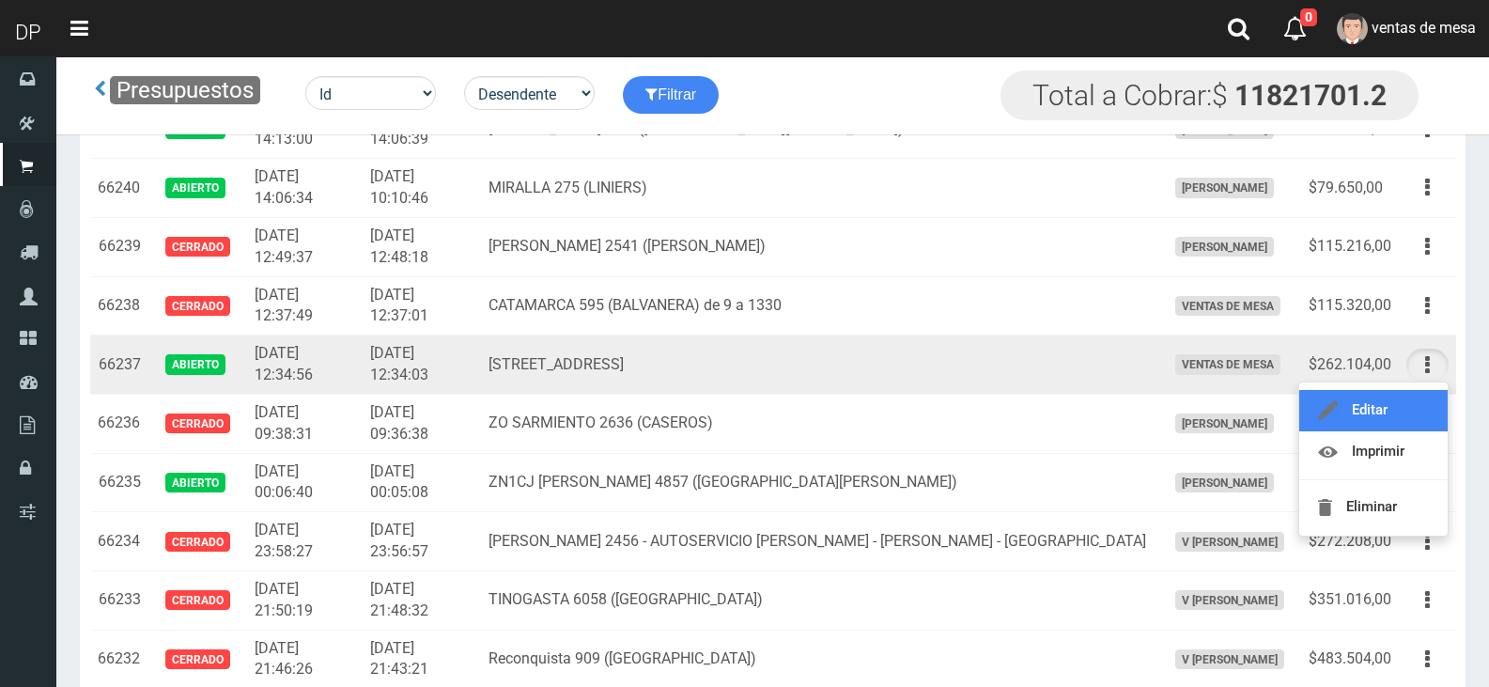
click at [1431, 404] on link "Editar" at bounding box center [1373, 410] width 148 height 41
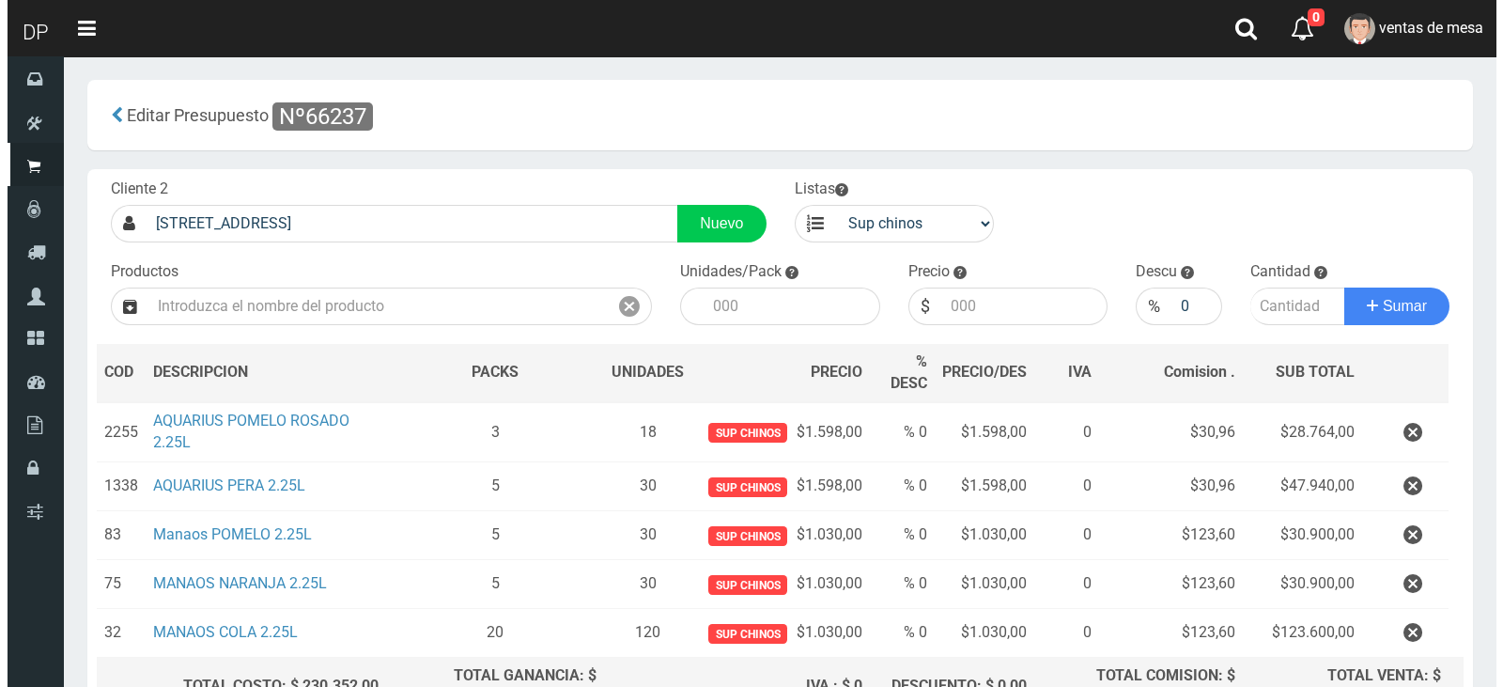
scroll to position [199, 0]
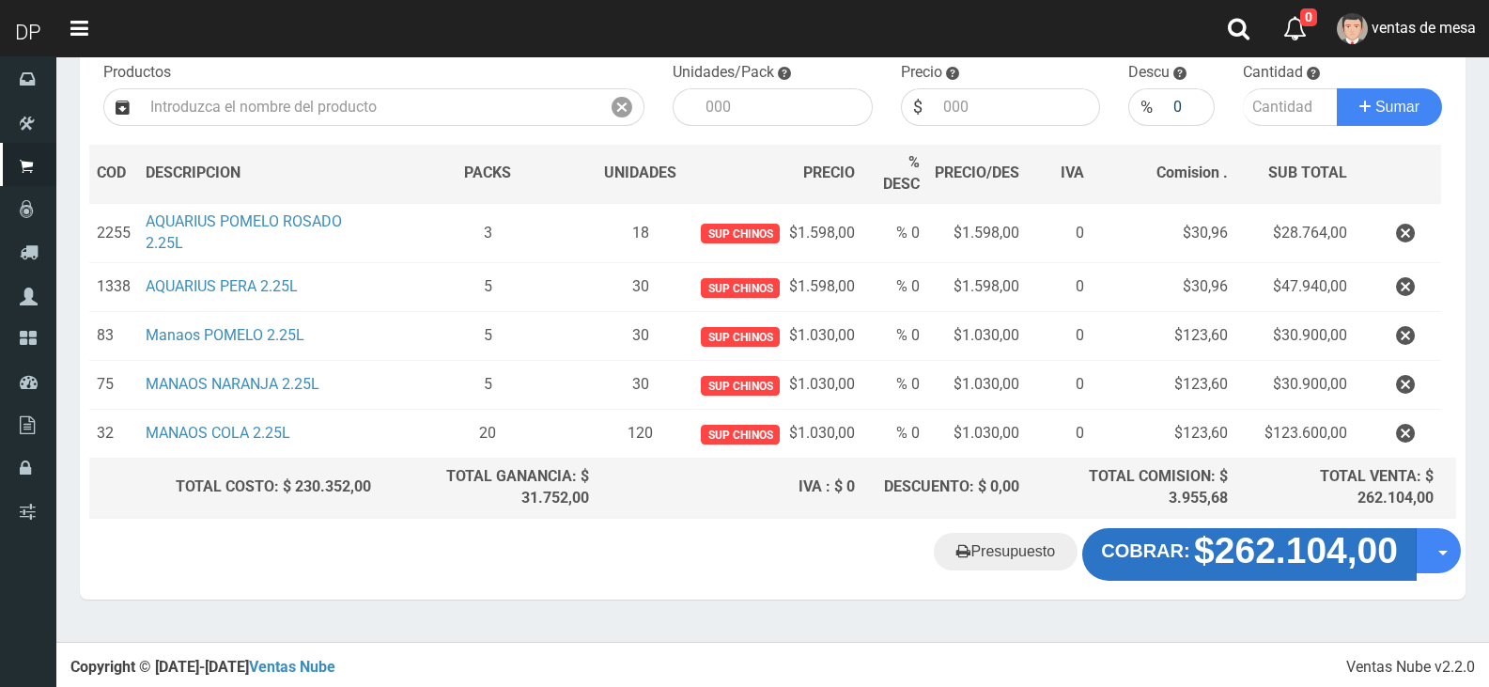
click at [1305, 542] on strong "$262.104,00" at bounding box center [1296, 550] width 204 height 40
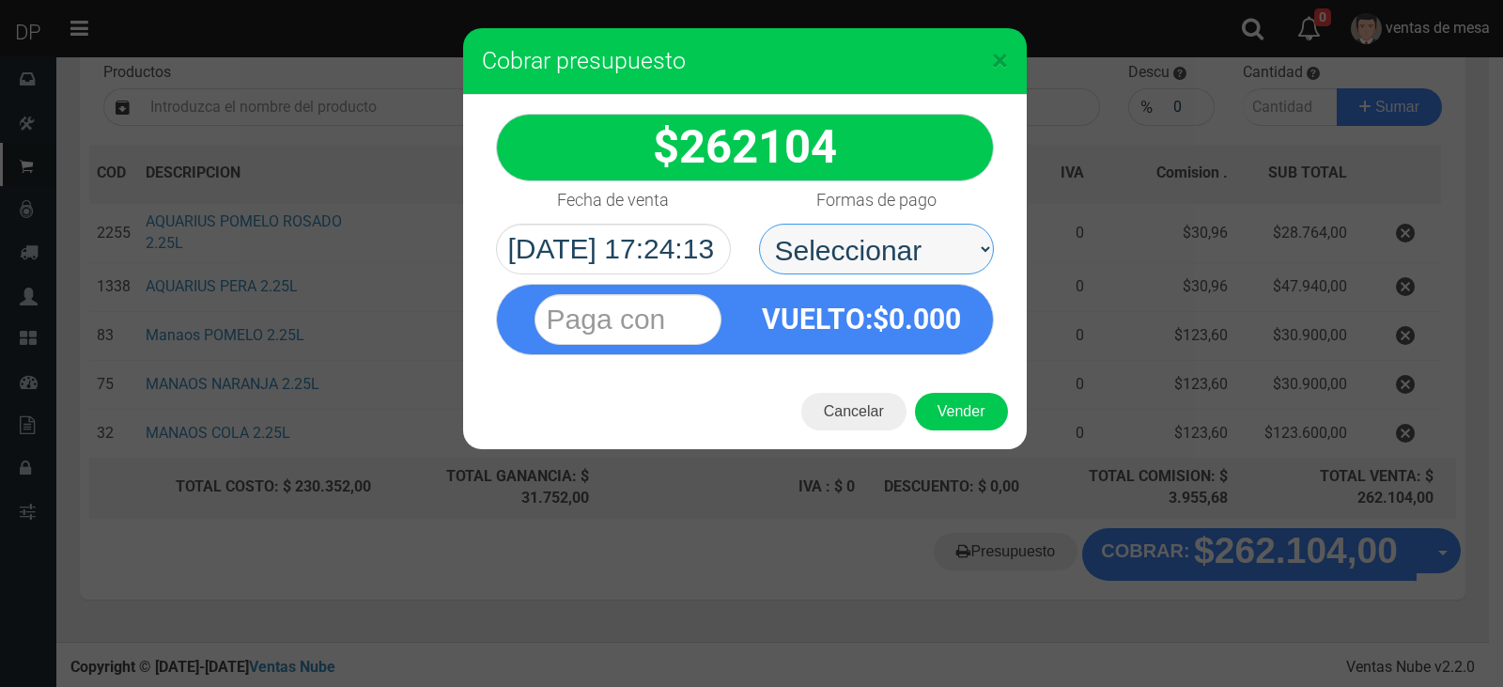
click at [904, 262] on select "Seleccionar Efectivo Tarjeta de Crédito Depósito Débito" at bounding box center [876, 249] width 235 height 51
select select "Efectivo"
click at [759, 224] on select "Seleccionar Efectivo Tarjeta de Crédito Depósito Débito" at bounding box center [876, 249] width 235 height 51
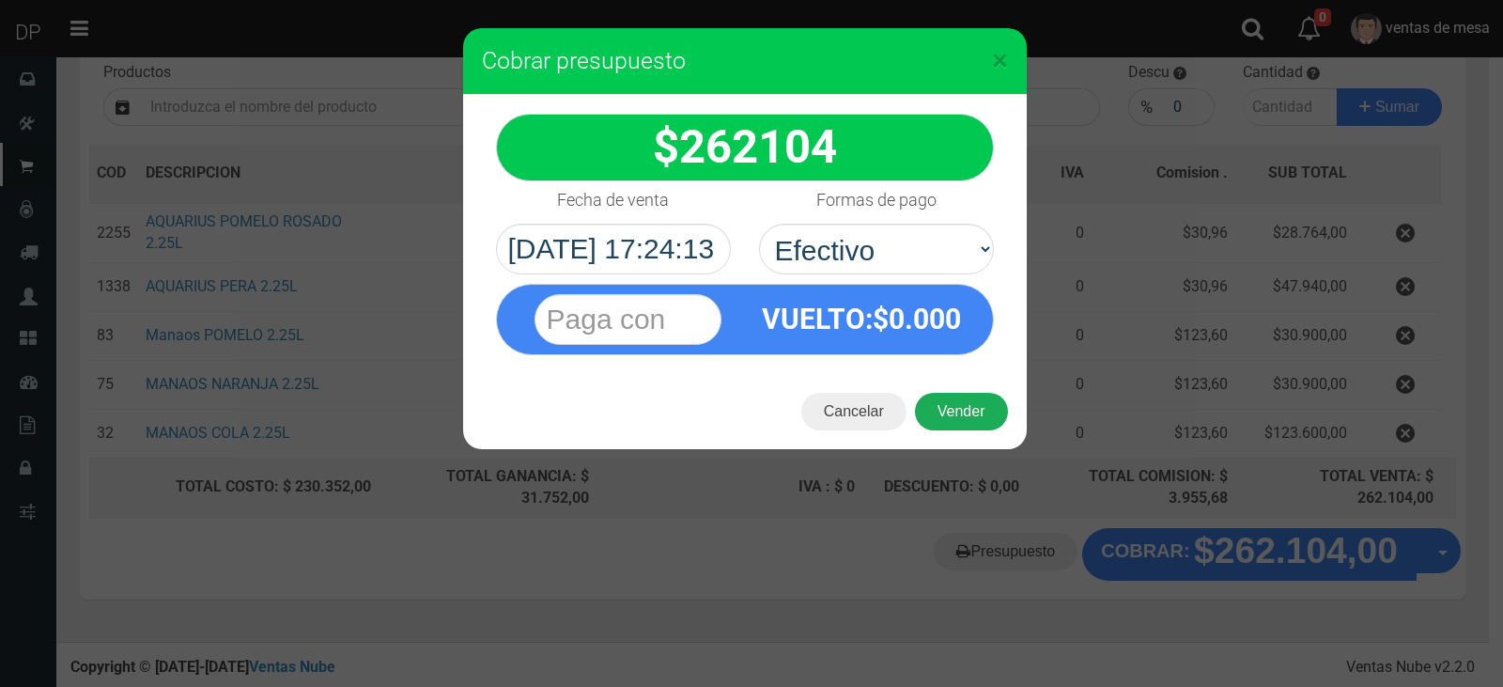
click at [952, 413] on button "Vender" at bounding box center [961, 412] width 93 height 38
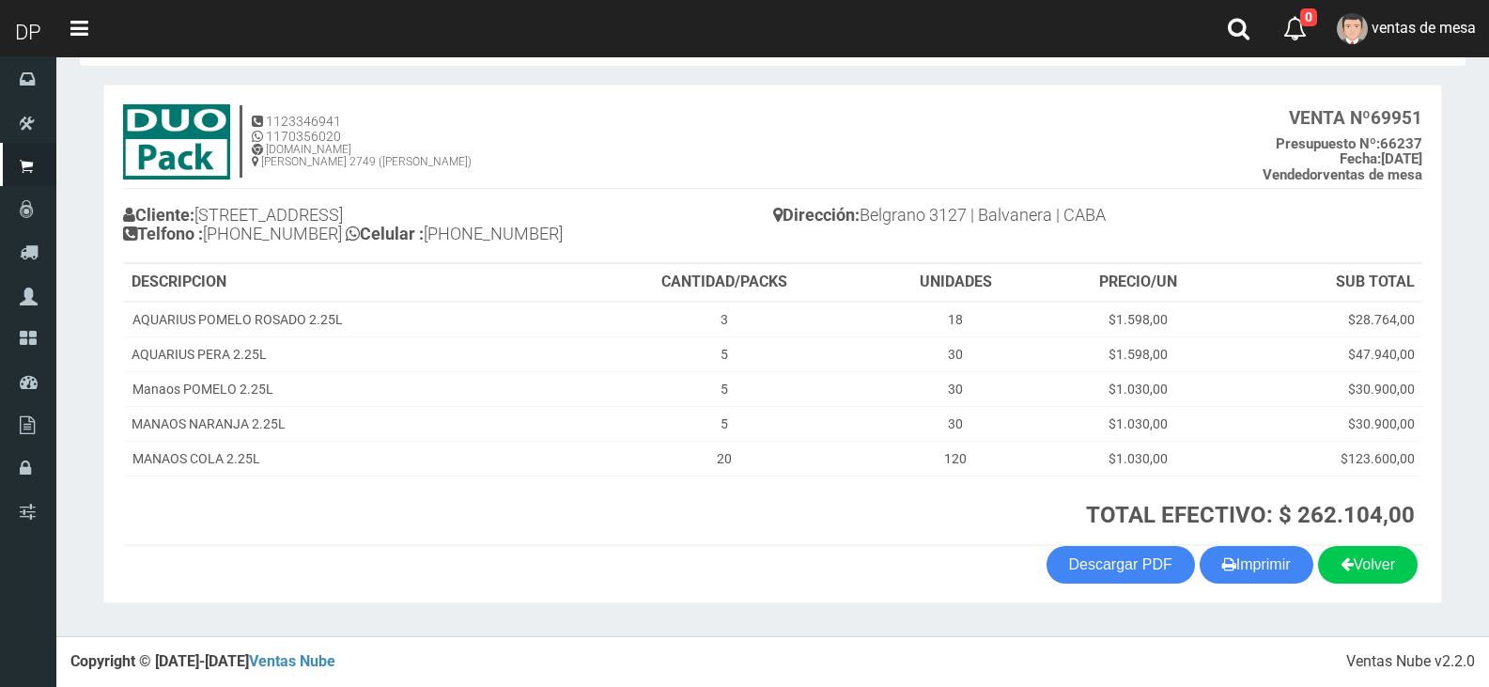
scroll to position [73, 0]
click at [1247, 570] on button "Imprimir" at bounding box center [1257, 565] width 114 height 38
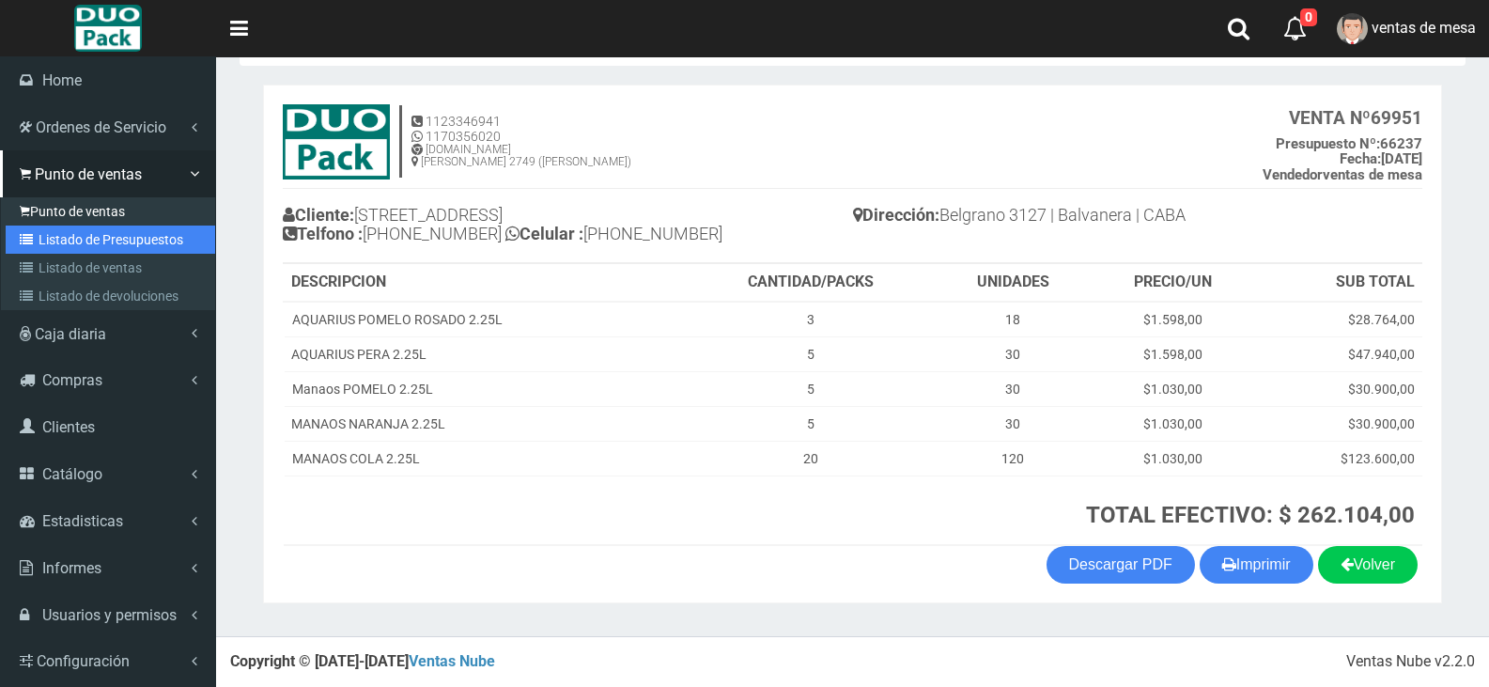
drag, startPoint x: 44, startPoint y: 231, endPoint x: 46, endPoint y: 214, distance: 17.0
click at [44, 231] on link "Listado de Presupuestos" at bounding box center [111, 239] width 210 height 28
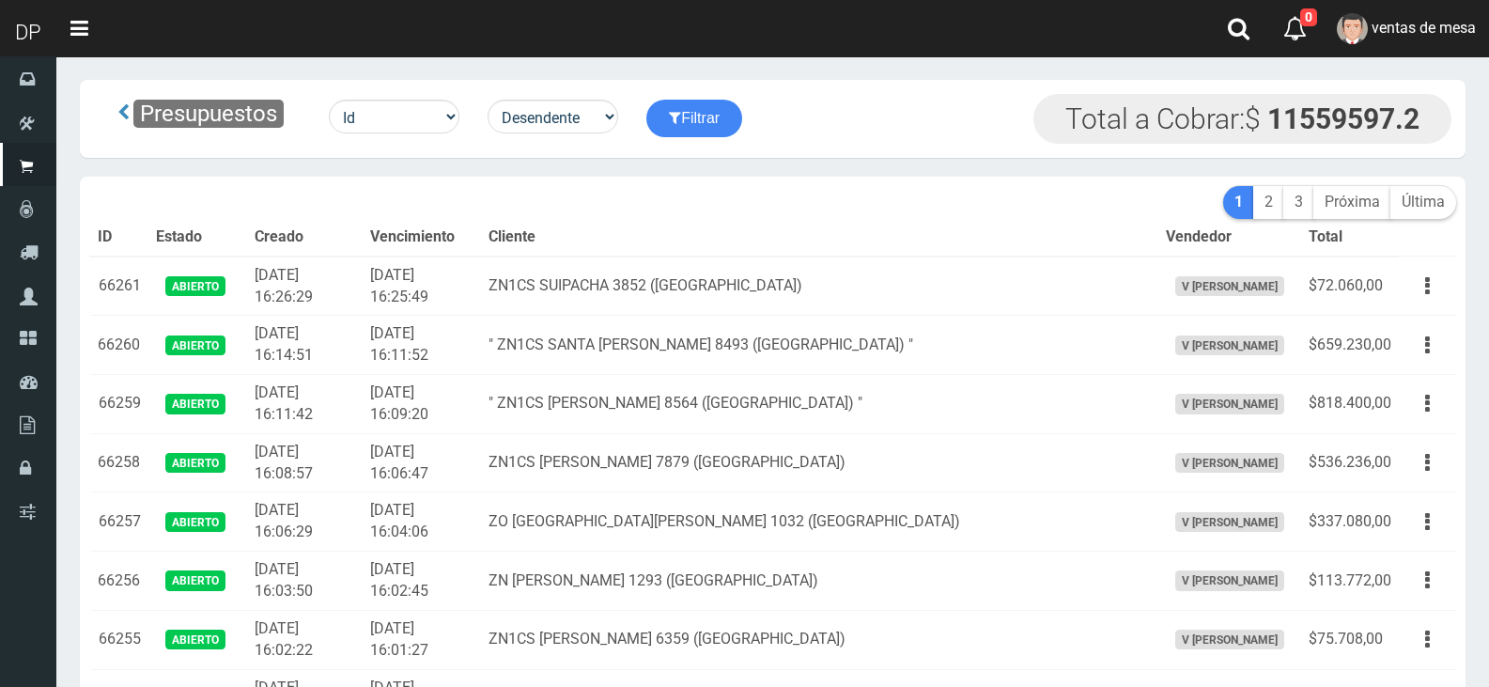
scroll to position [8305, 0]
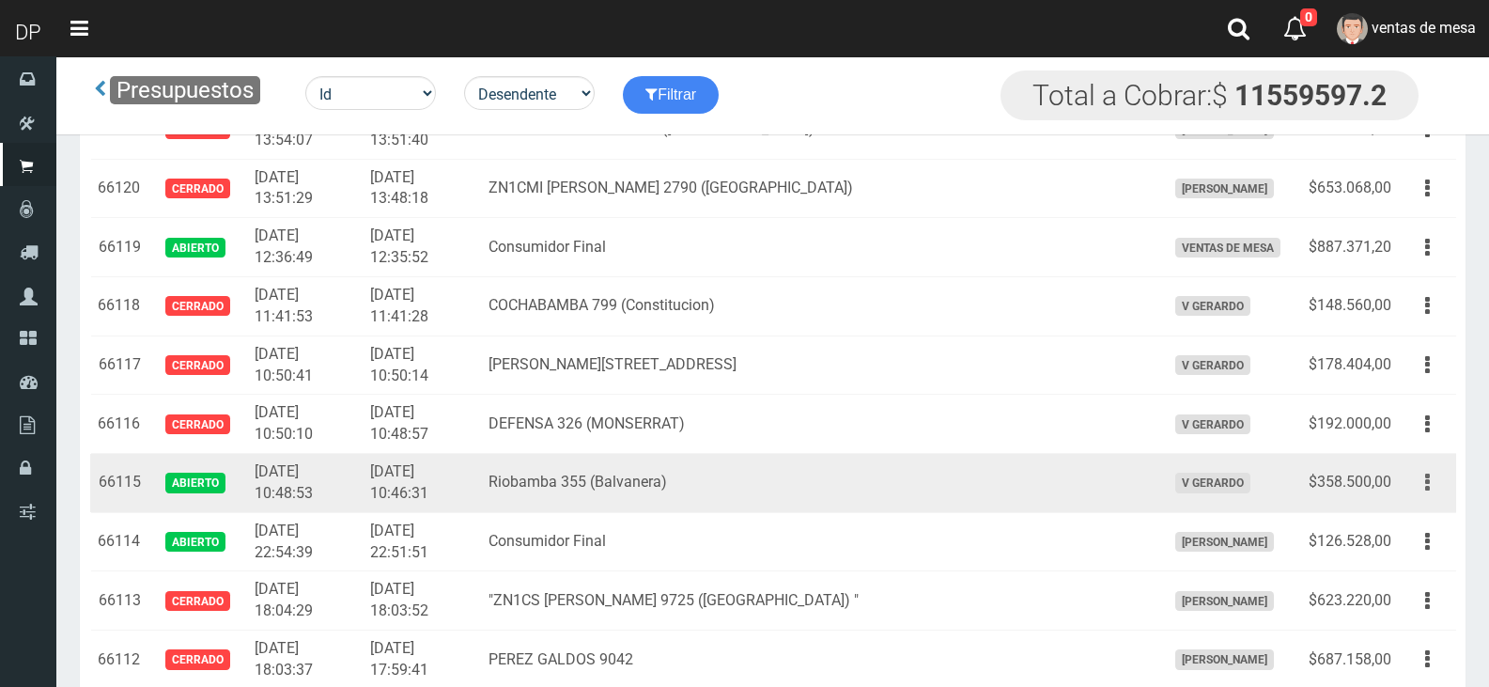
click at [1421, 481] on button "button" at bounding box center [1427, 482] width 42 height 33
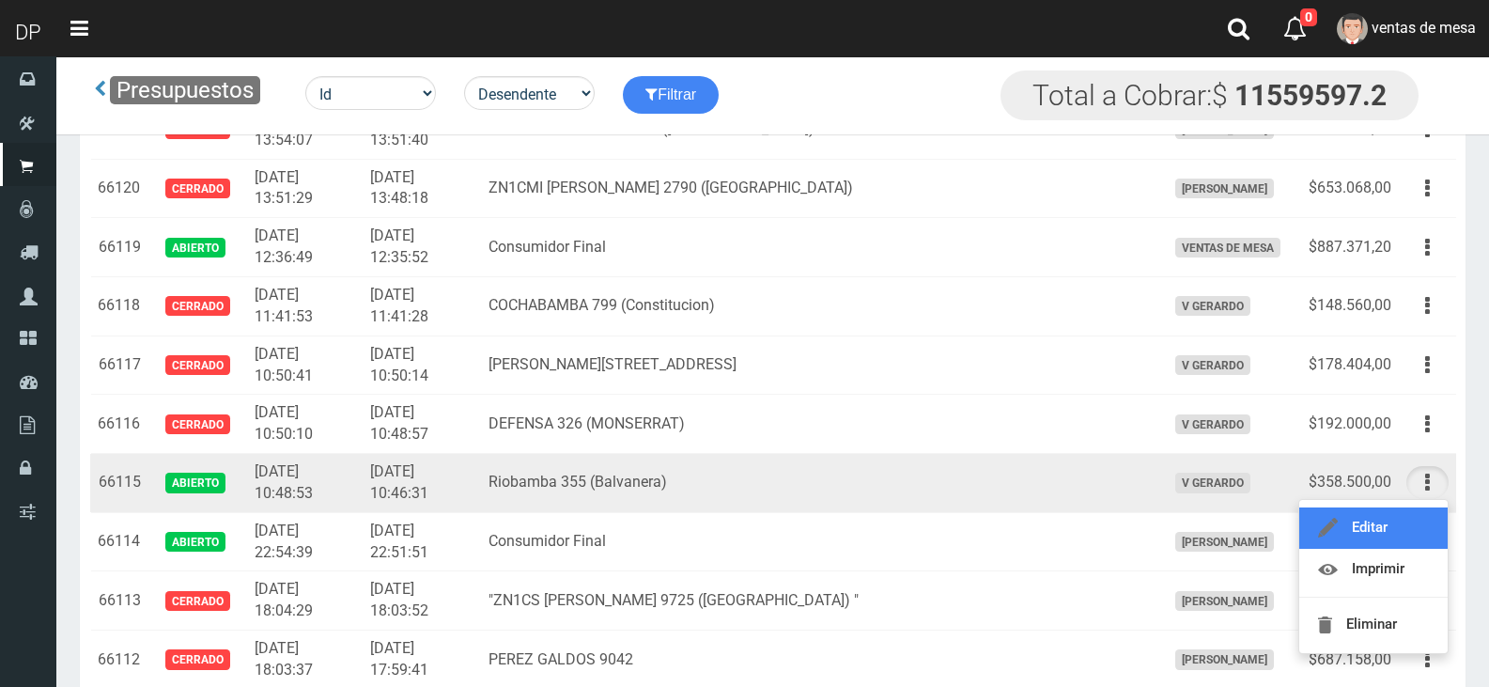
click at [1412, 531] on link "Editar" at bounding box center [1373, 527] width 148 height 41
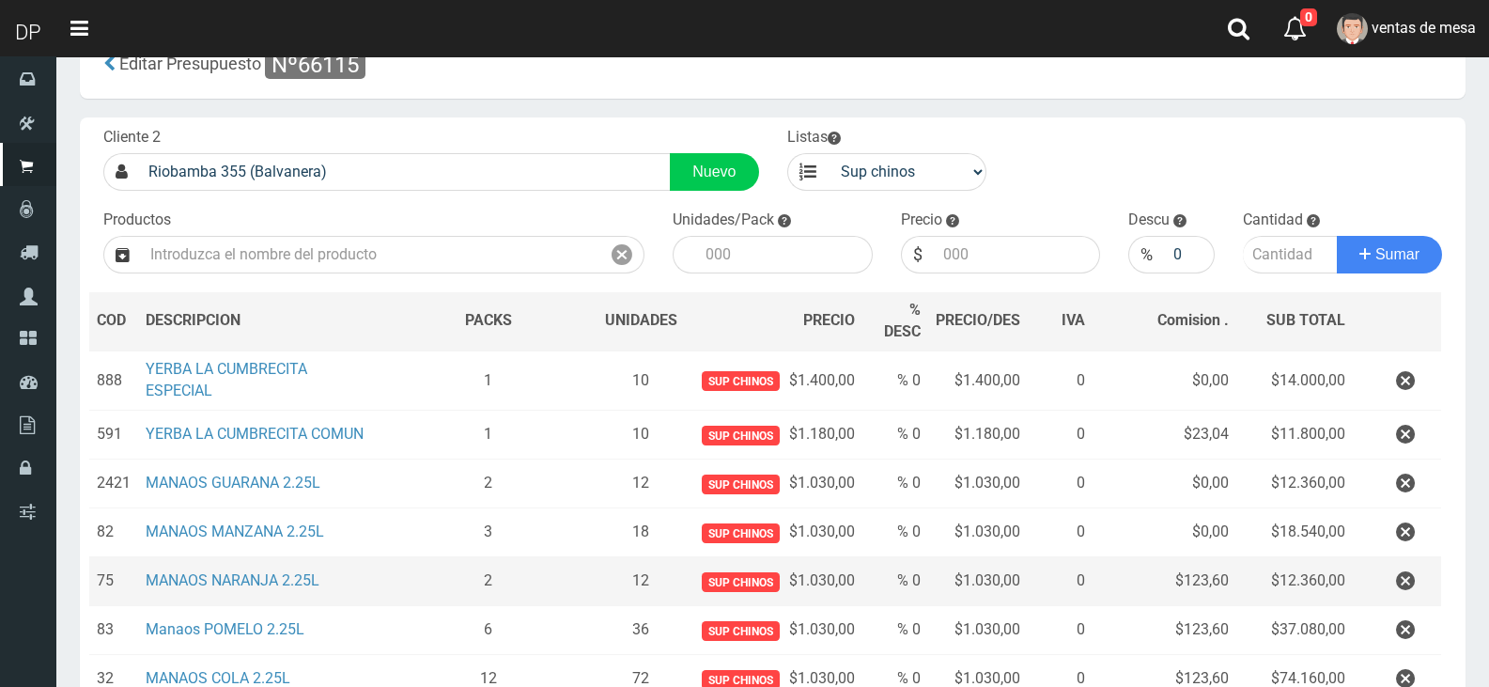
scroll to position [94, 0]
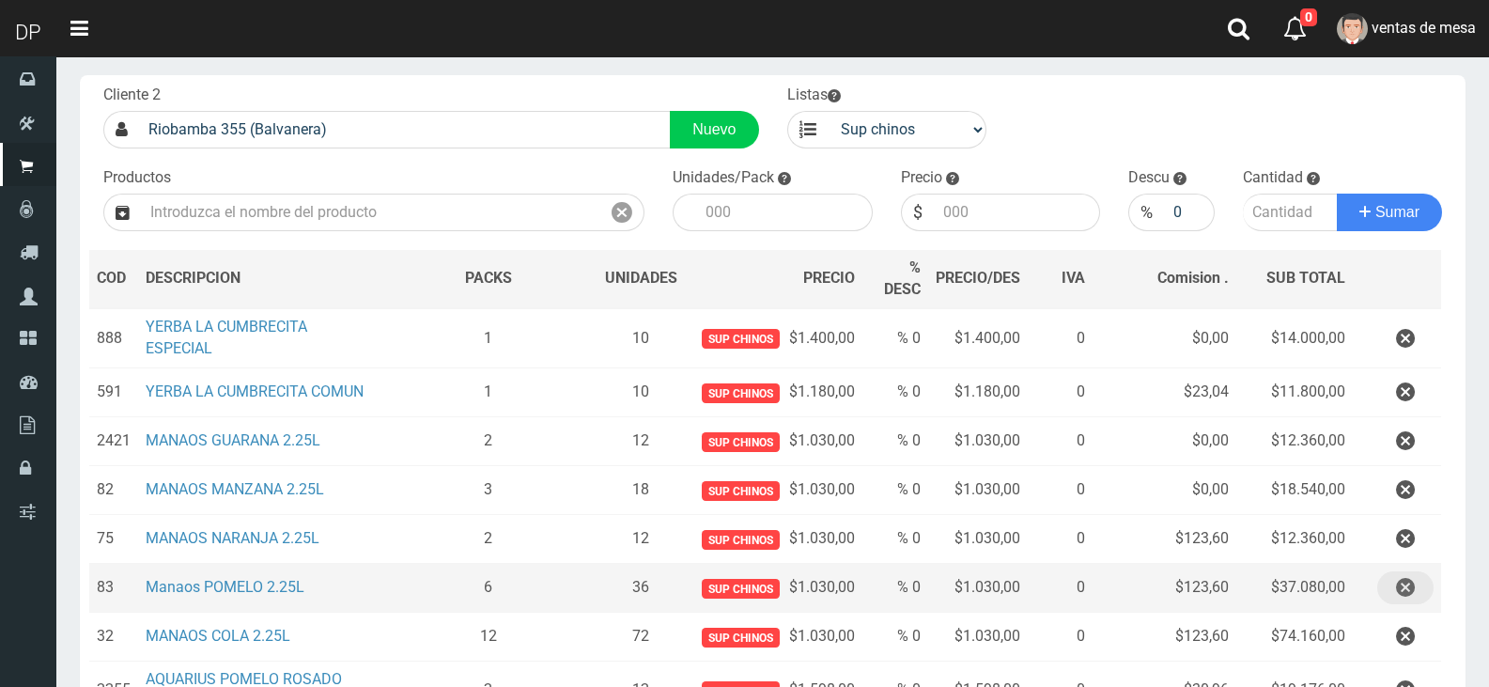
click at [1417, 582] on button "button" at bounding box center [1405, 587] width 56 height 33
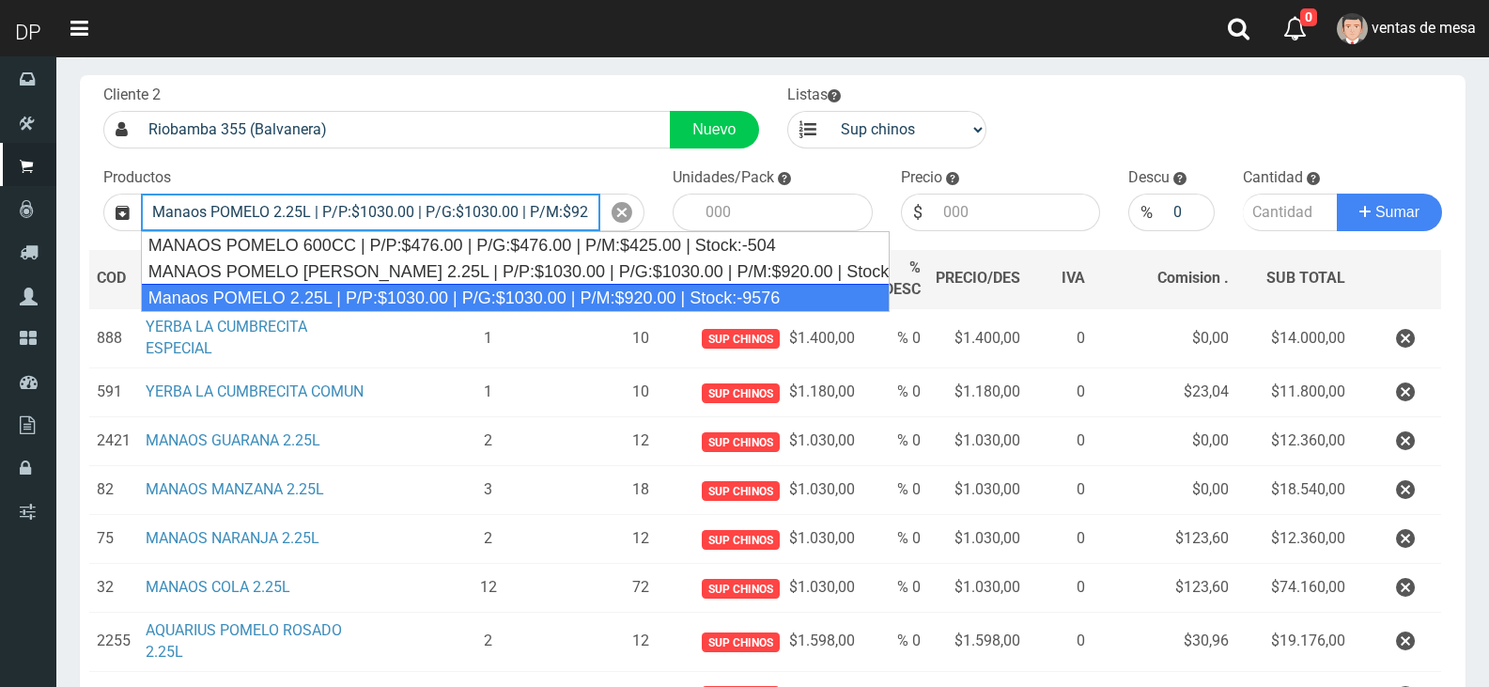
type input "Manaos POMELO 2.25L | P/P:$1030.00 | P/G:$1030.00 | P/M:$920.00 | Stock:-9576"
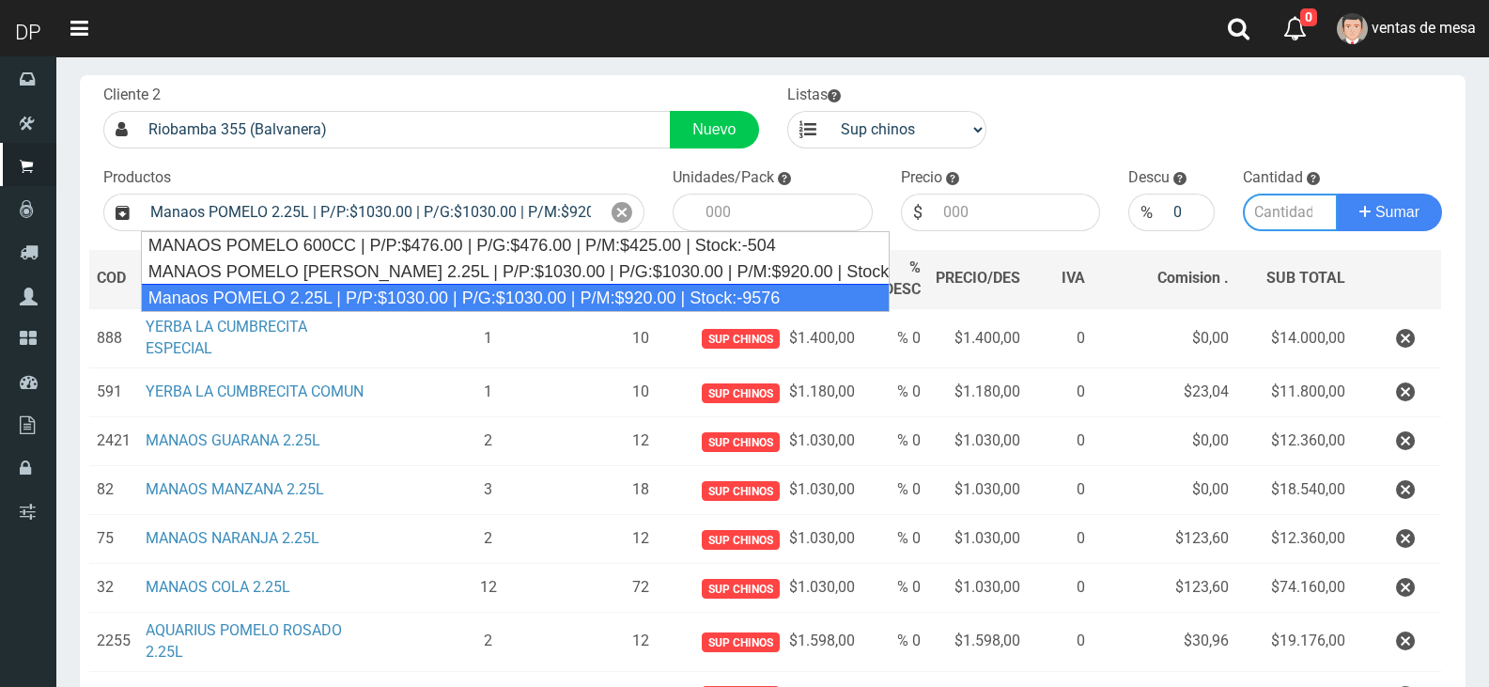
type input "6"
type input "1030.00"
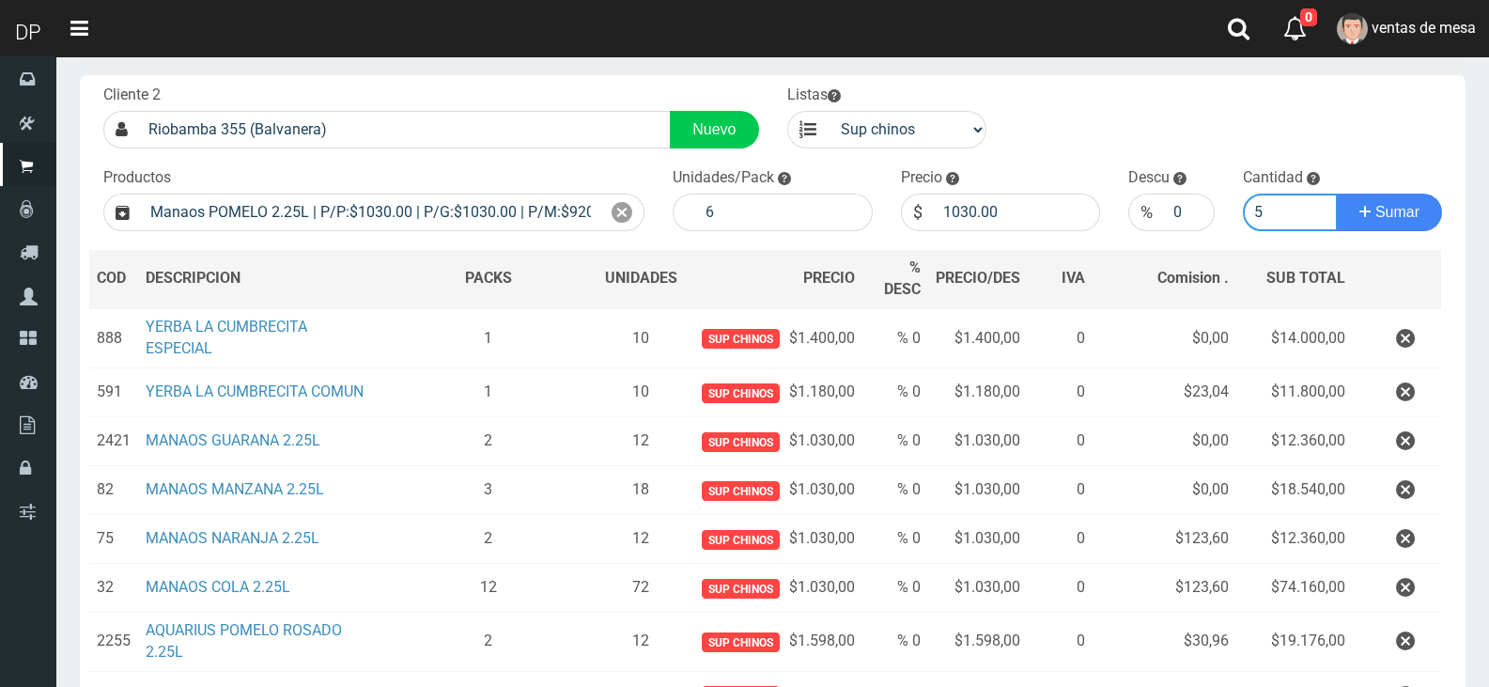
type input "5"
click at [1337, 194] on button "Sumar" at bounding box center [1389, 213] width 105 height 38
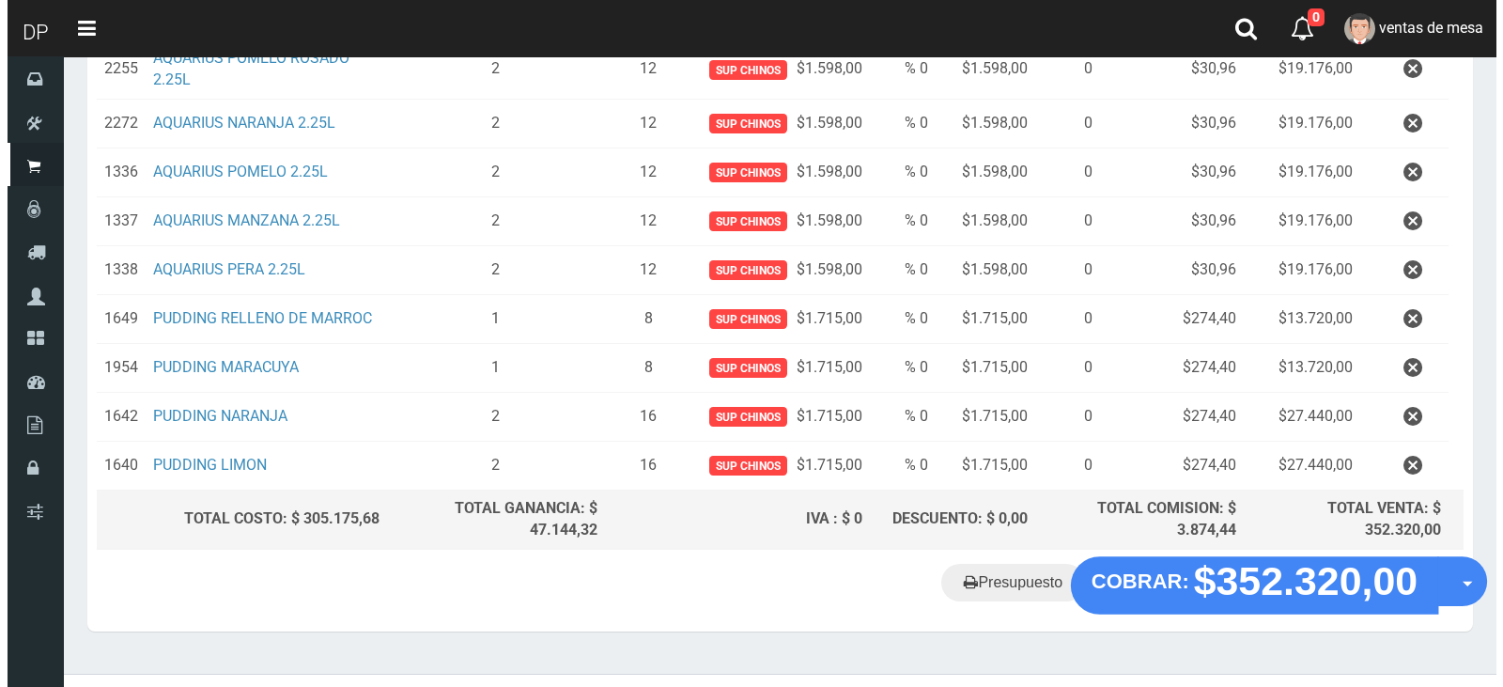
scroll to position [746, 0]
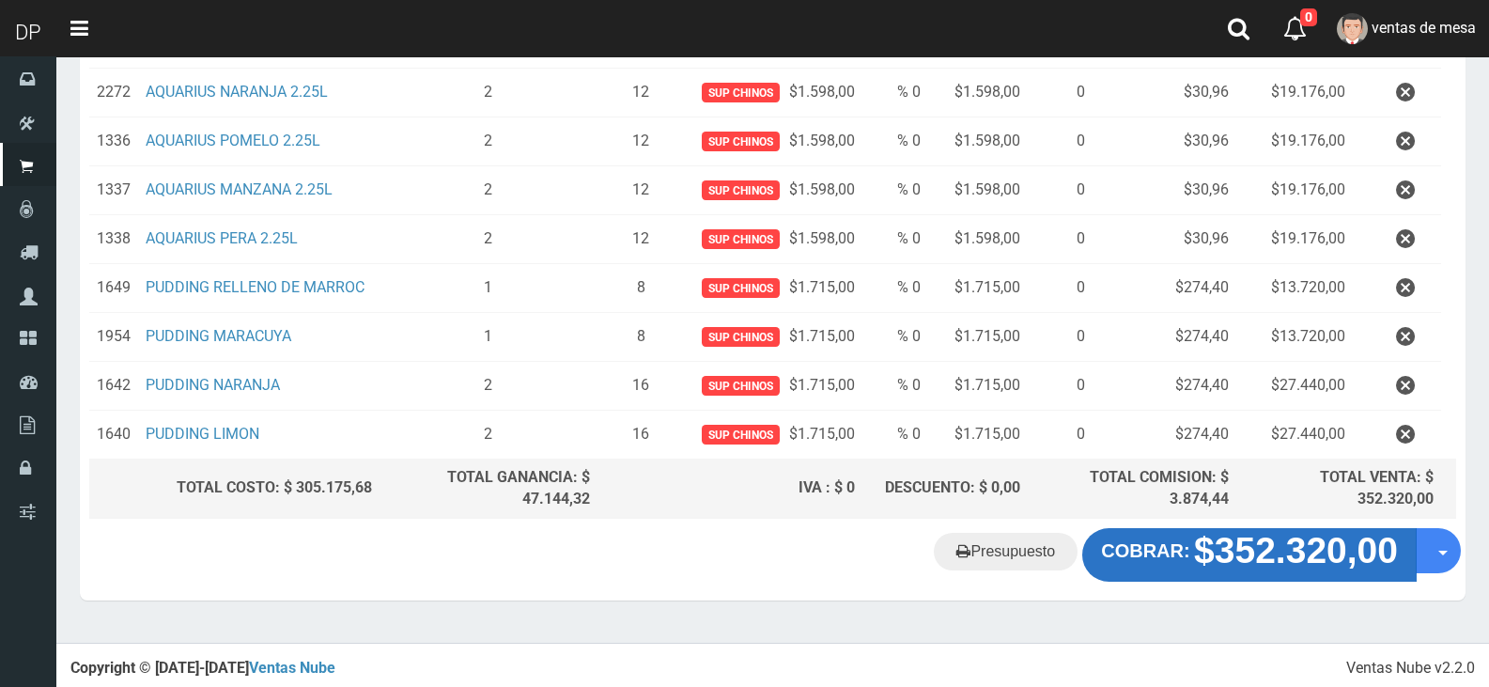
click at [1213, 572] on button "COBRAR: $352.320,00" at bounding box center [1249, 554] width 334 height 53
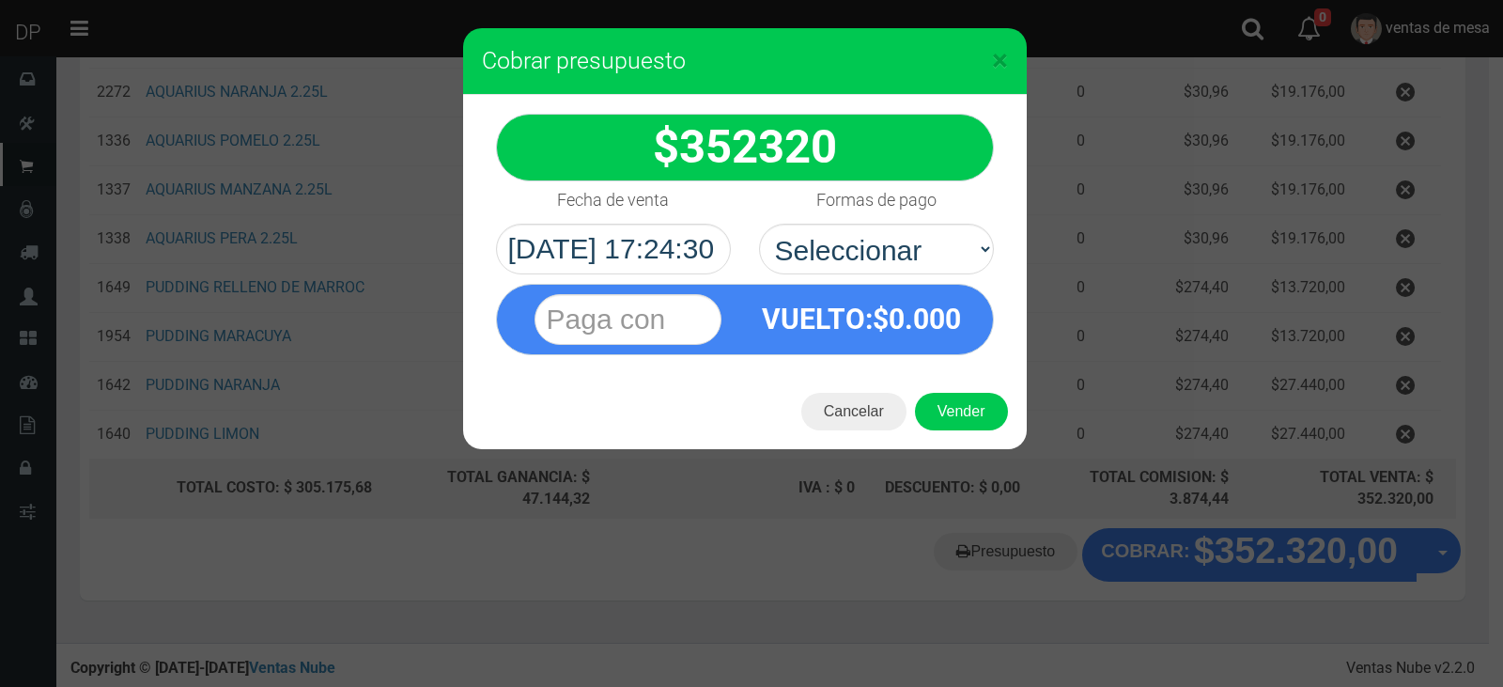
click at [826, 274] on div "VUELTO :$ 0.000" at bounding box center [745, 314] width 526 height 81
drag, startPoint x: 915, startPoint y: 253, endPoint x: 915, endPoint y: 265, distance: 12.2
click at [915, 253] on select "Seleccionar Efectivo Tarjeta de Crédito Depósito Débito" at bounding box center [876, 249] width 235 height 51
select select "Efectivo"
click at [759, 224] on select "Seleccionar Efectivo Tarjeta de Crédito Depósito Débito" at bounding box center [876, 249] width 235 height 51
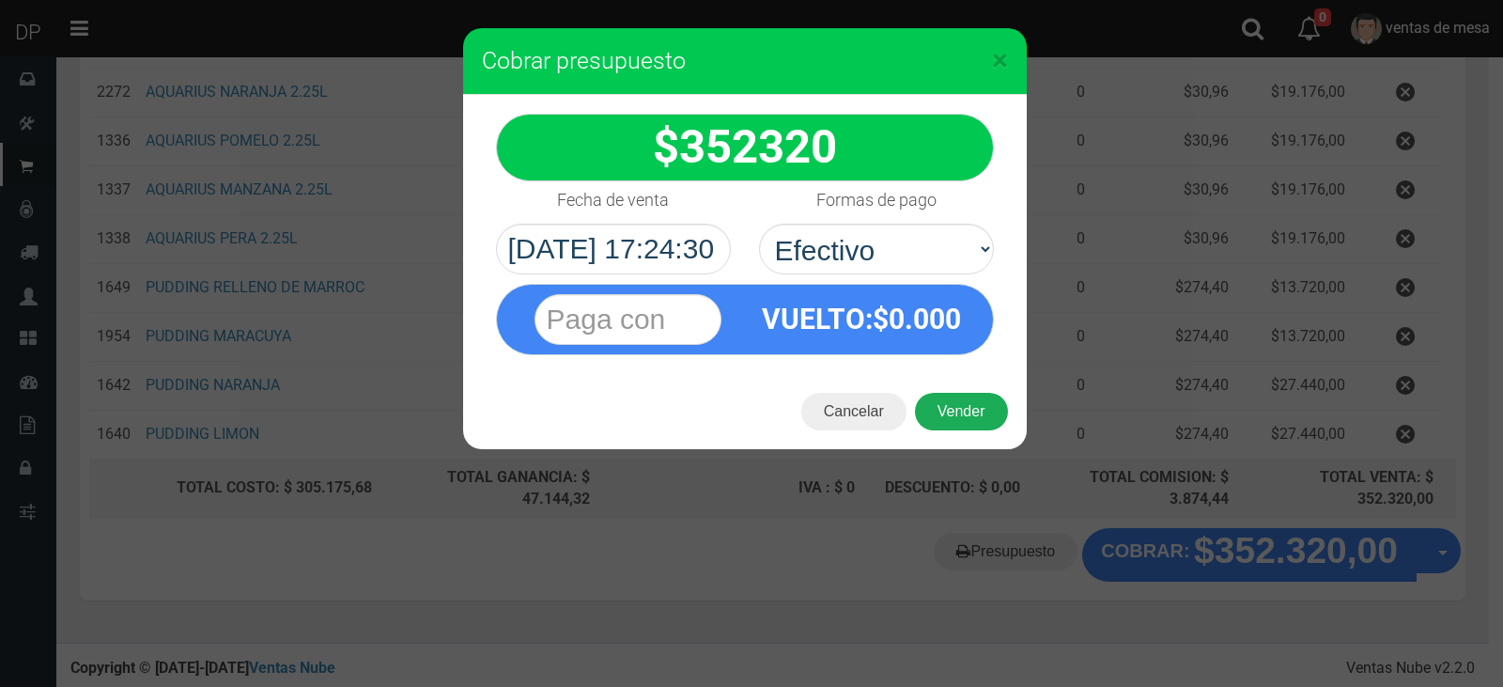
click at [970, 409] on button "Vender" at bounding box center [961, 412] width 93 height 38
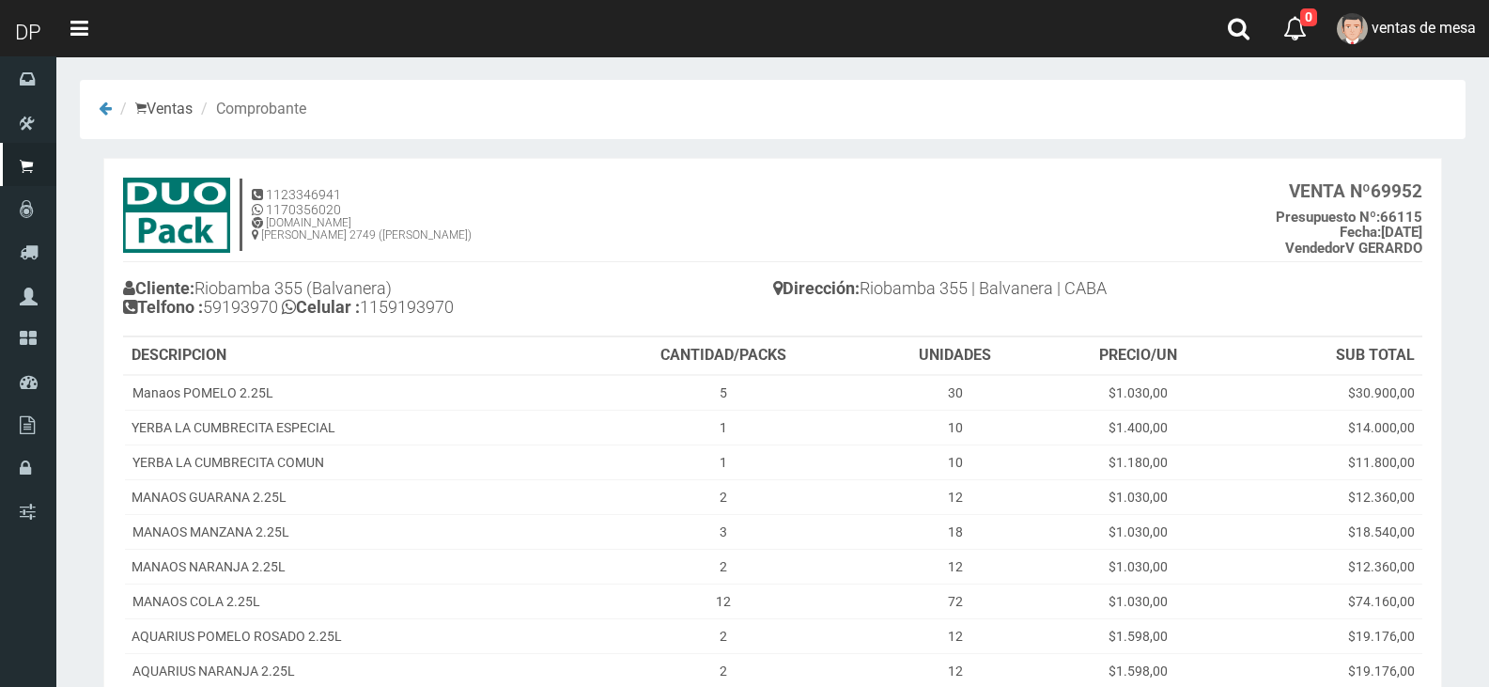
scroll to position [456, 0]
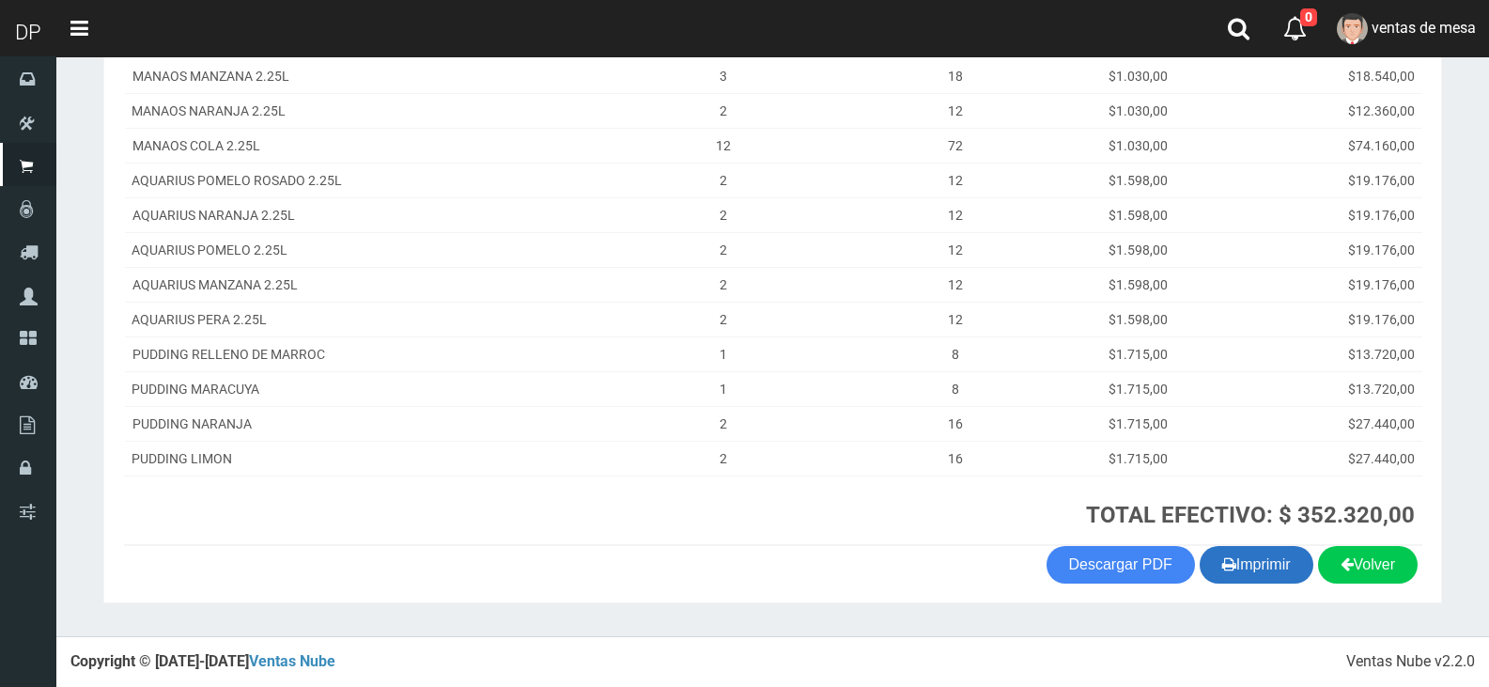
click at [1253, 560] on button "Imprimir" at bounding box center [1257, 565] width 114 height 38
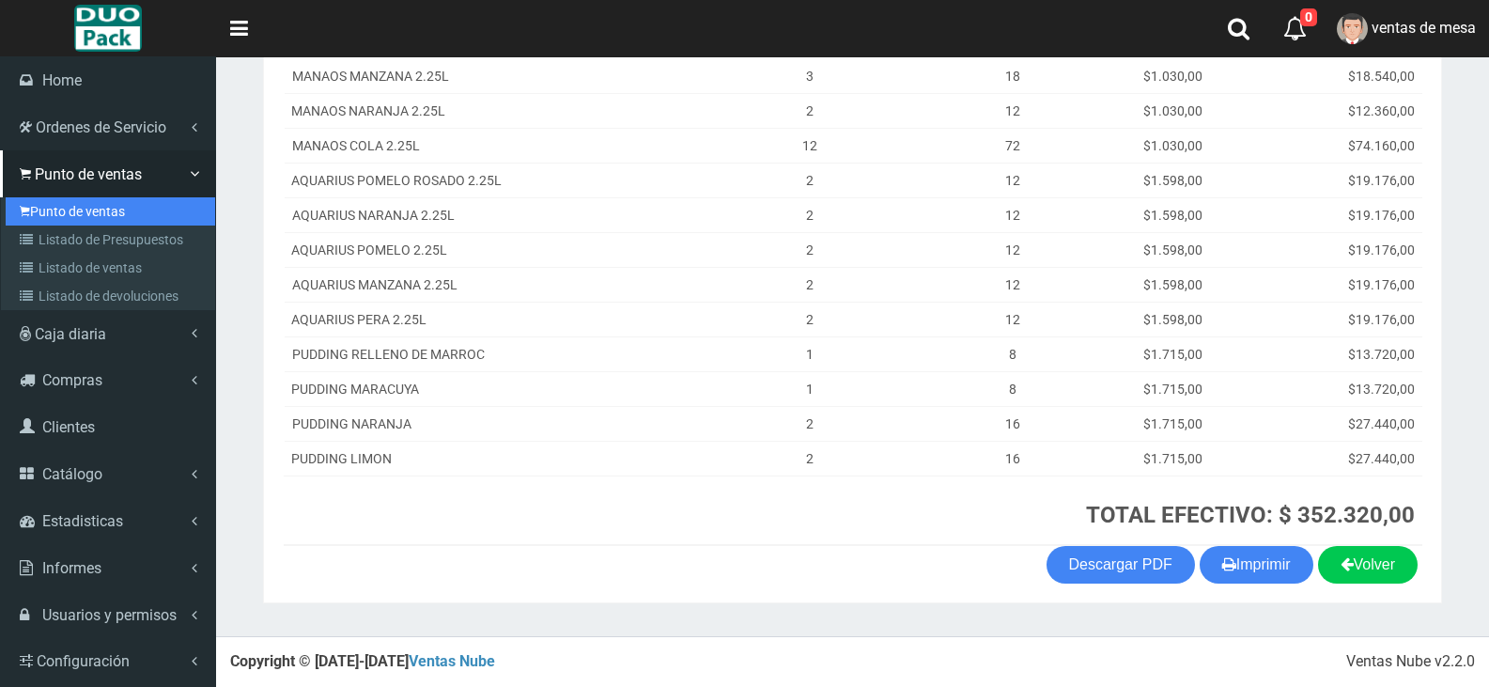
click at [45, 216] on link "Punto de ventas" at bounding box center [111, 211] width 210 height 28
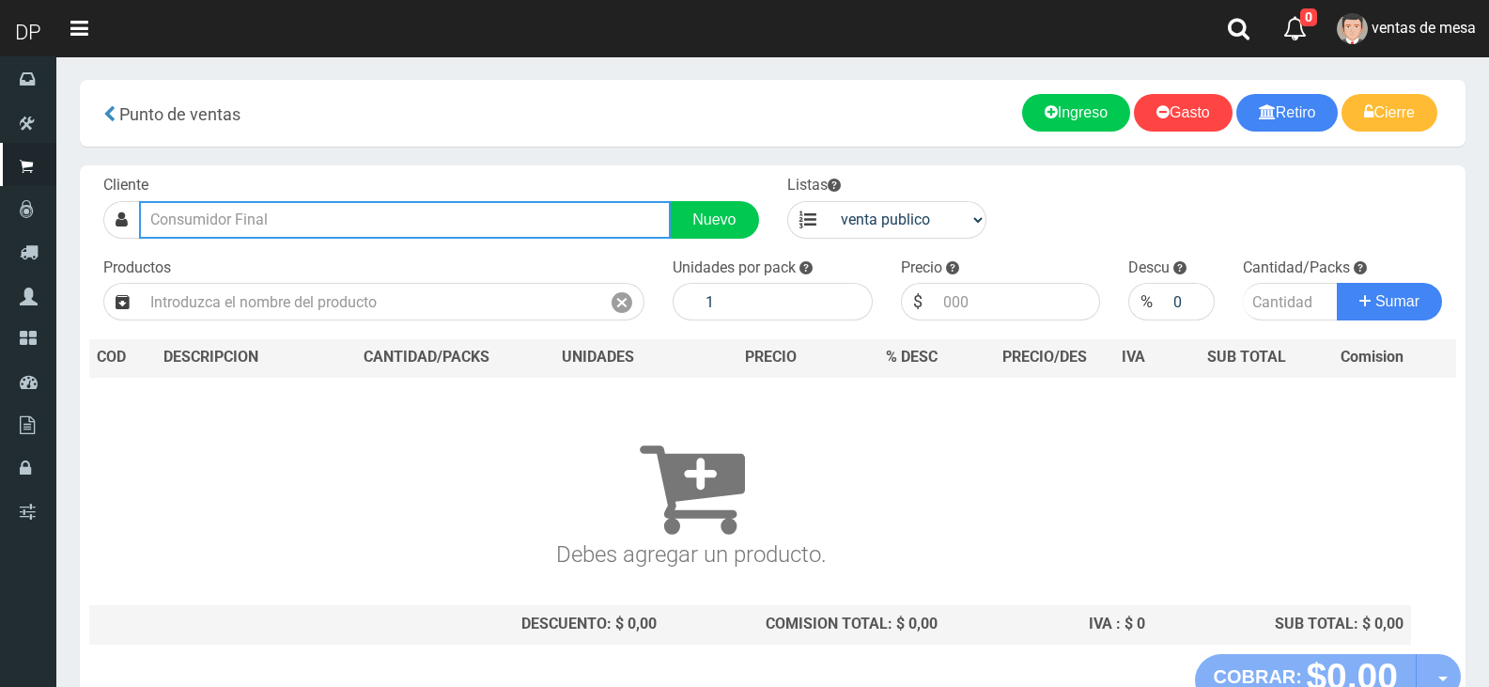
click at [305, 225] on input "text" at bounding box center [405, 220] width 532 height 38
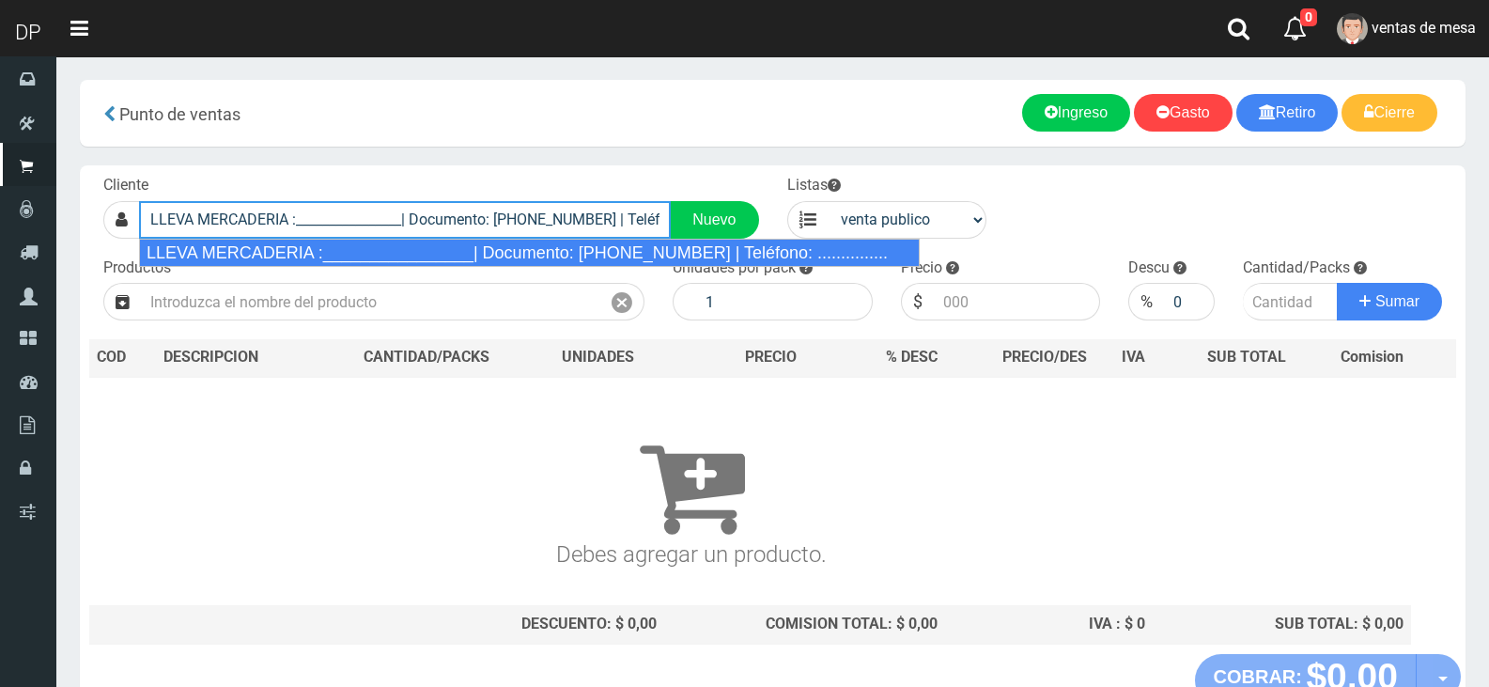
type input "LLEVA MERCADERIA :________________| Documento: [PHONE_NUMBER] | Teléfono: .....…"
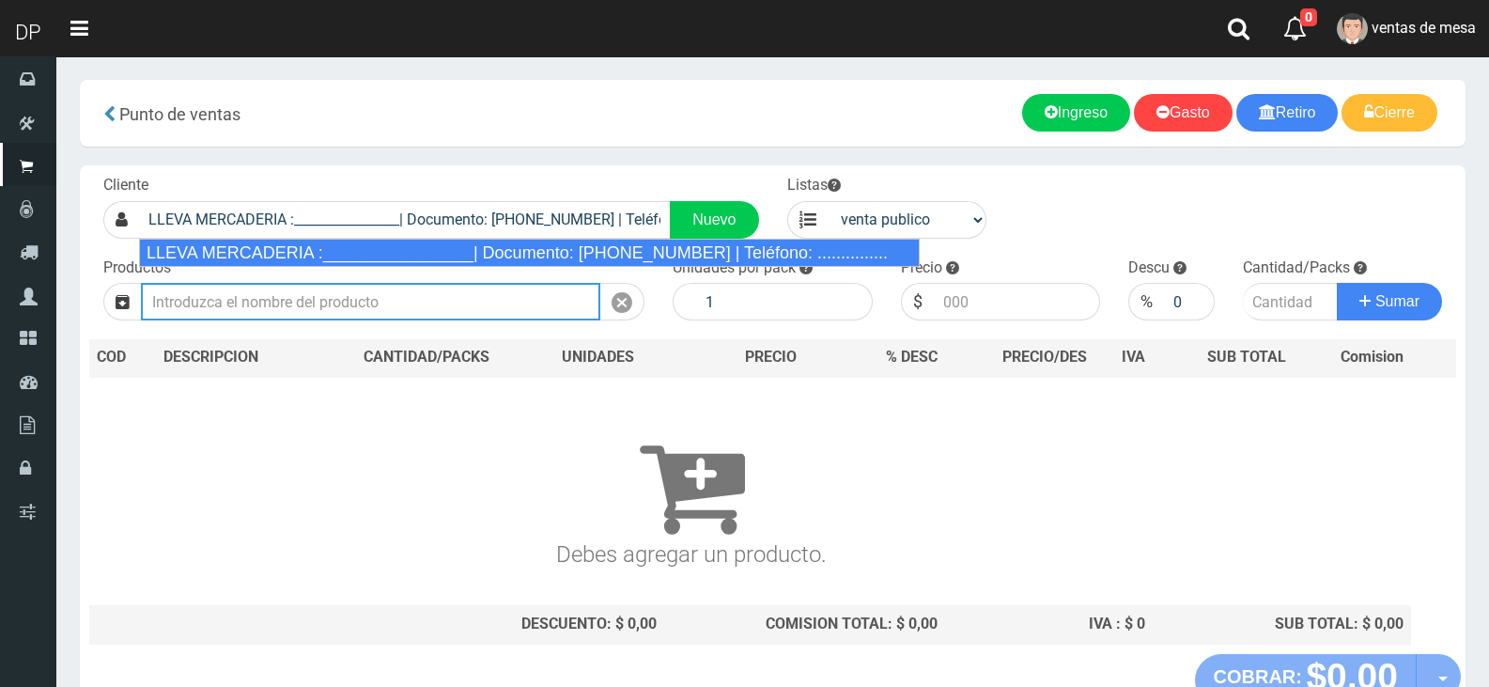
select select "2"
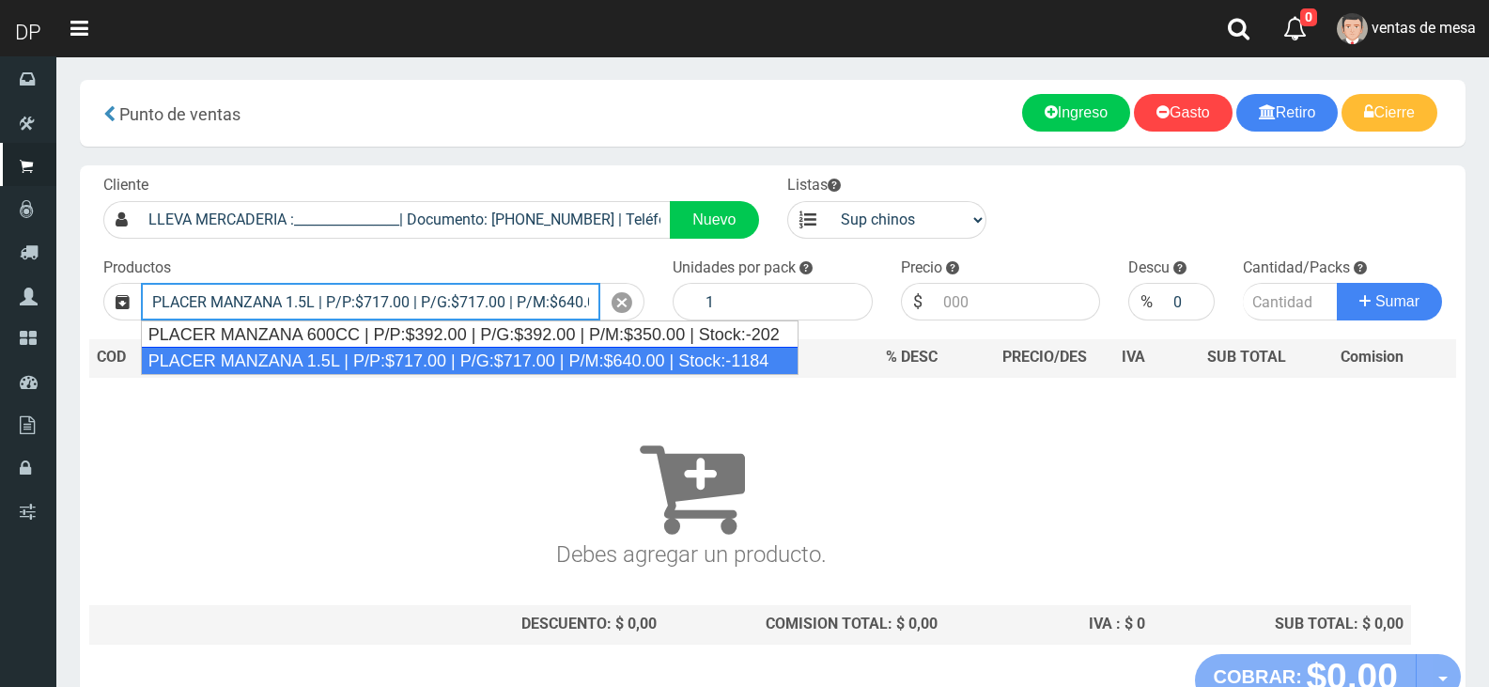
type input "PLACER MANZANA 1.5L | P/P:$717.00 | P/G:$717.00 | P/M:$640.00 | Stock:-1184"
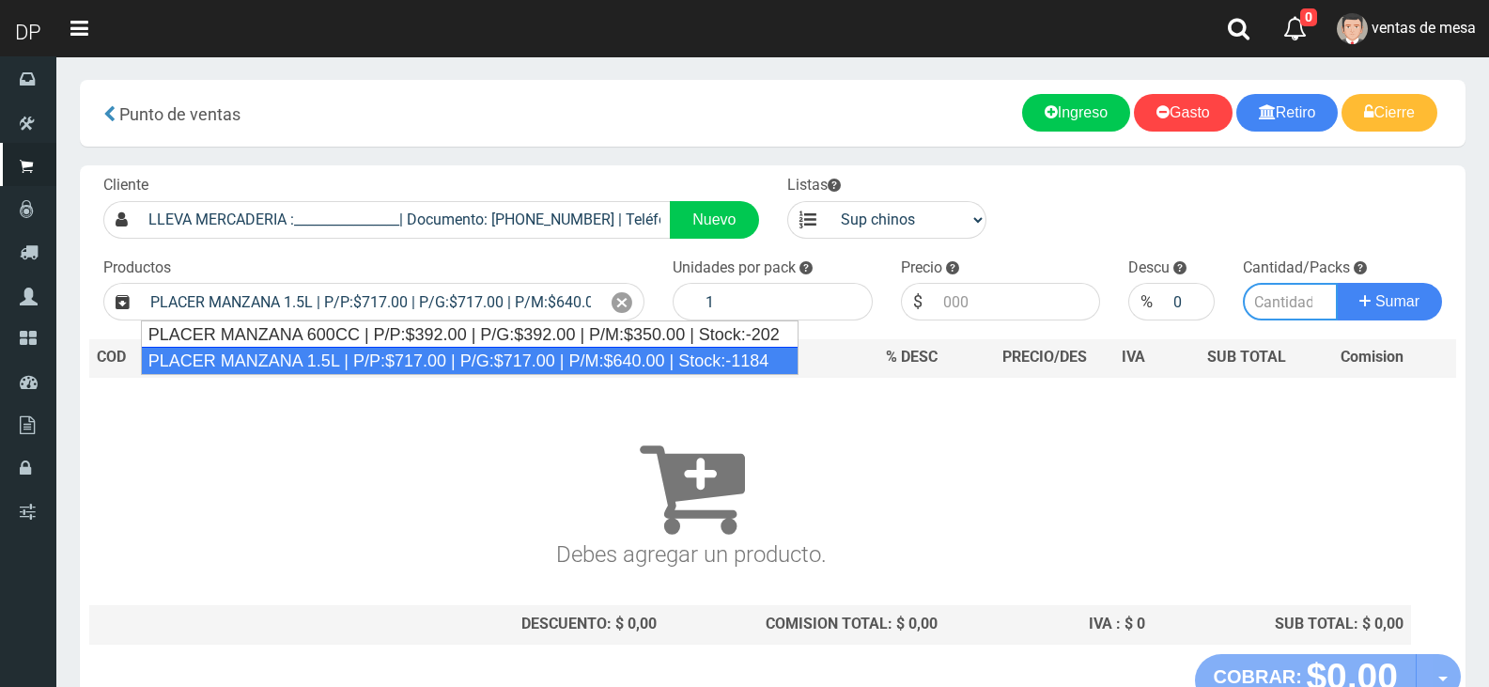
type input "6"
type input "717.00"
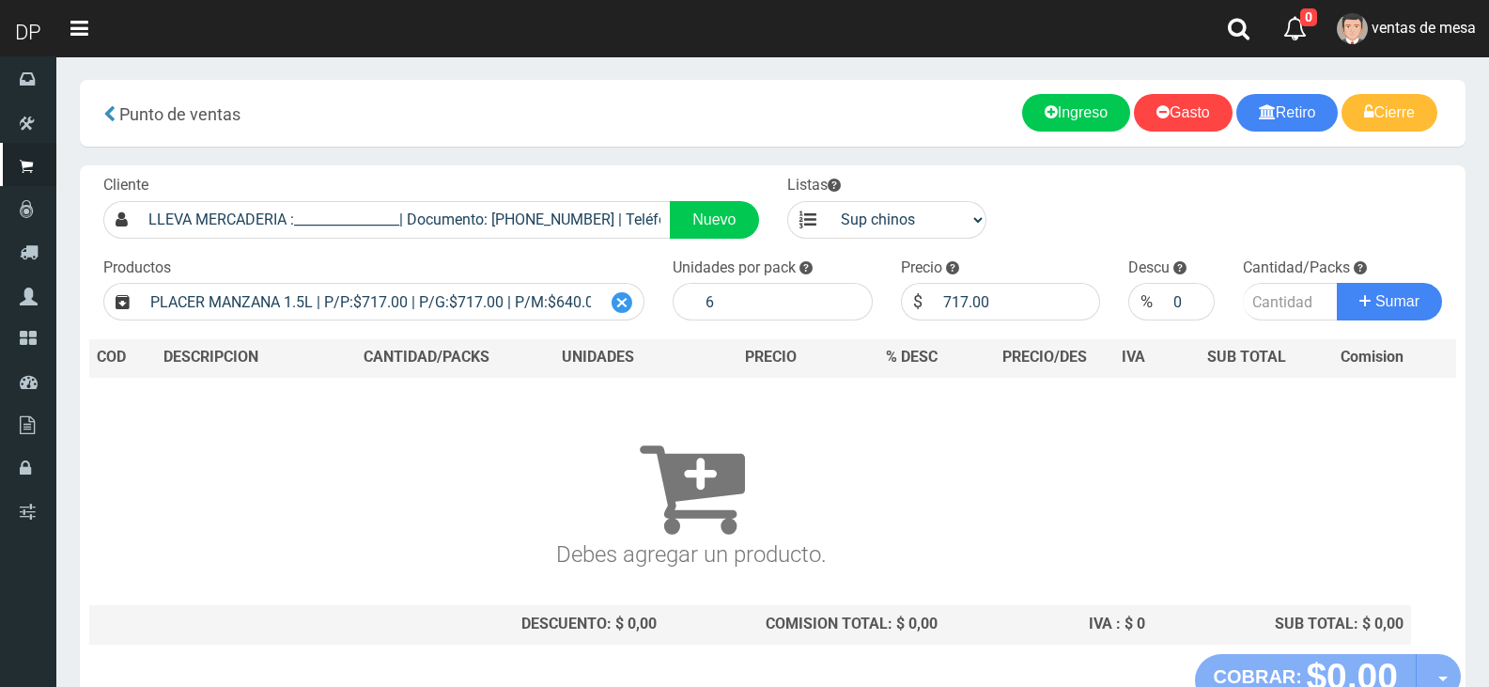
click at [617, 291] on icon at bounding box center [622, 302] width 21 height 27
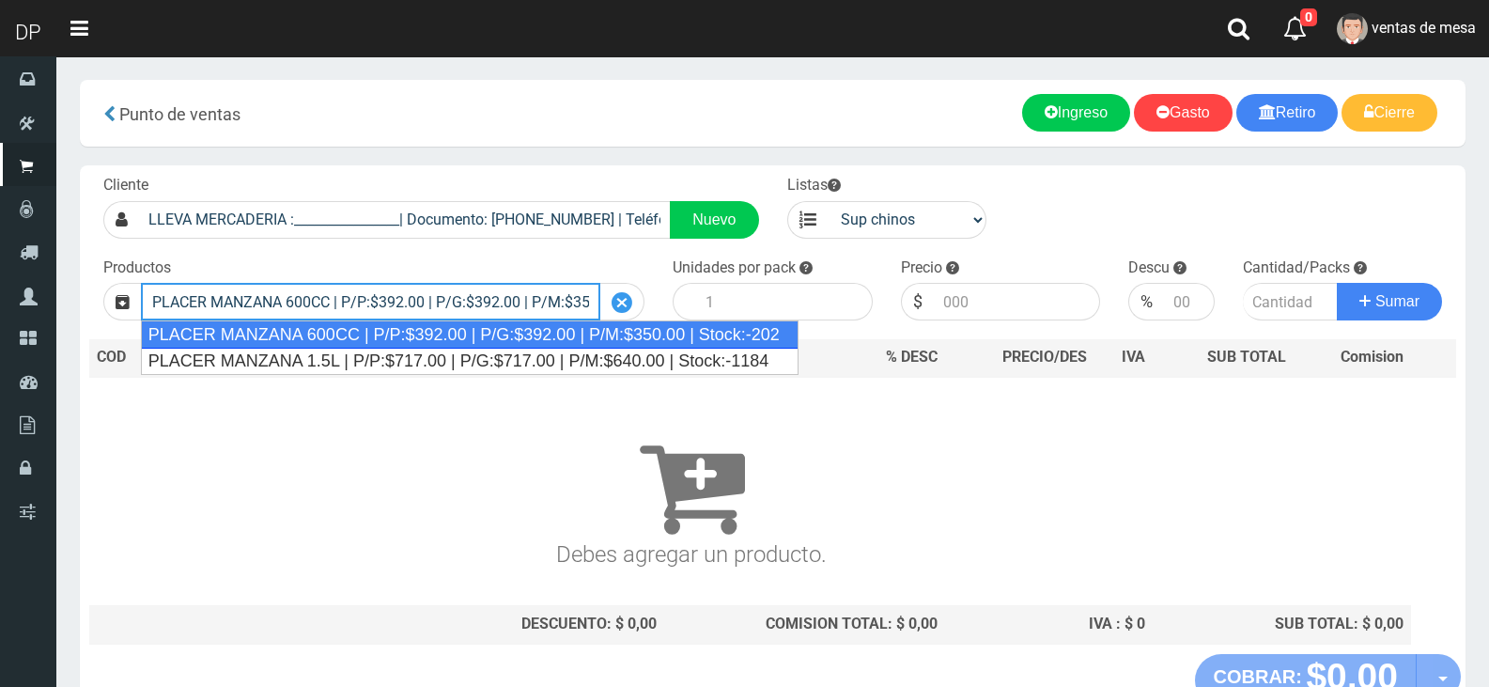
type input "PLACER MANZANA 600CC | P/P:$392.00 | P/G:$392.00 | P/M:$350.00 | Stock:-202"
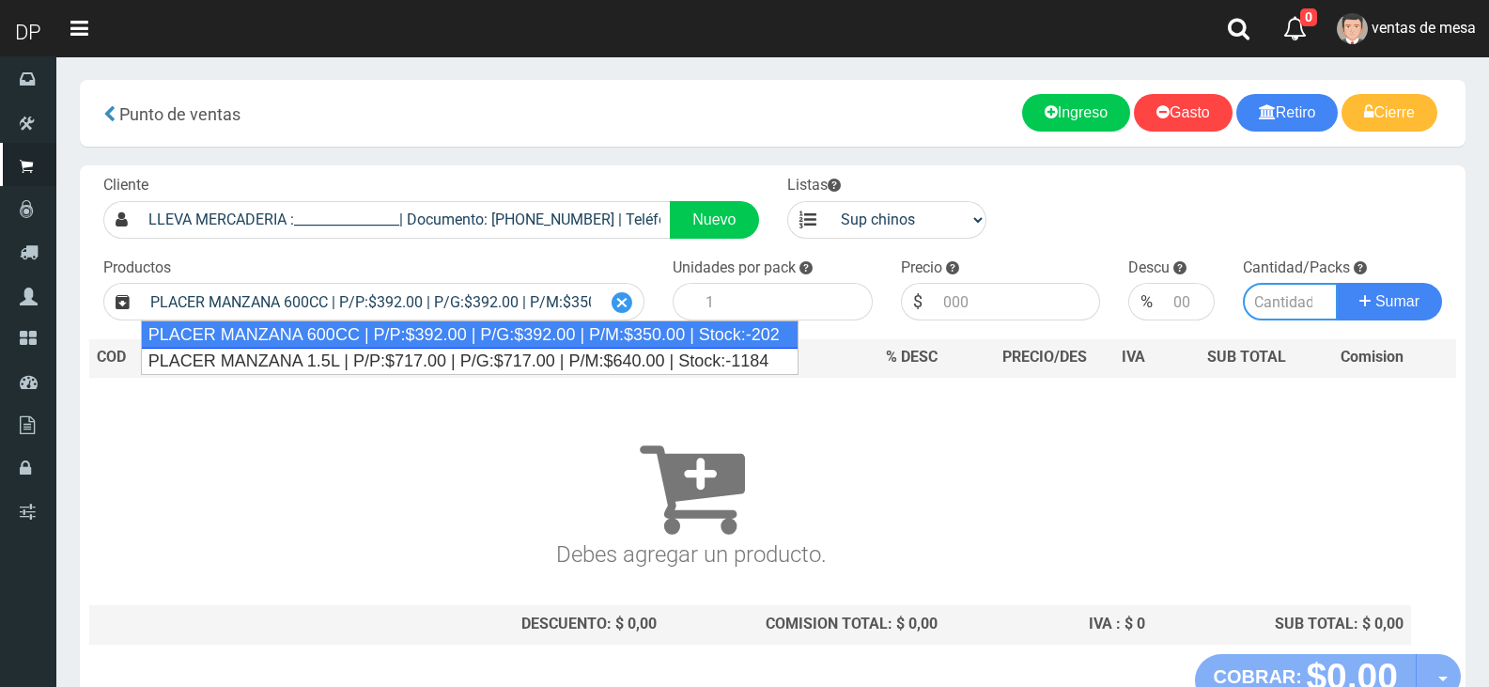
type input "12"
type input "392.00"
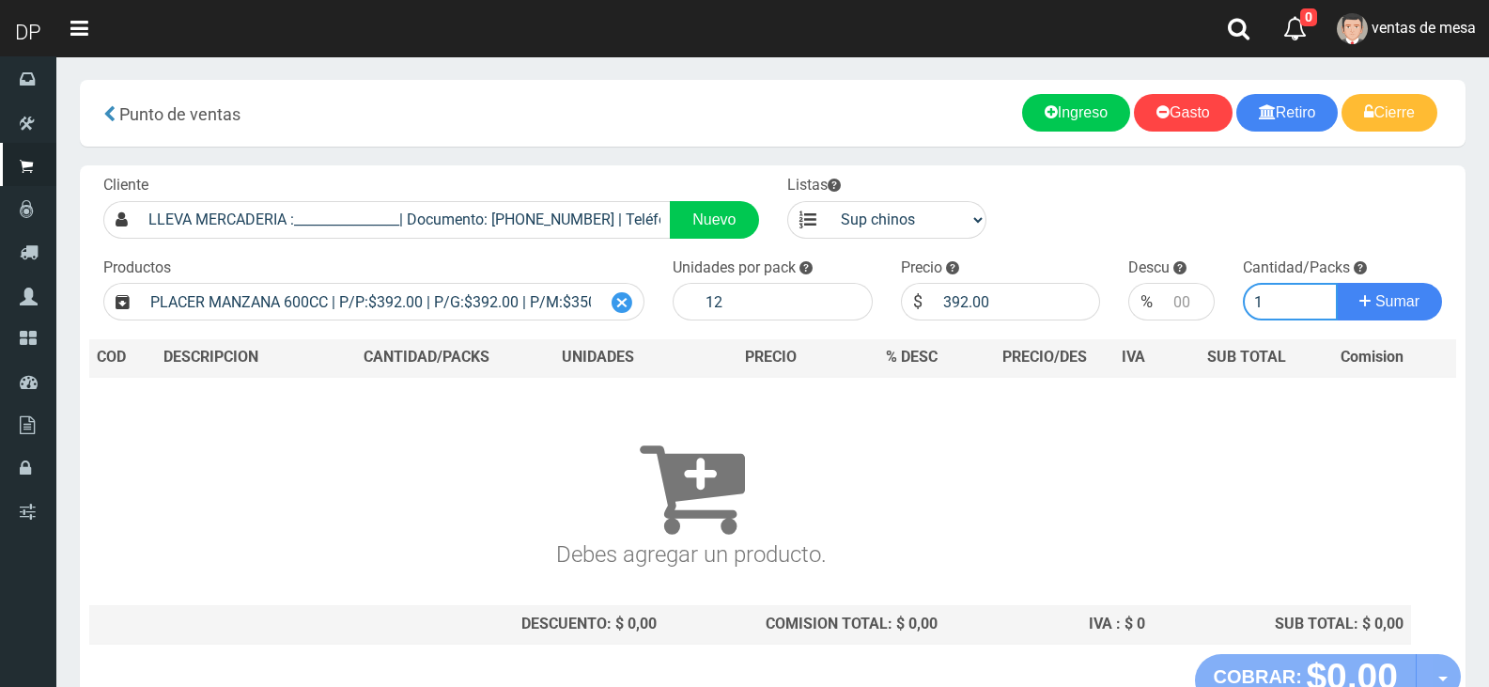
type input "1"
click at [1337, 283] on button "Sumar" at bounding box center [1389, 302] width 105 height 38
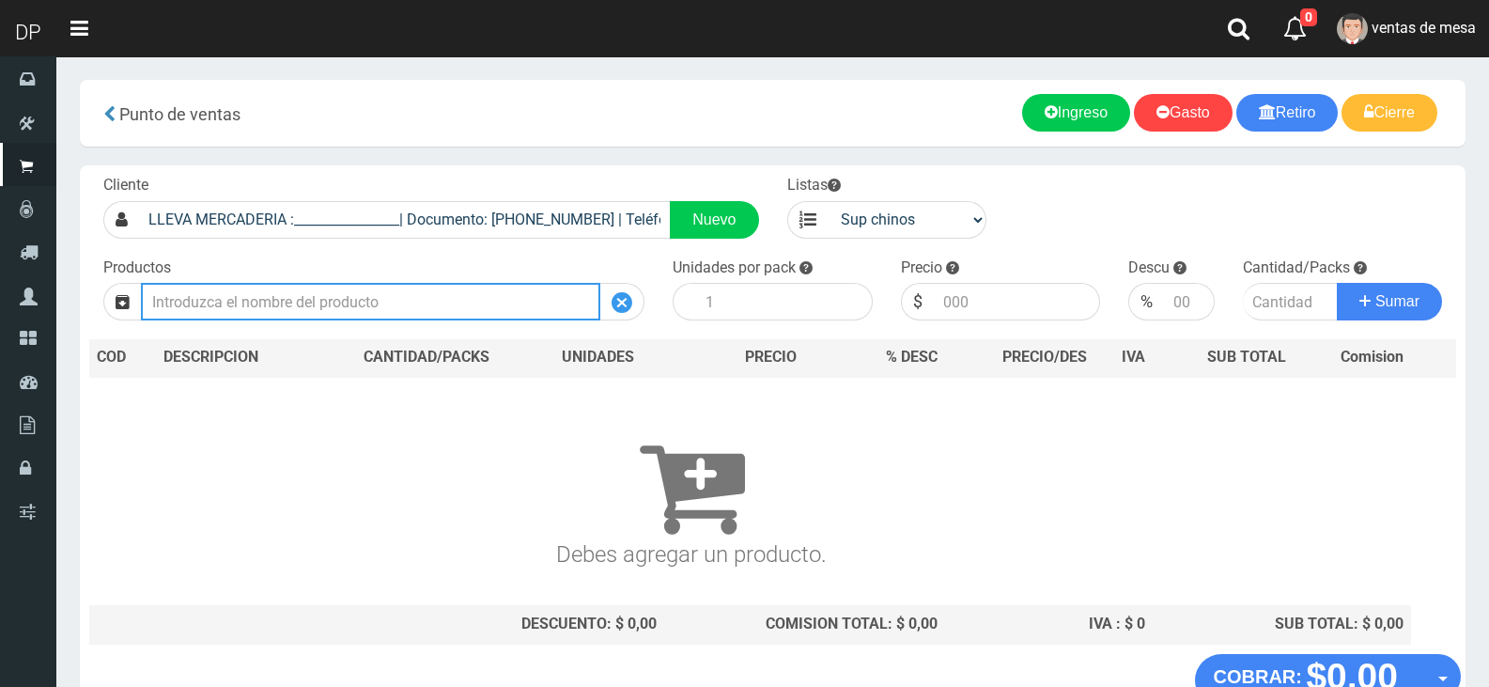
type input "m"
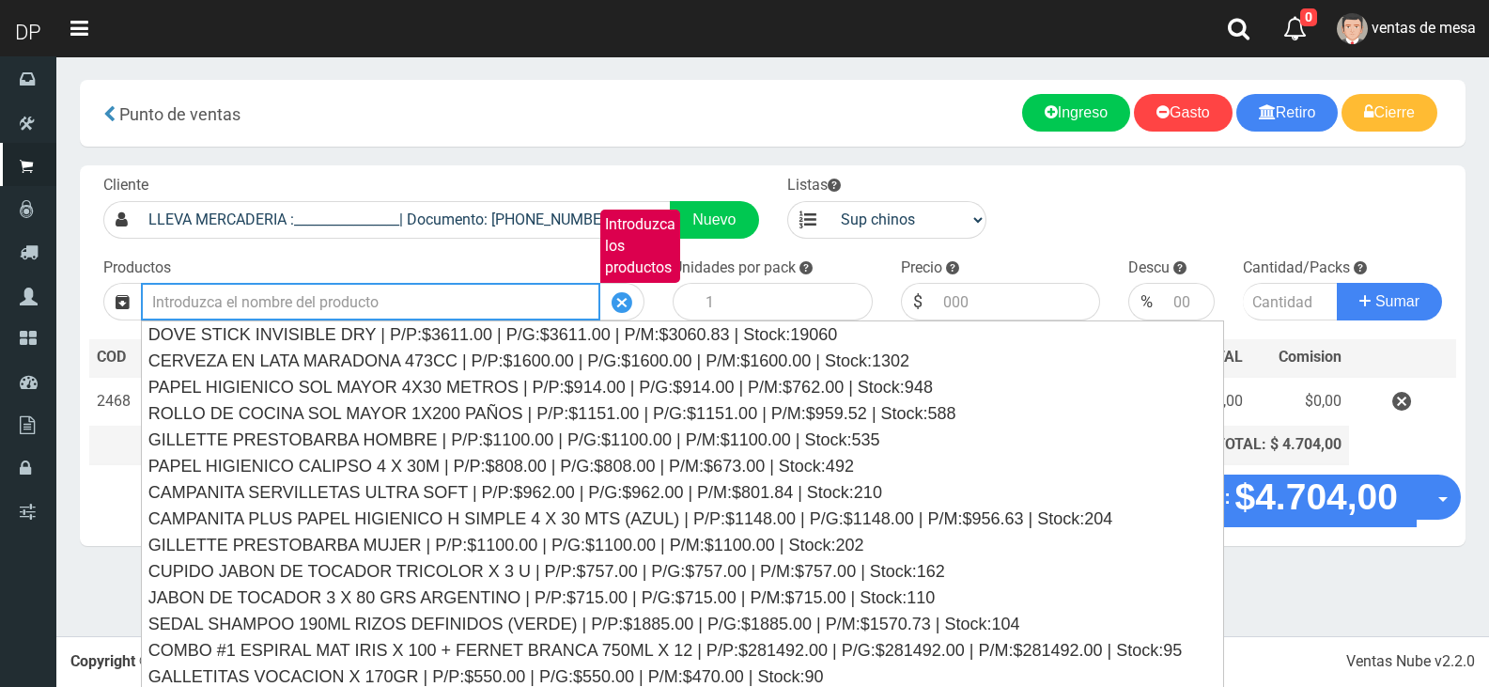
type input "m"
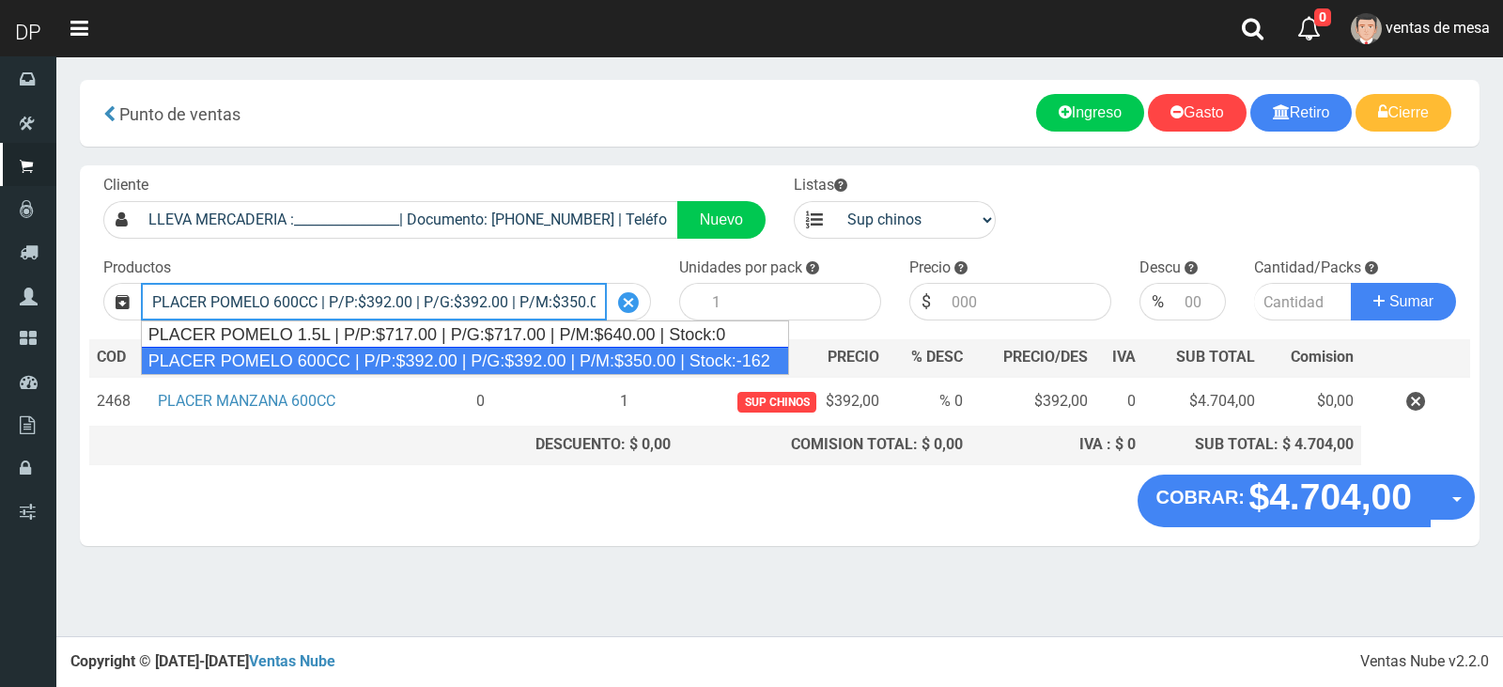
type input "PLACER POMELO 600CC | P/P:$392.00 | P/G:$392.00 | P/M:$350.00 | Stock:-162"
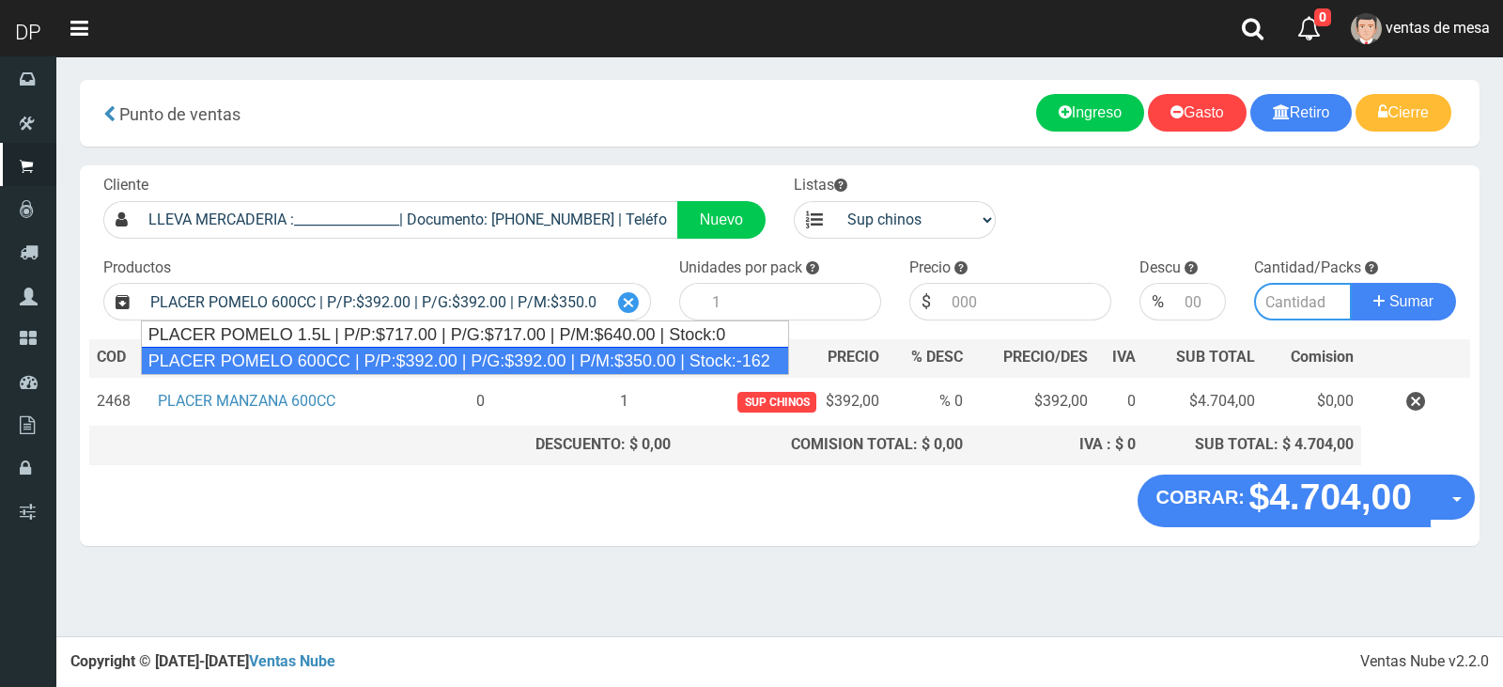
type input "12"
type input "392.00"
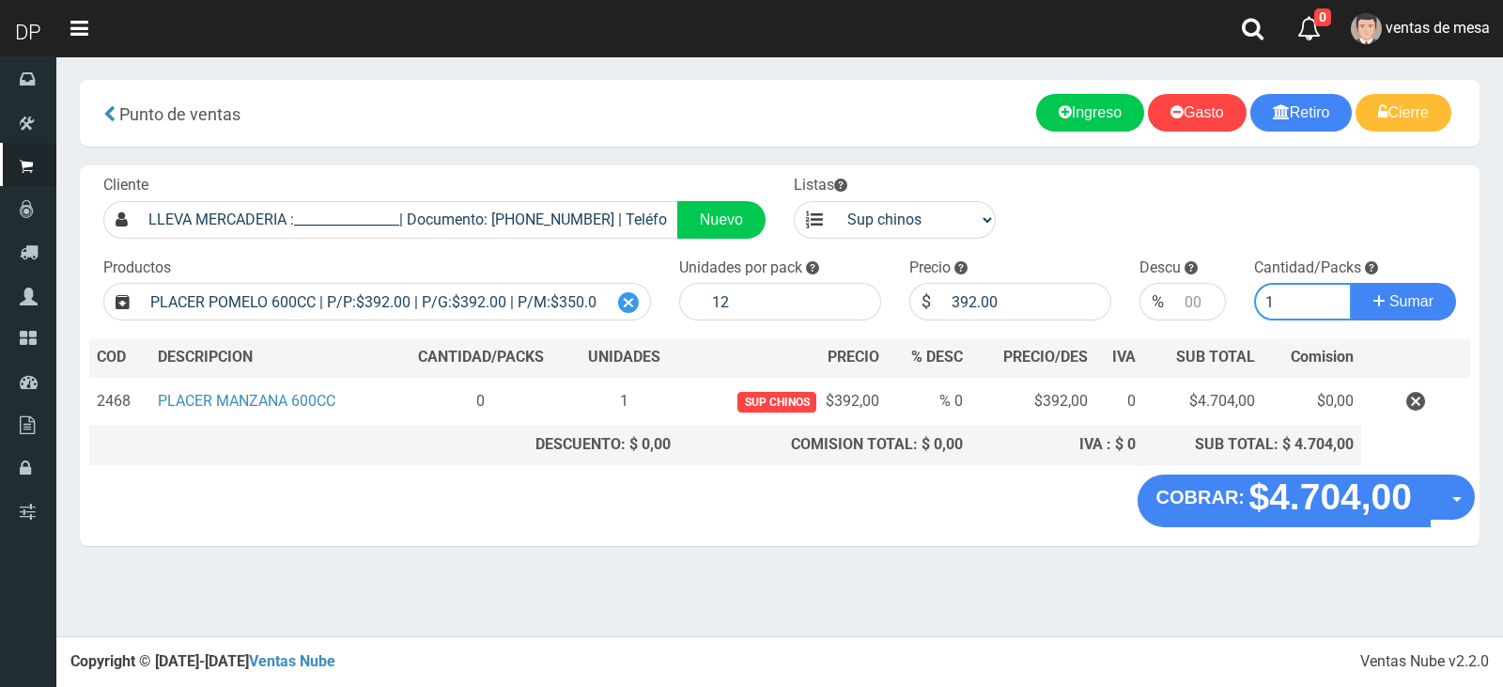
type input "1"
click at [1351, 283] on button "Sumar" at bounding box center [1403, 302] width 105 height 38
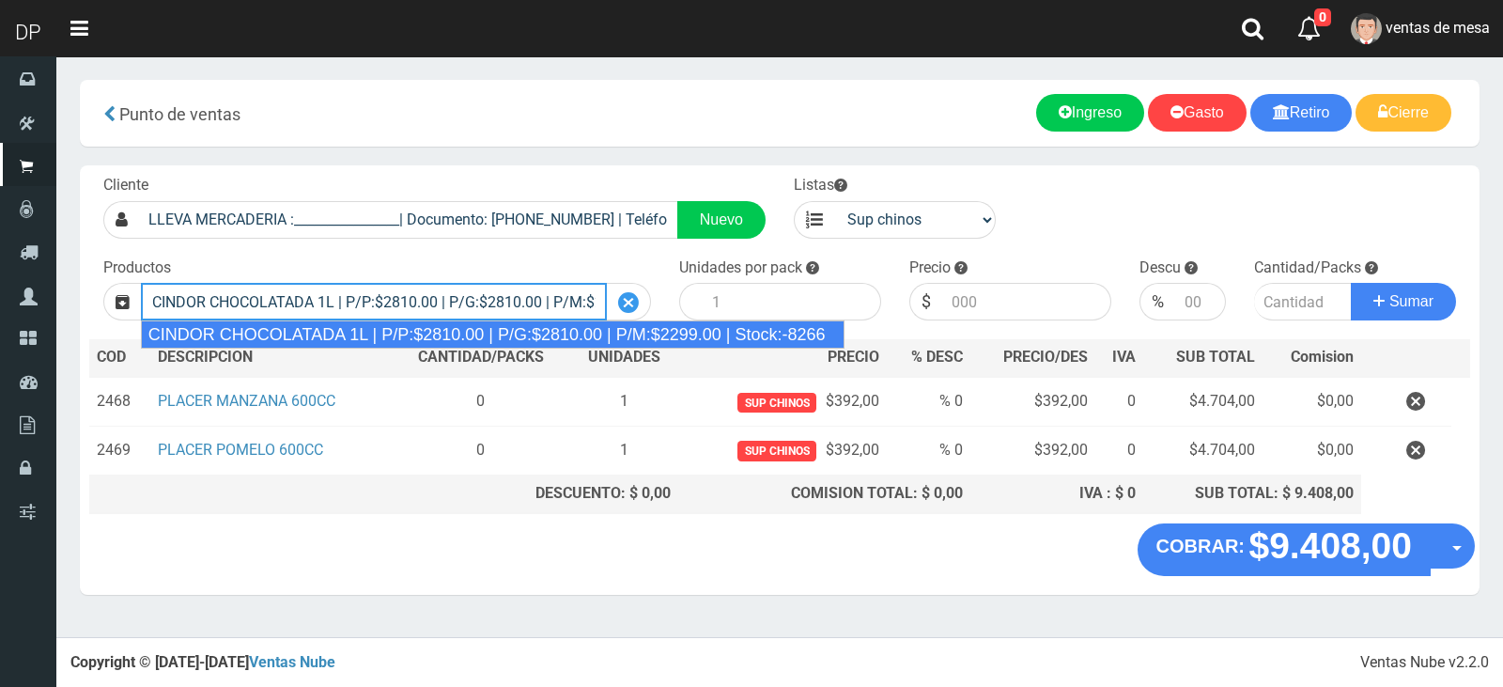
type input "CINDOR CHOCOLATADA 1L | P/P:$2810.00 | P/G:$2810.00 | P/M:$2299.00 | Stock:-8266"
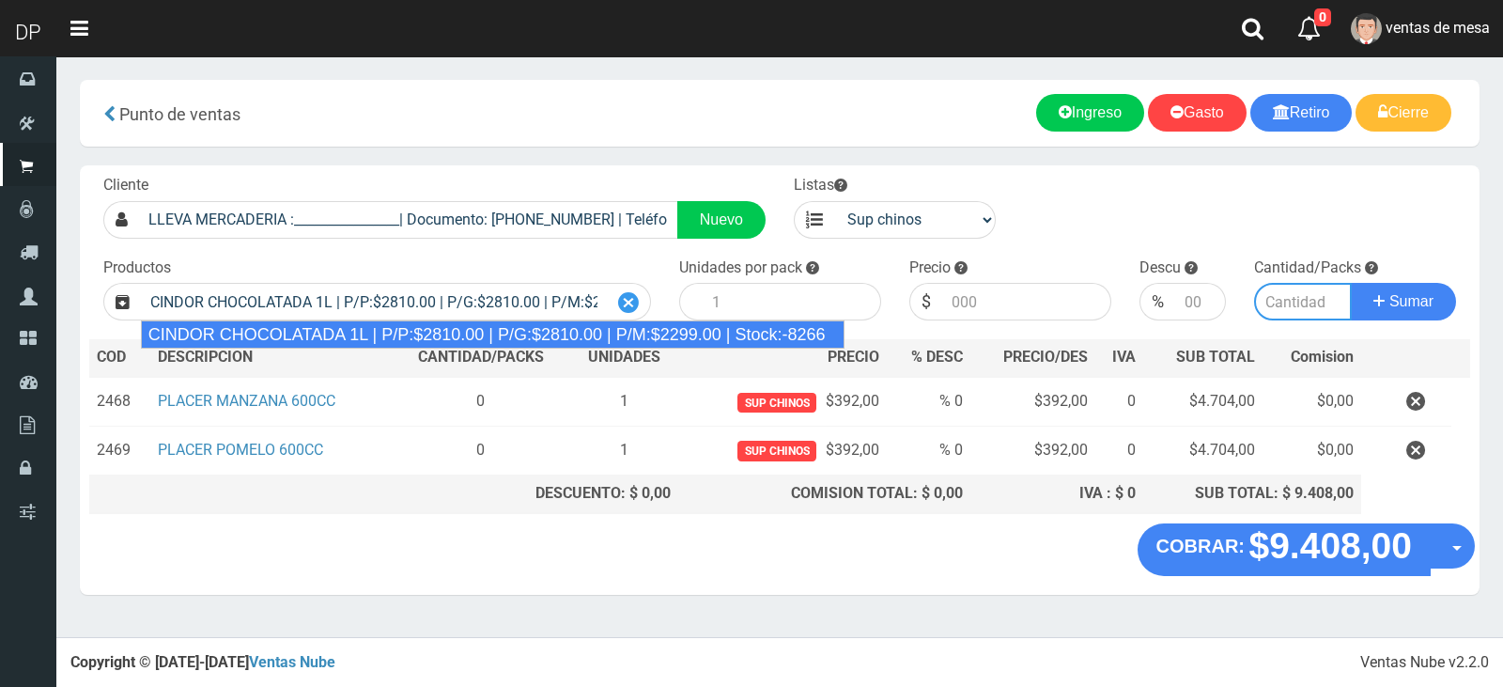
type input "12"
type input "2810.00"
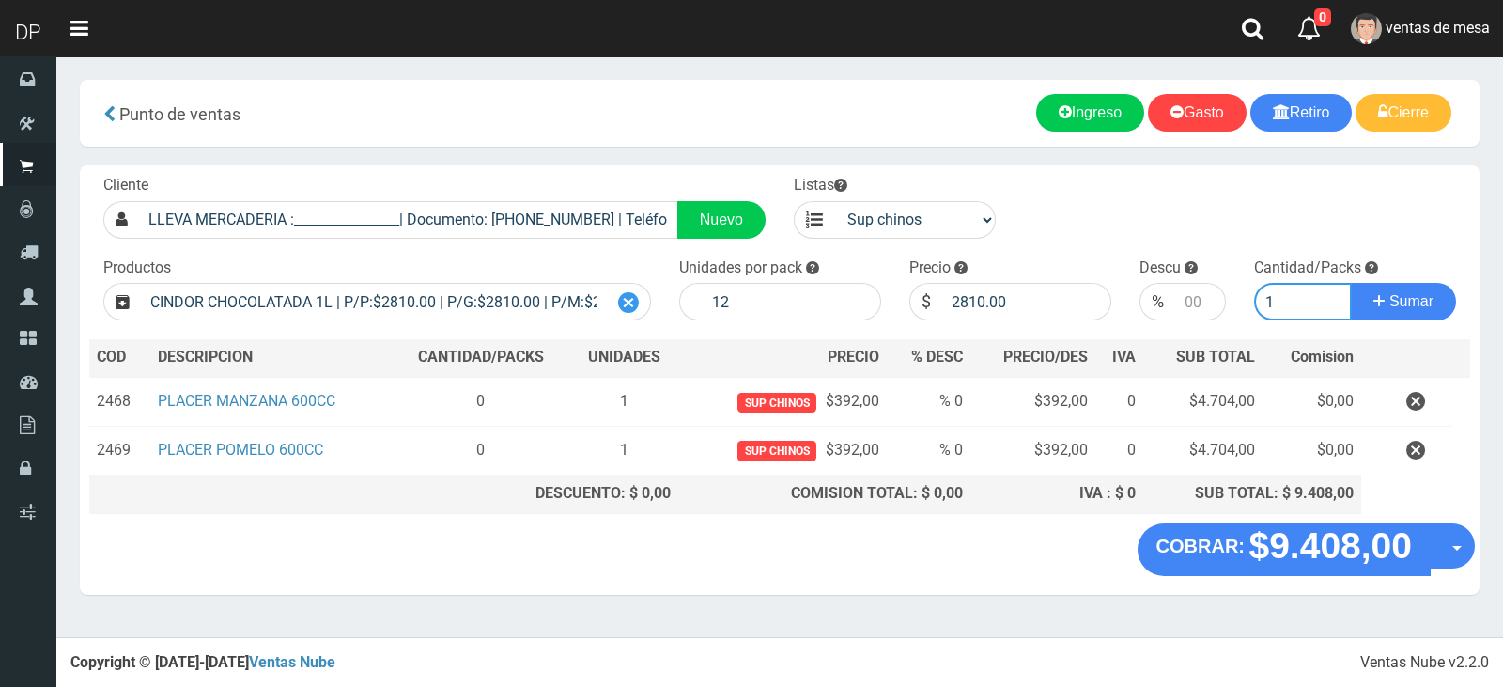
type input "1"
click at [1351, 283] on button "Sumar" at bounding box center [1403, 302] width 105 height 38
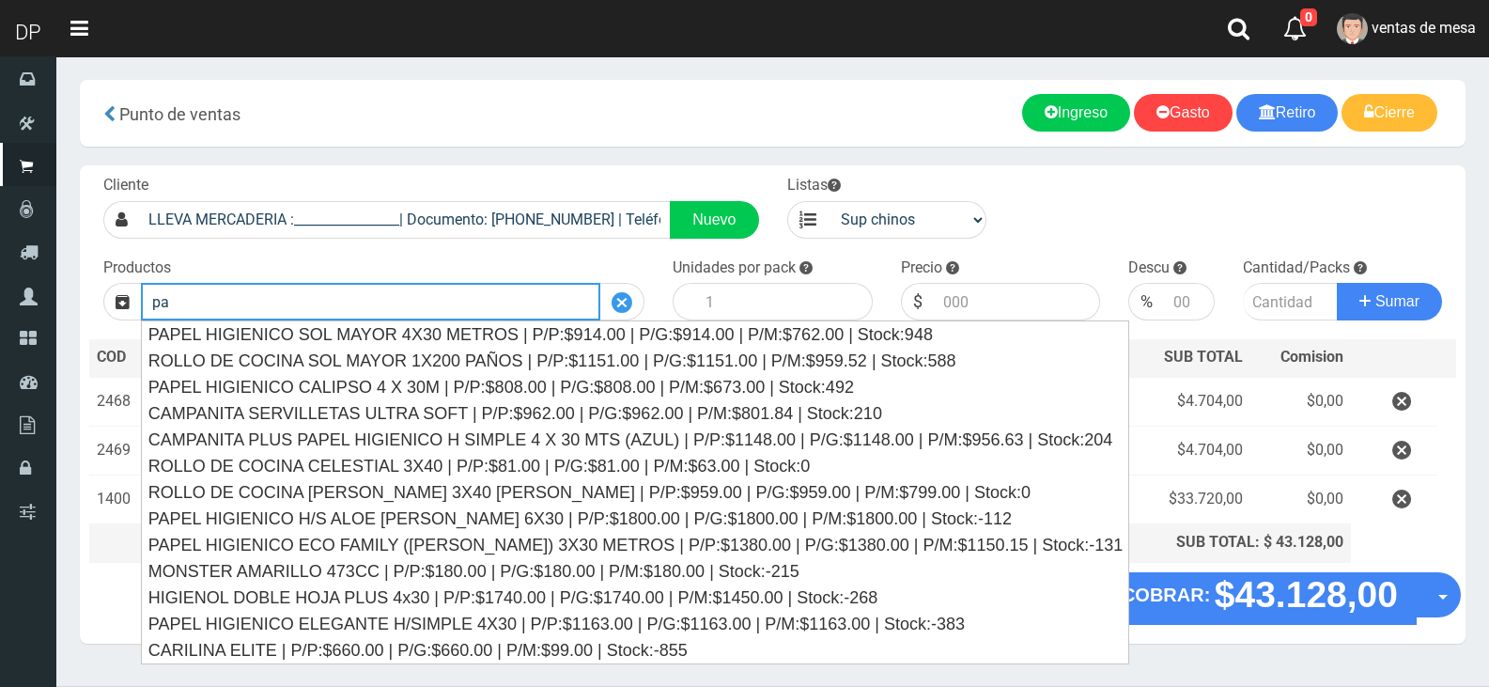
type input "p"
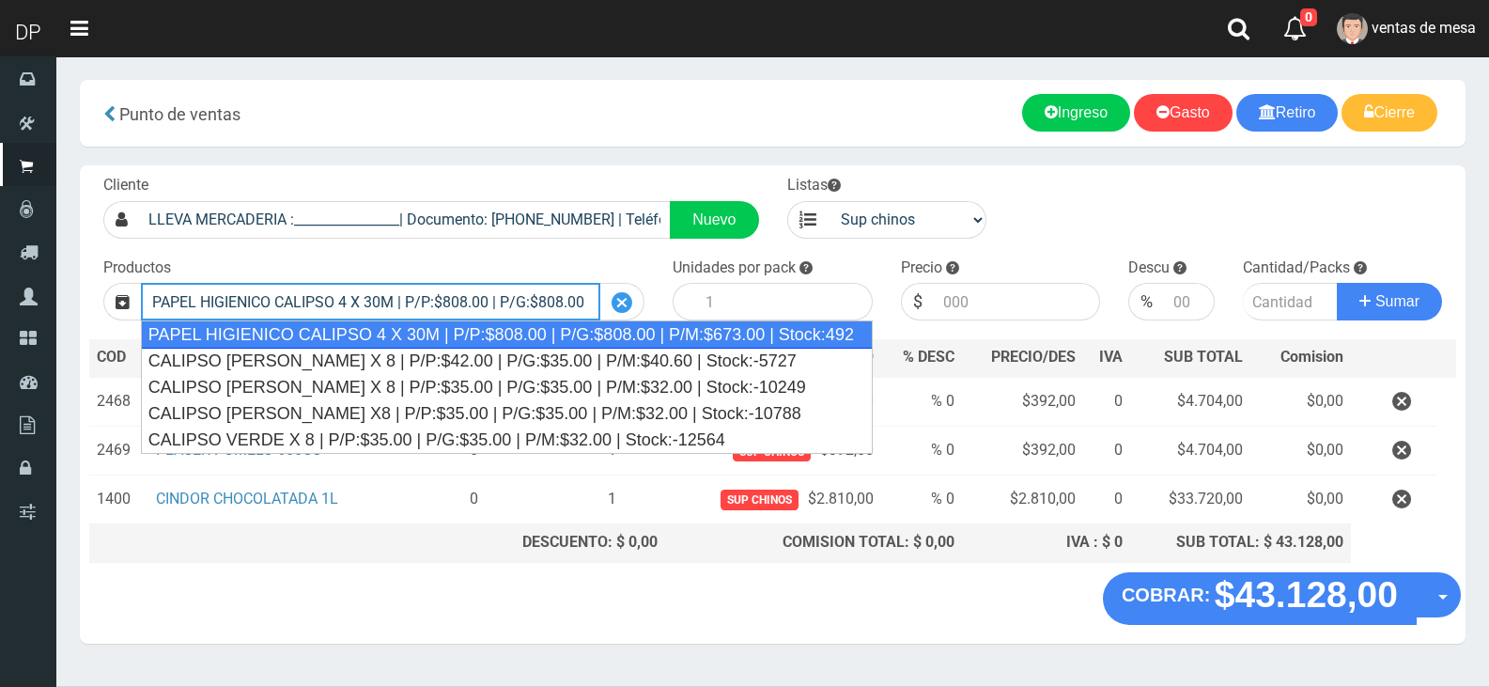
type input "PAPEL HIGIENICO CALIPSO 4 X 30M | P/P:$808.00 | P/G:$808.00 | P/M:$673.00 | Sto…"
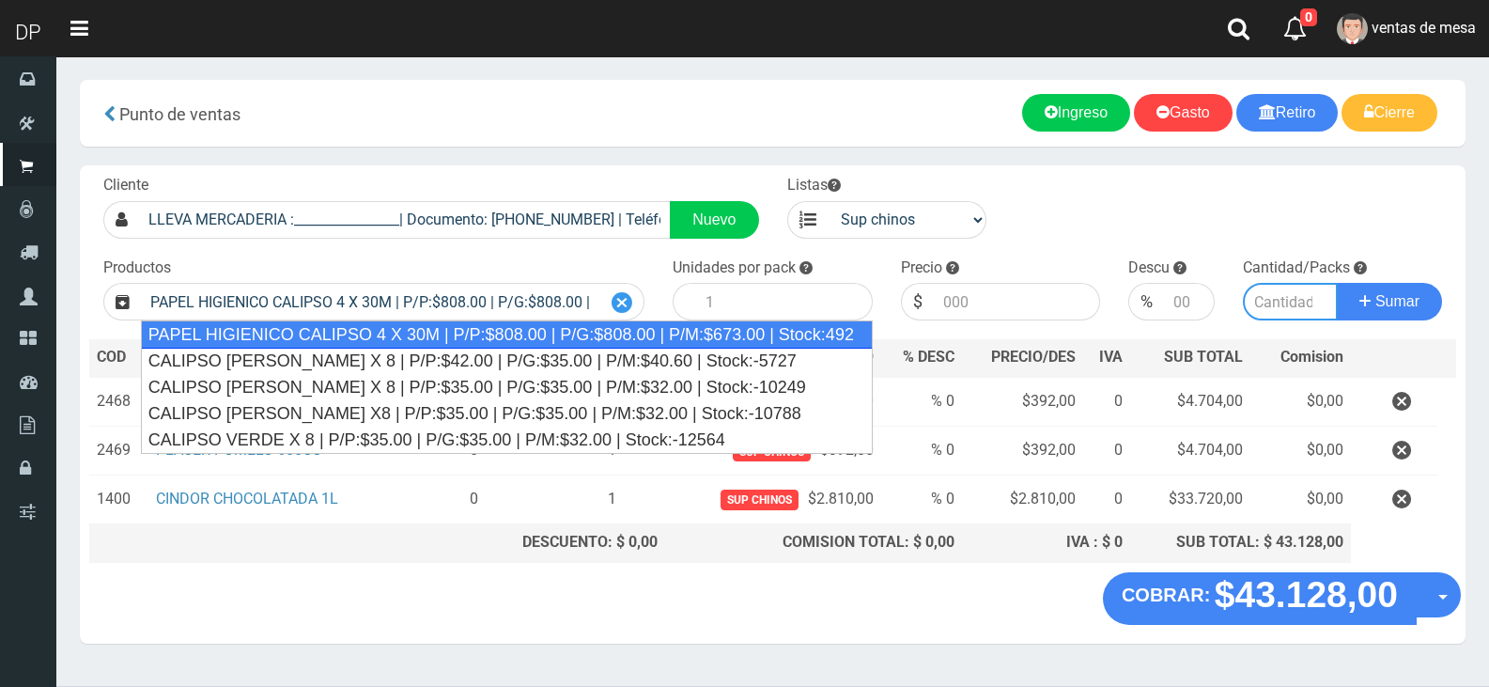
type input "12"
type input "808.00"
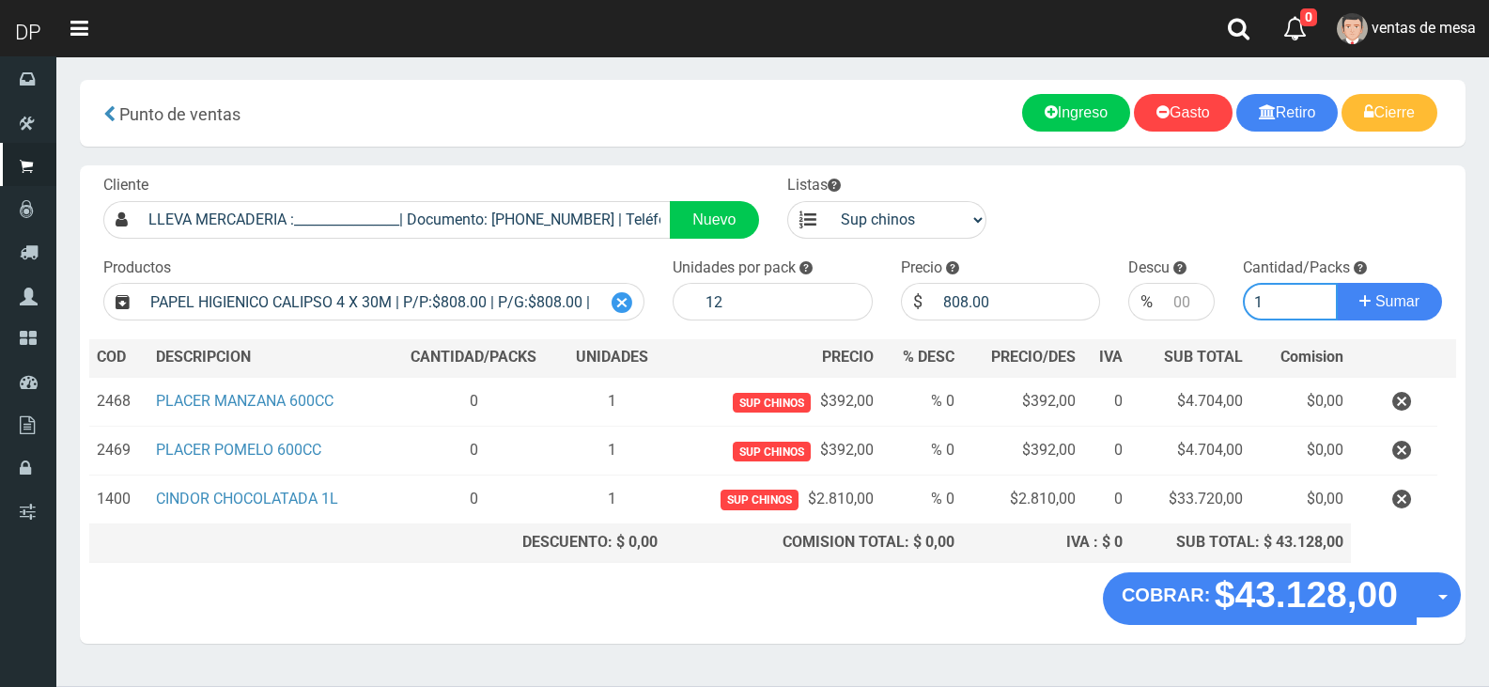
type input "1"
click at [1337, 283] on button "Sumar" at bounding box center [1389, 302] width 105 height 38
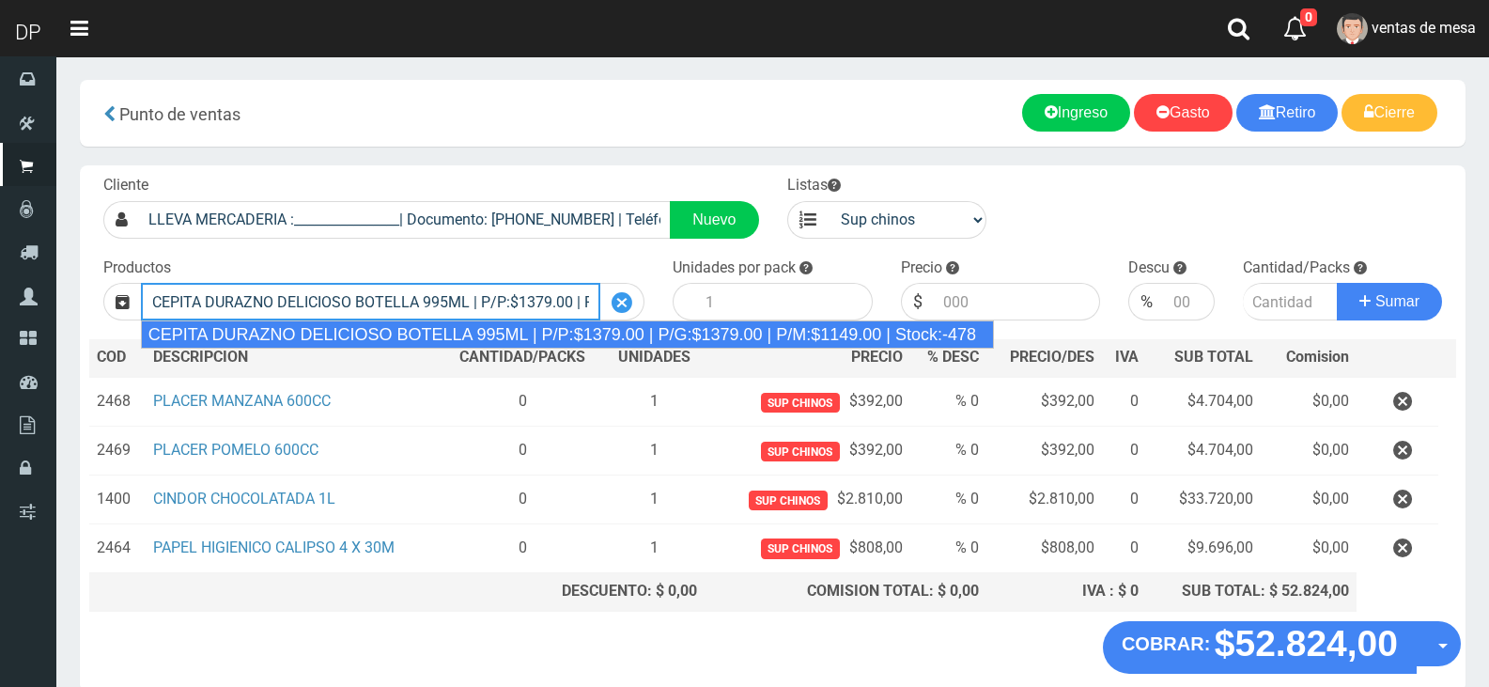
type input "CEPITA DURAZNO DELICIOSO BOTELLA 995ML | P/P:$1379.00 | P/G:$1379.00 | P/M:$114…"
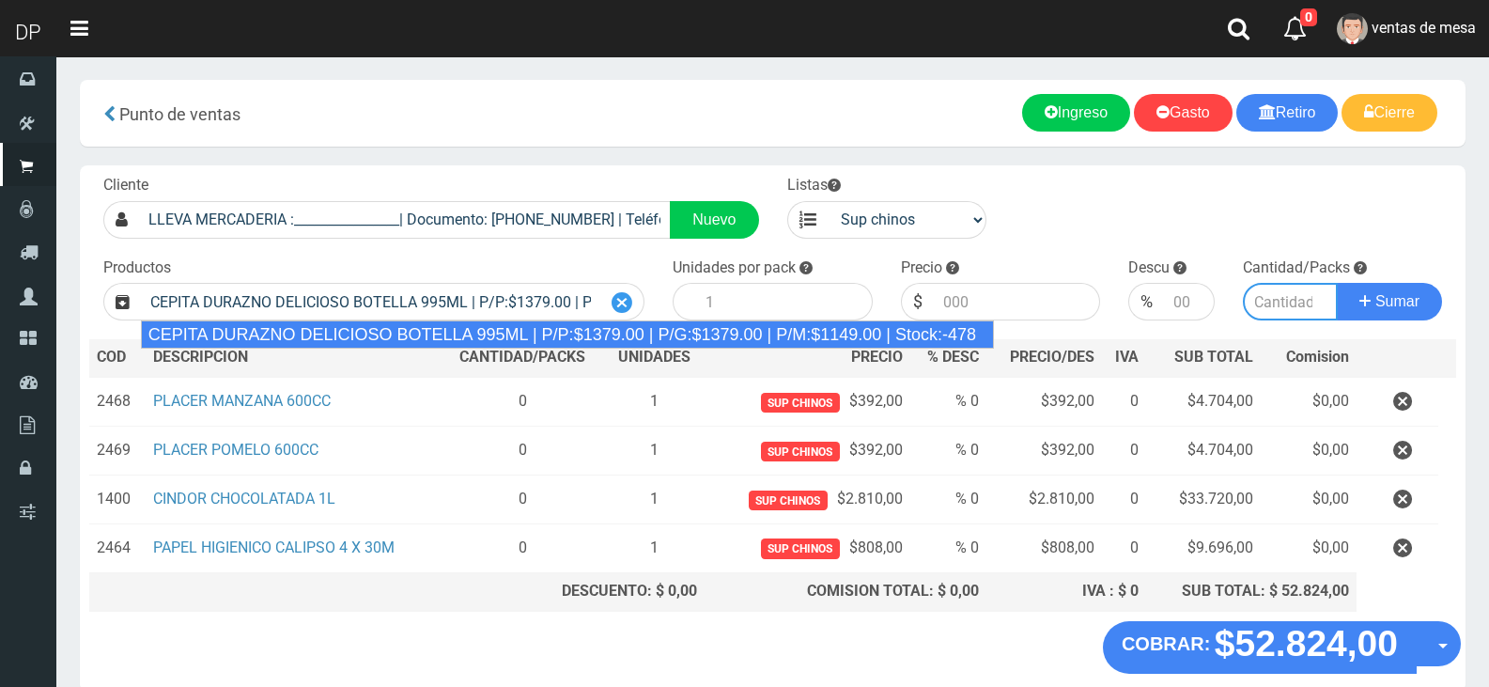
type input "6"
type input "1379.00"
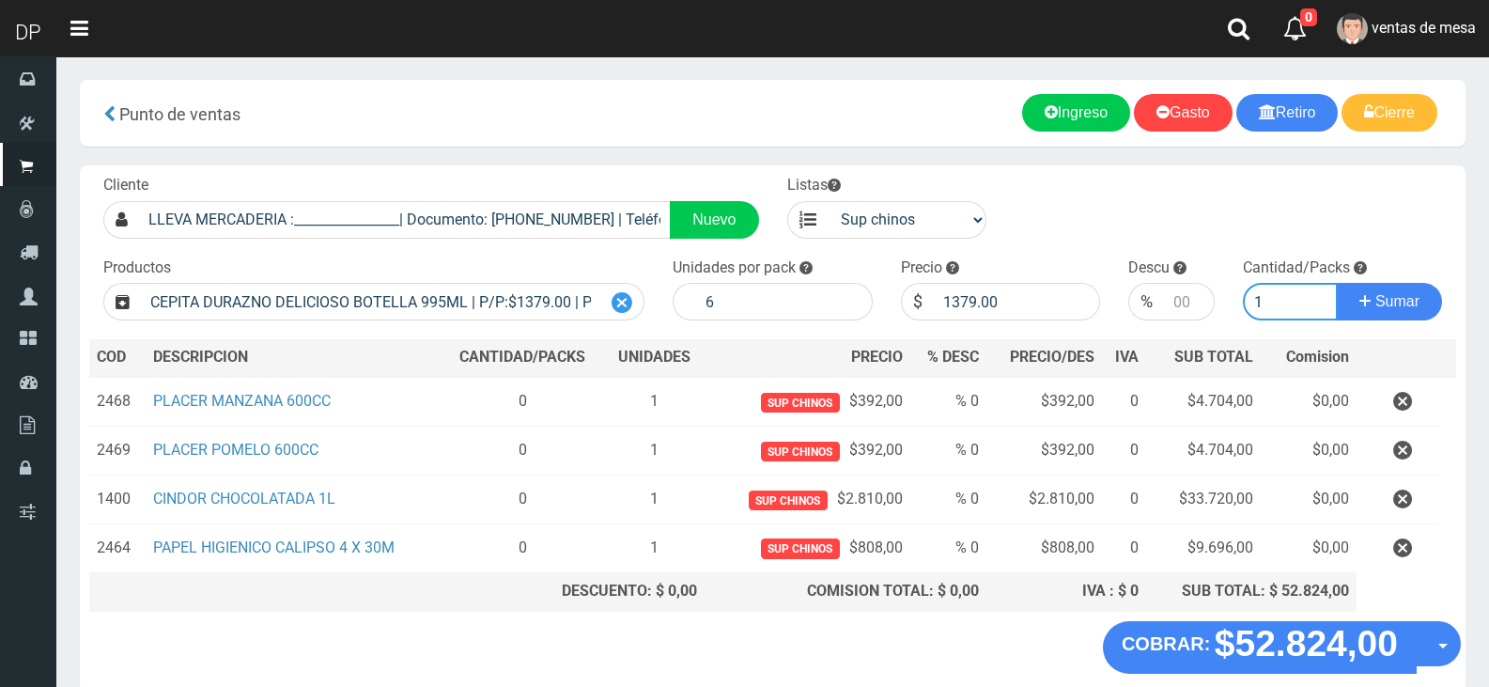
type input "1"
click at [1337, 283] on button "Sumar" at bounding box center [1389, 302] width 105 height 38
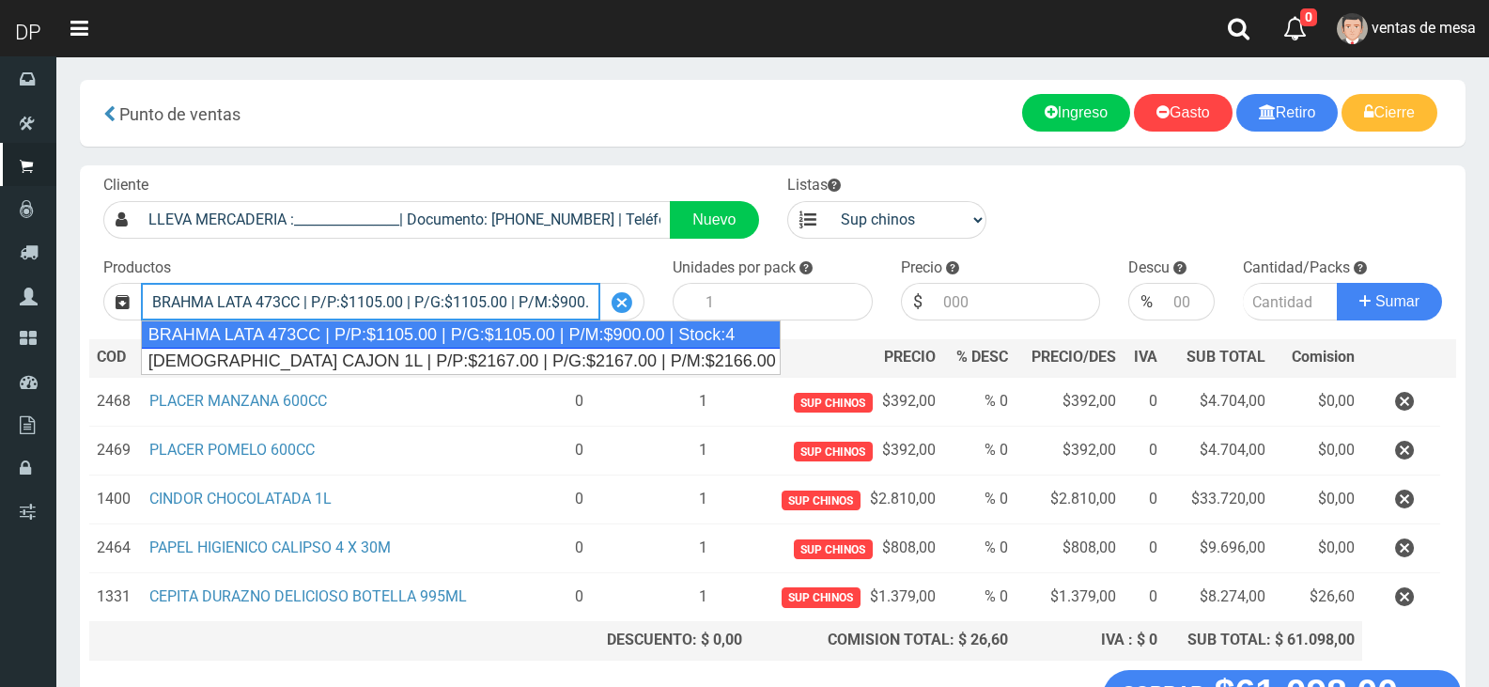
type input "BRAHMA LATA 473CC | P/P:$1105.00 | P/G:$1105.00 | P/M:$900.00 | Stock:4"
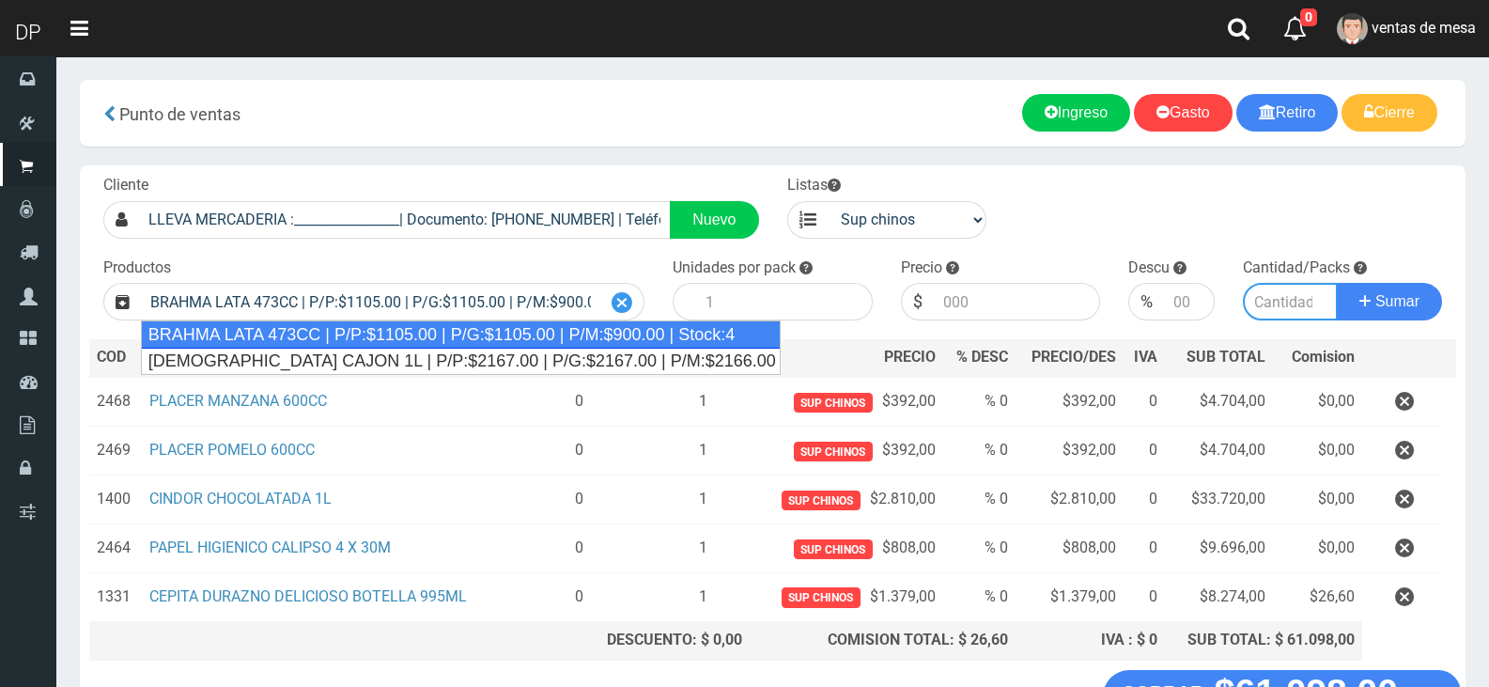
type input "24"
type input "1105.00"
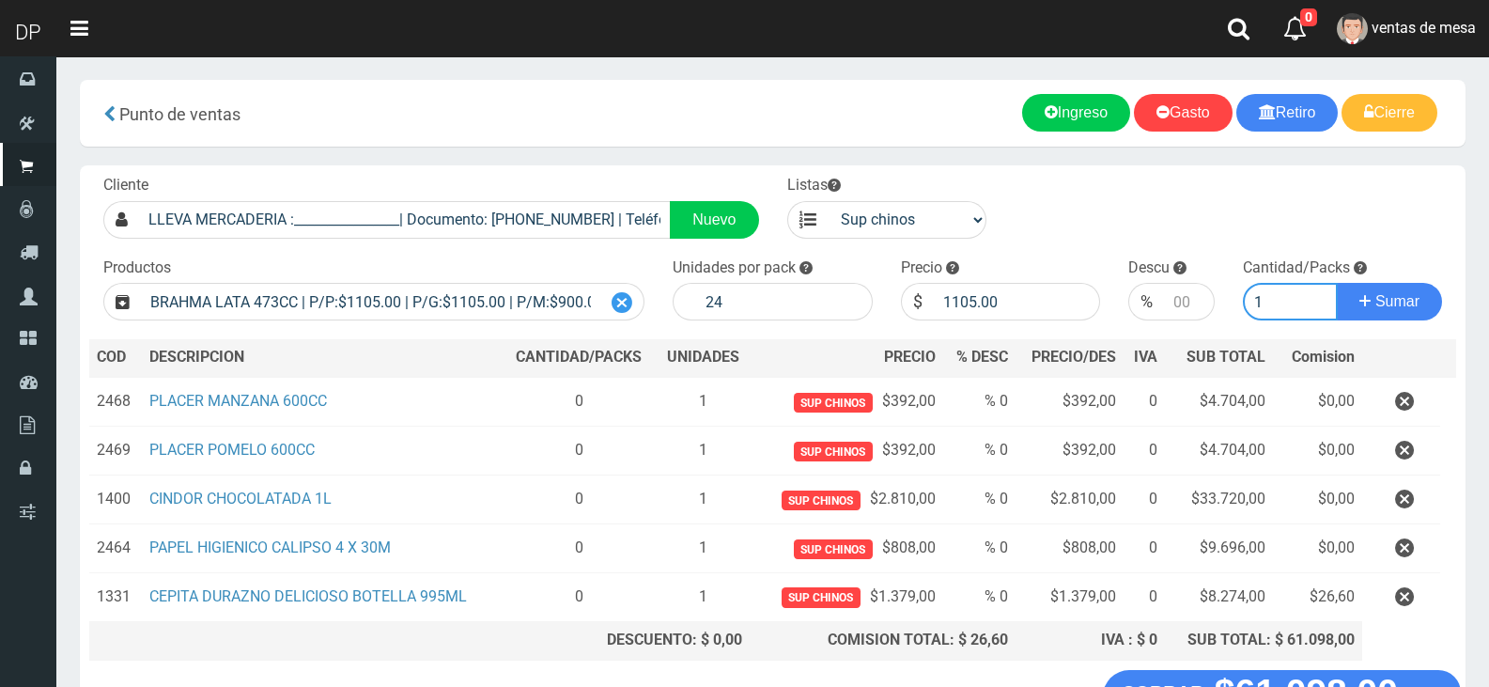
type input "1"
click at [1337, 283] on button "Sumar" at bounding box center [1389, 302] width 105 height 38
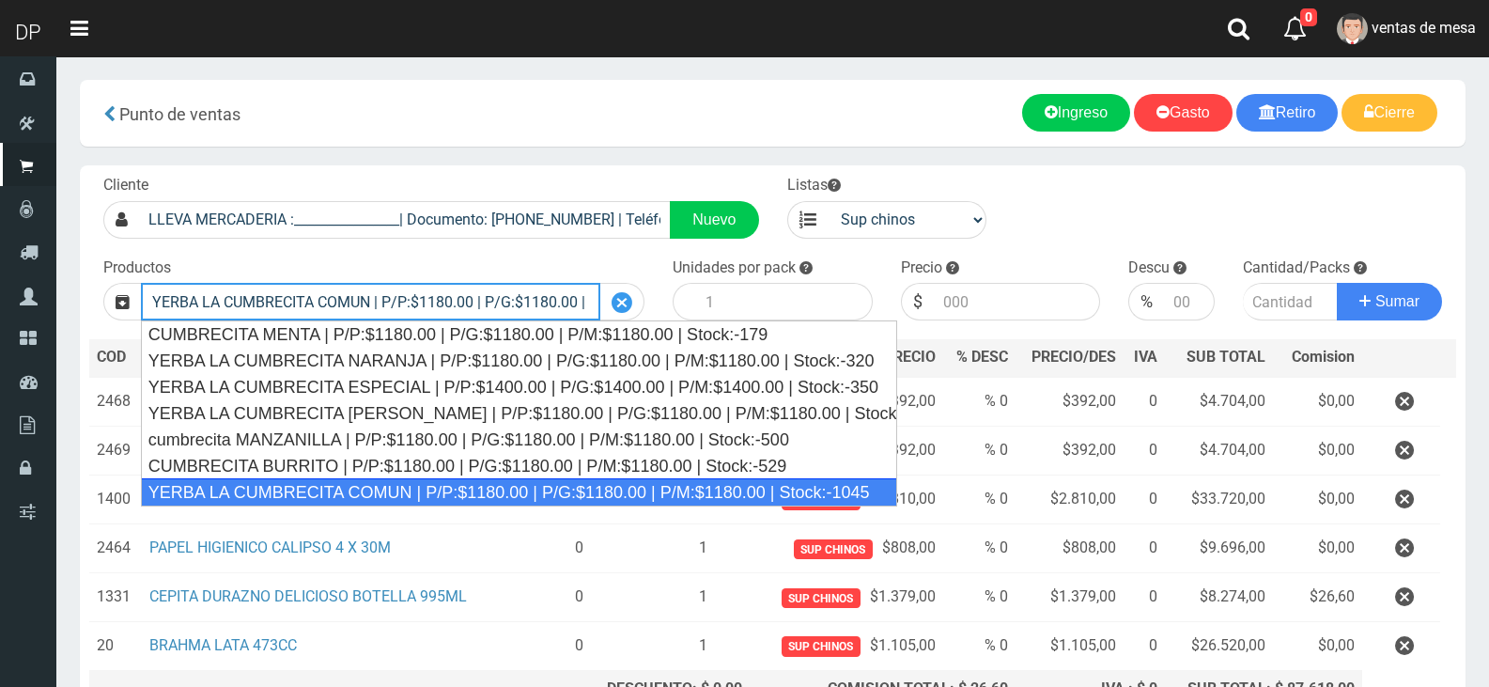
type input "YERBA LA CUMBRECITA COMUN | P/P:$1180.00 | P/G:$1180.00 | P/M:$1180.00 | Stock:…"
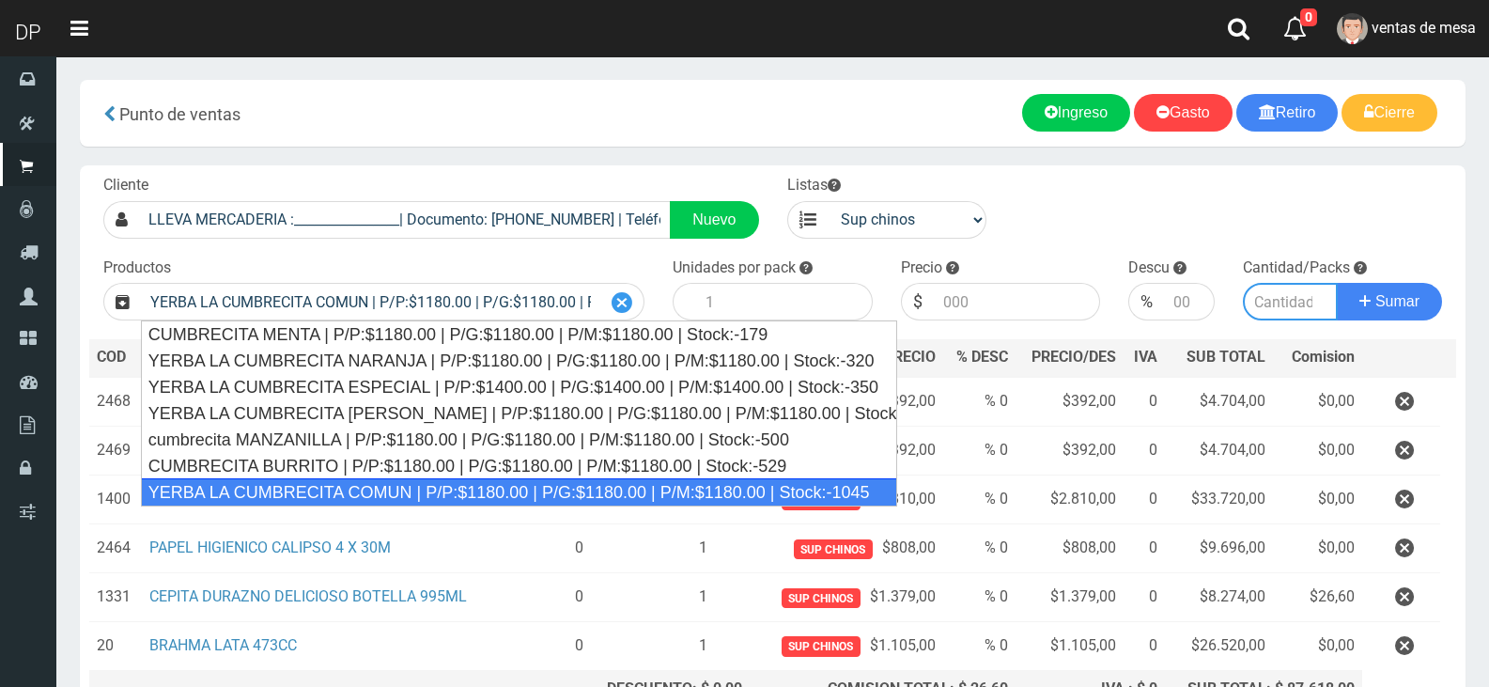
type input "10"
type input "1180.00"
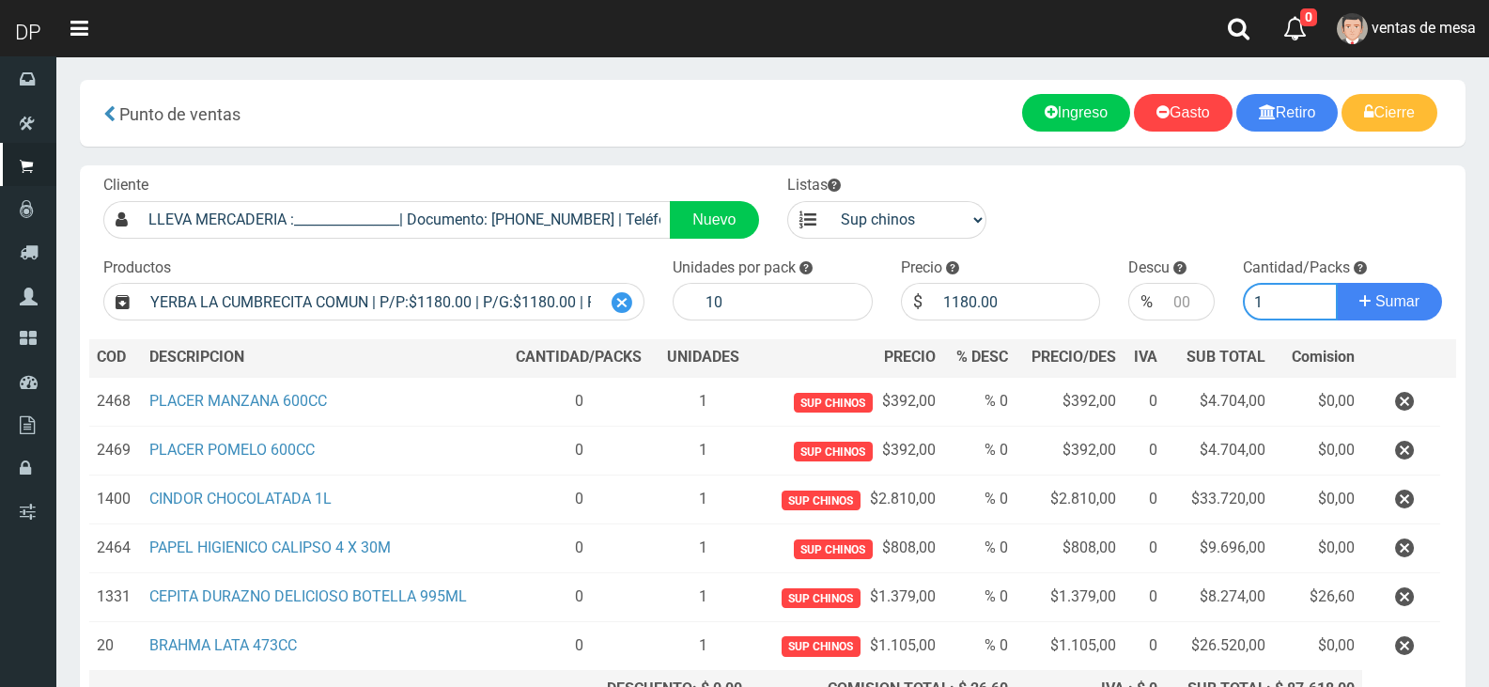
type input "1"
click at [1337, 283] on button "Sumar" at bounding box center [1389, 302] width 105 height 38
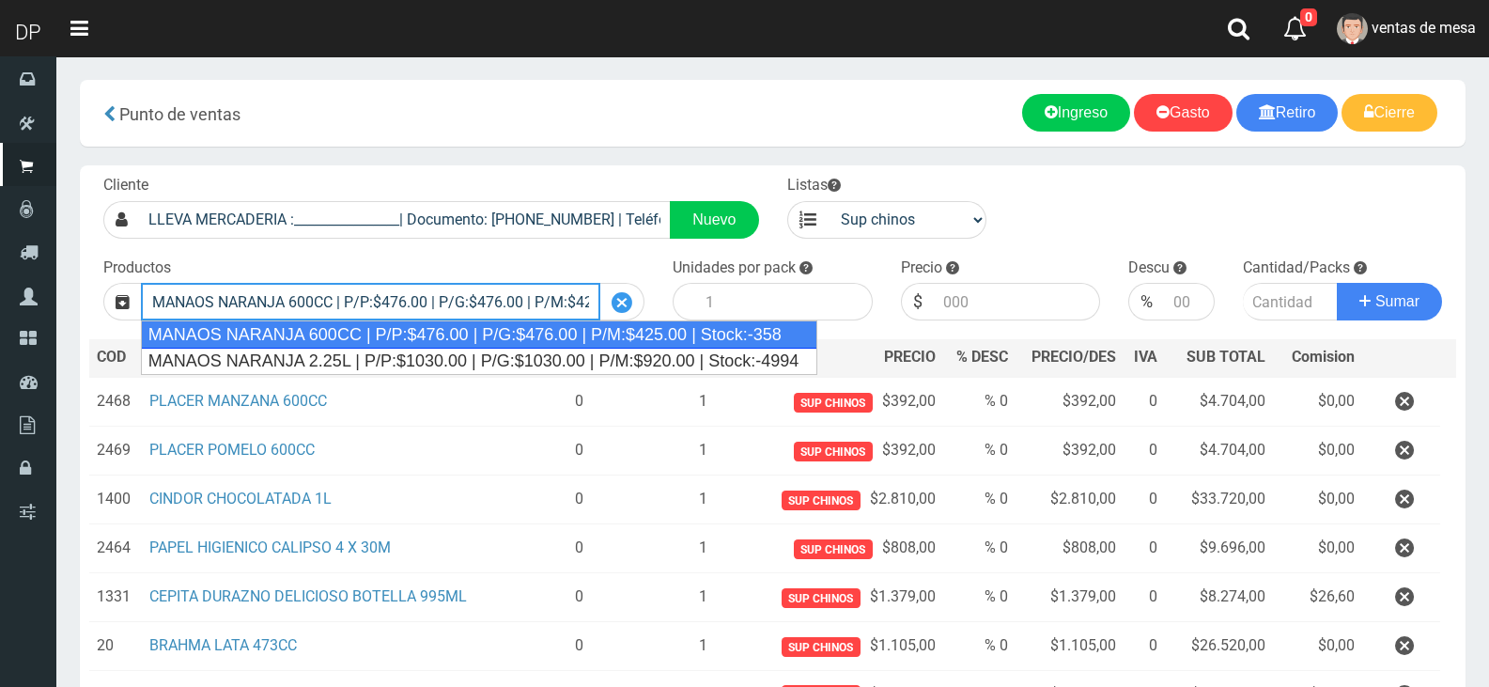
type input "MANAOS NARANJA 600CC | P/P:$476.00 | P/G:$476.00 | P/M:$425.00 | Stock:-358"
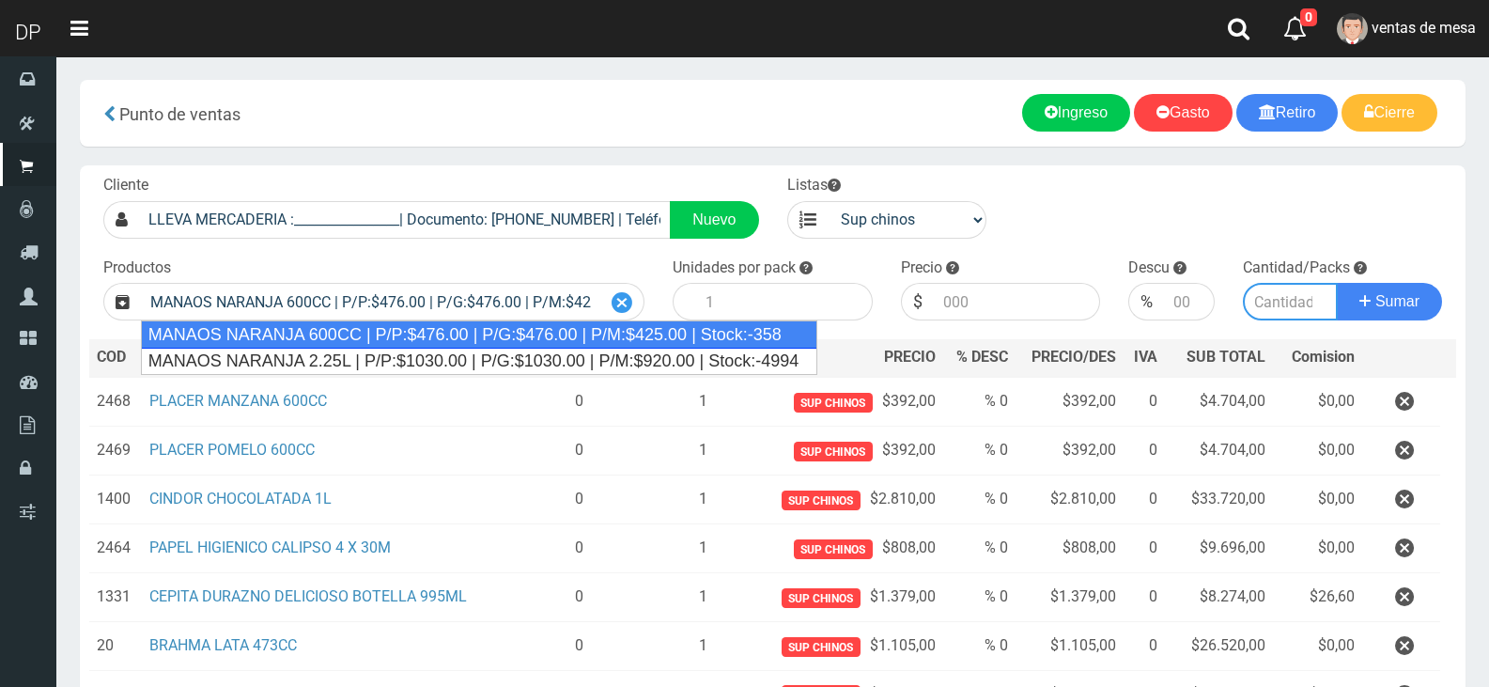
type input "12"
type input "476.00"
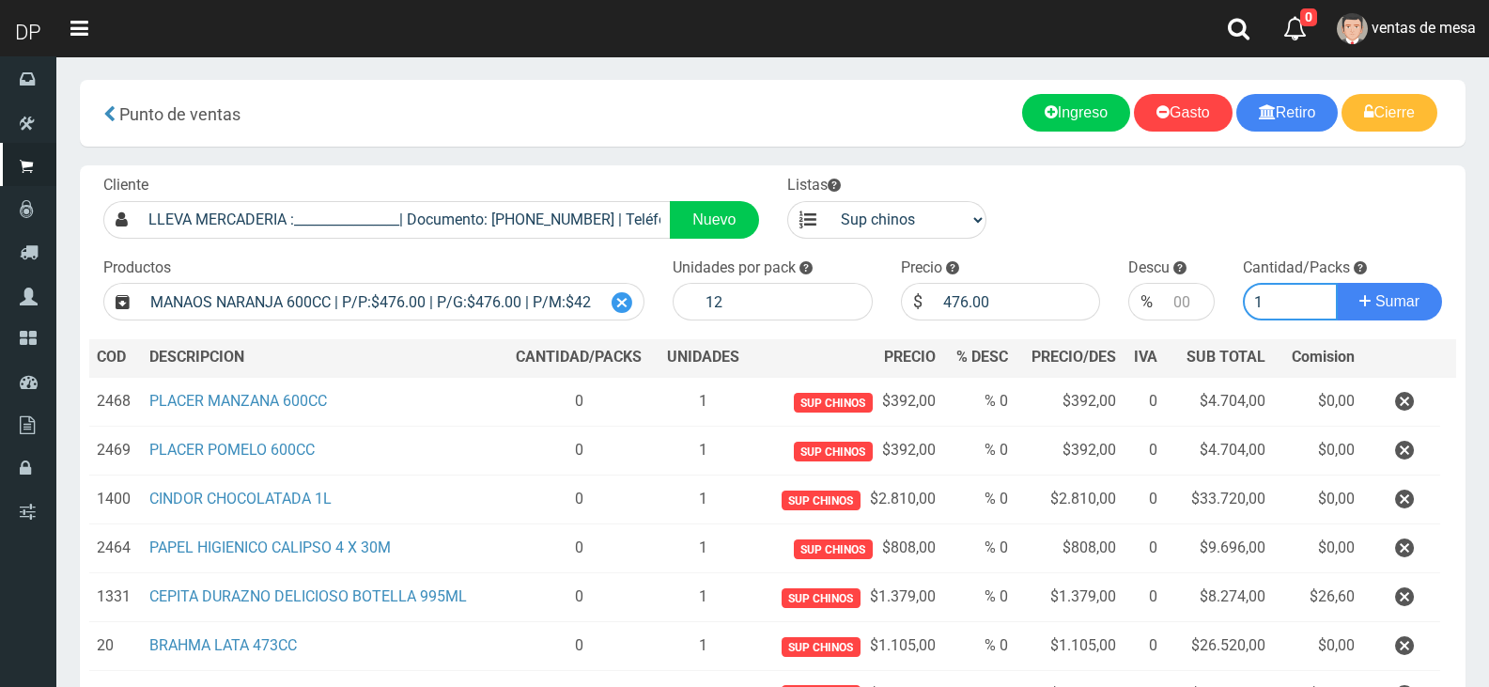
type input "1"
click at [1337, 283] on button "Sumar" at bounding box center [1389, 302] width 105 height 38
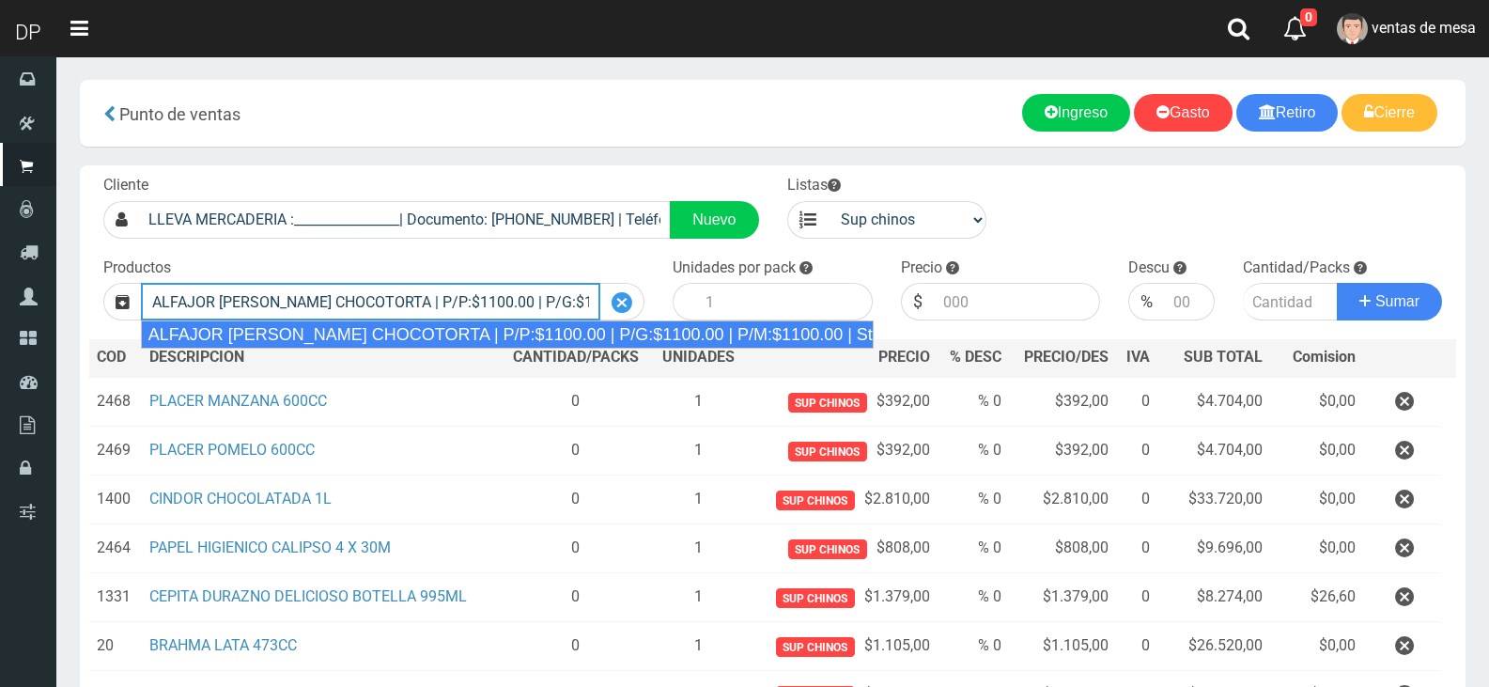
type input "ALFAJOR AGUILA CHOCOTORTA | P/P:$1100.00 | P/G:$1100.00 | P/M:$1100.00 | Stock:…"
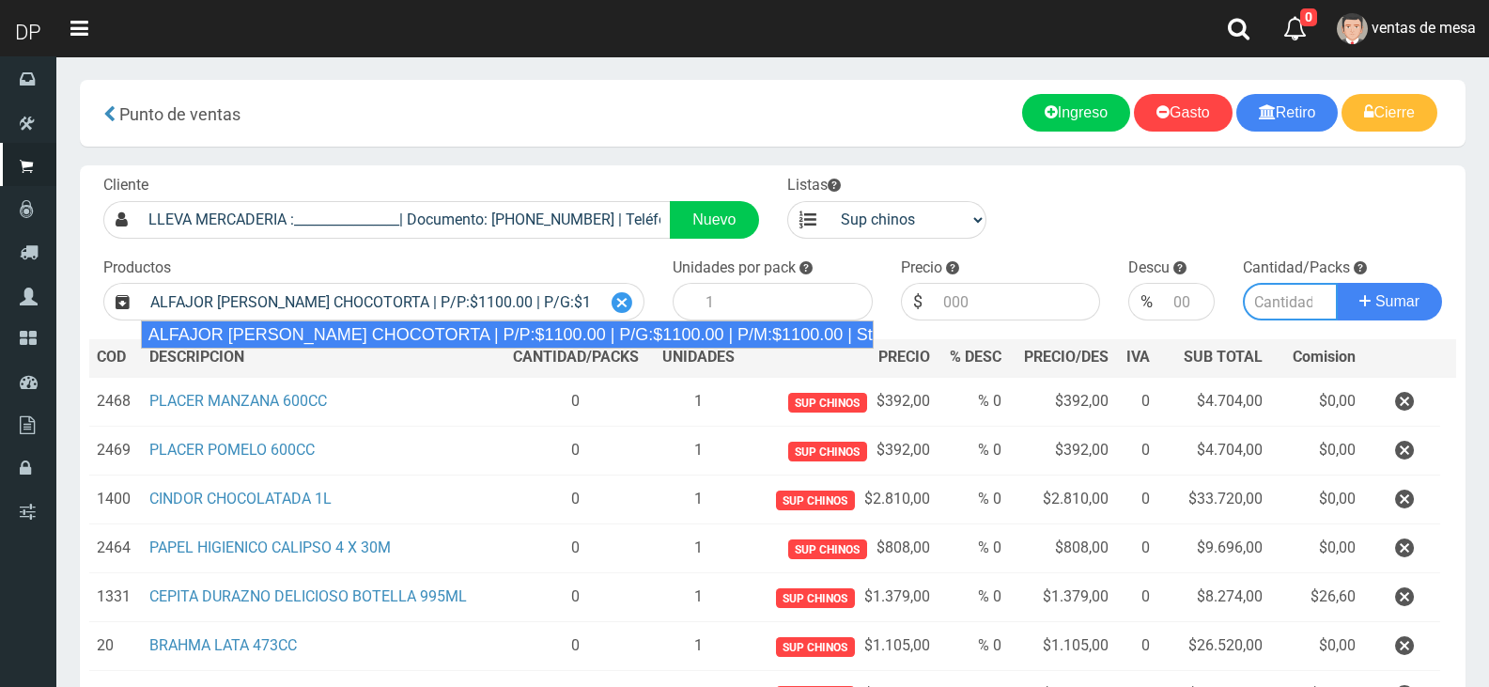
type input "21"
type input "1100.00"
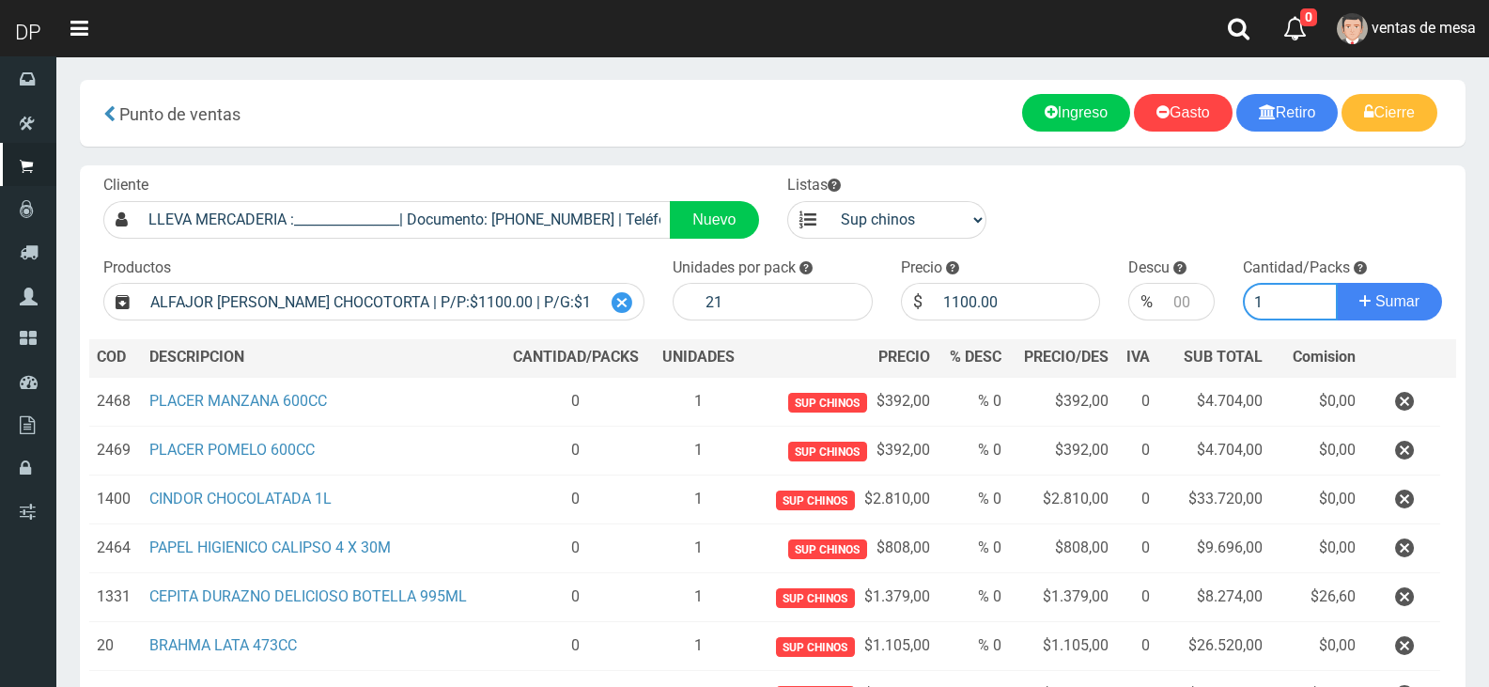
type input "1"
click at [1337, 283] on button "Sumar" at bounding box center [1389, 302] width 105 height 38
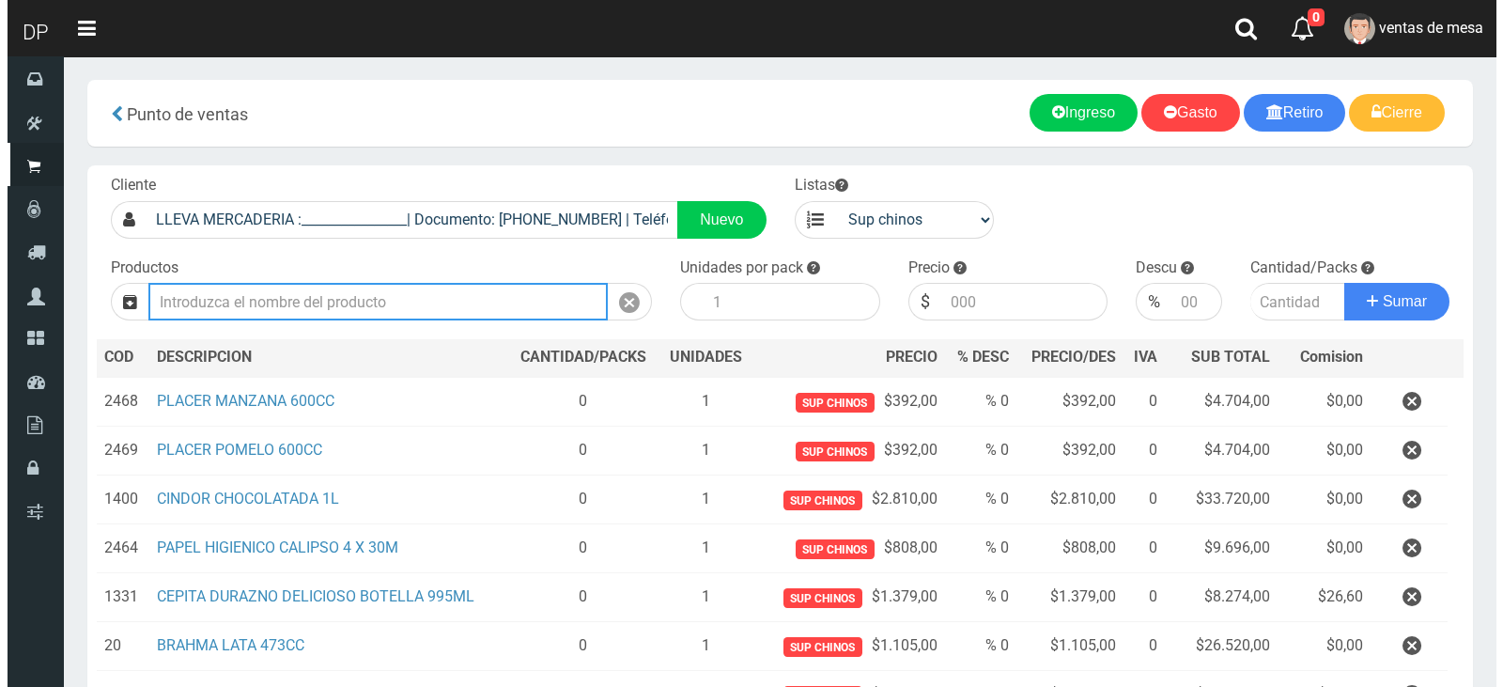
scroll to position [335, 0]
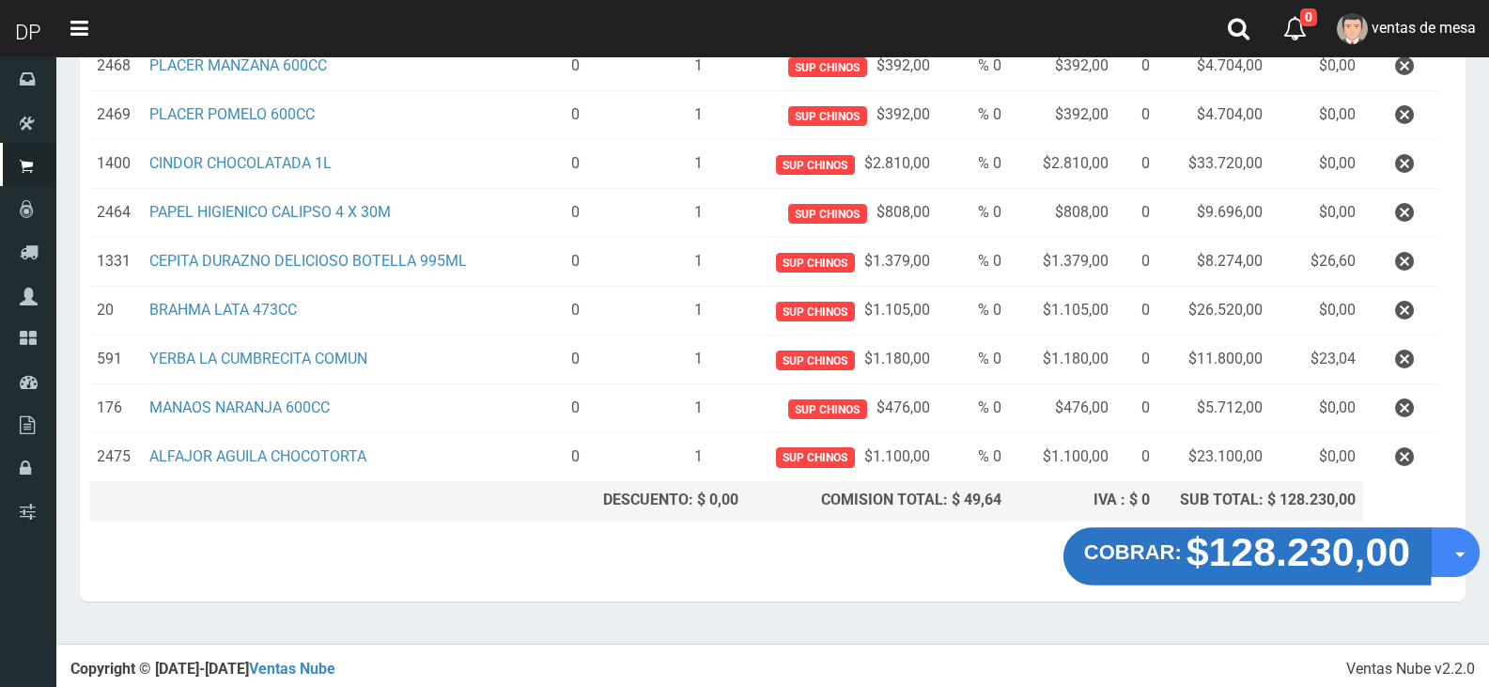
click at [1203, 551] on strong "$128.230,00" at bounding box center [1299, 551] width 225 height 44
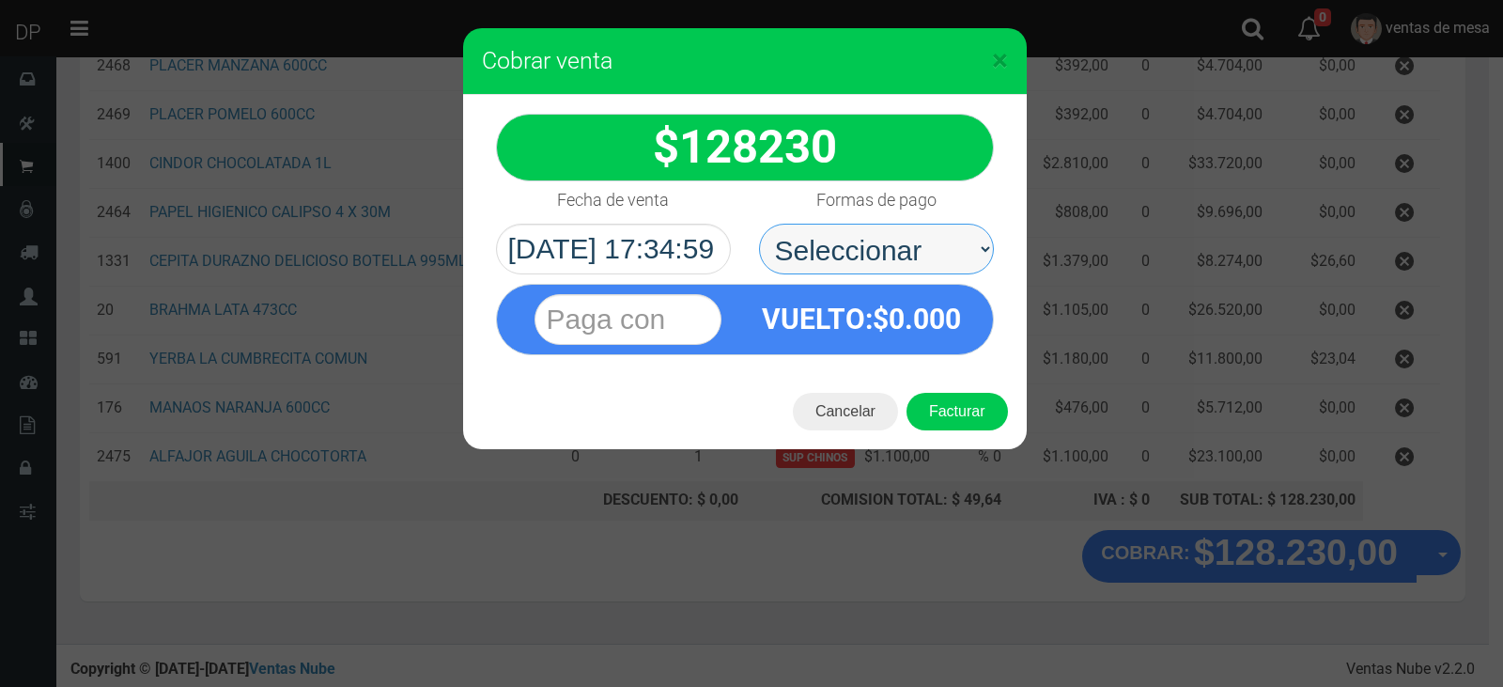
drag, startPoint x: 852, startPoint y: 256, endPoint x: 858, endPoint y: 272, distance: 16.9
click at [852, 256] on select "Seleccionar Efectivo Tarjeta de Crédito Depósito Débito" at bounding box center [876, 249] width 235 height 51
select select "Efectivo"
click at [759, 224] on select "Seleccionar Efectivo Tarjeta de Crédito Depósito Débito" at bounding box center [876, 249] width 235 height 51
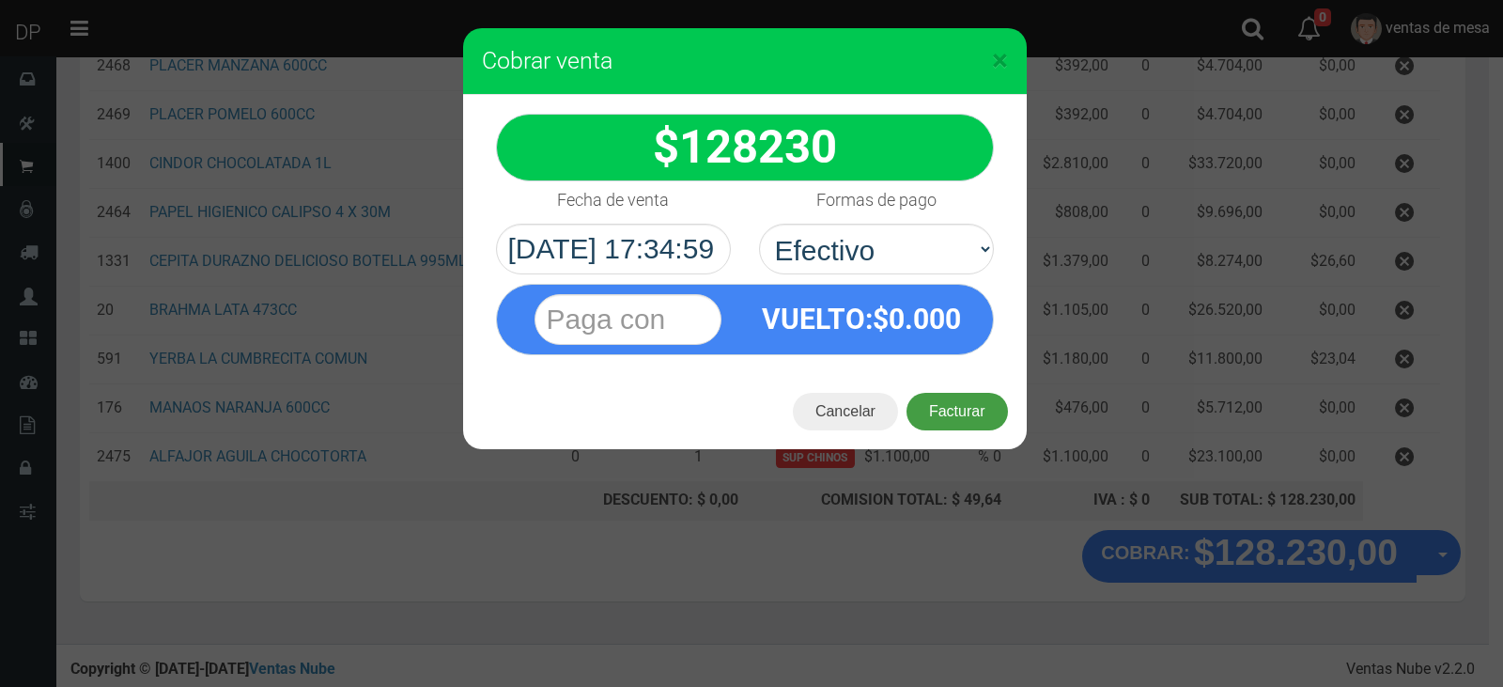
click at [954, 393] on button "Facturar" at bounding box center [957, 412] width 101 height 38
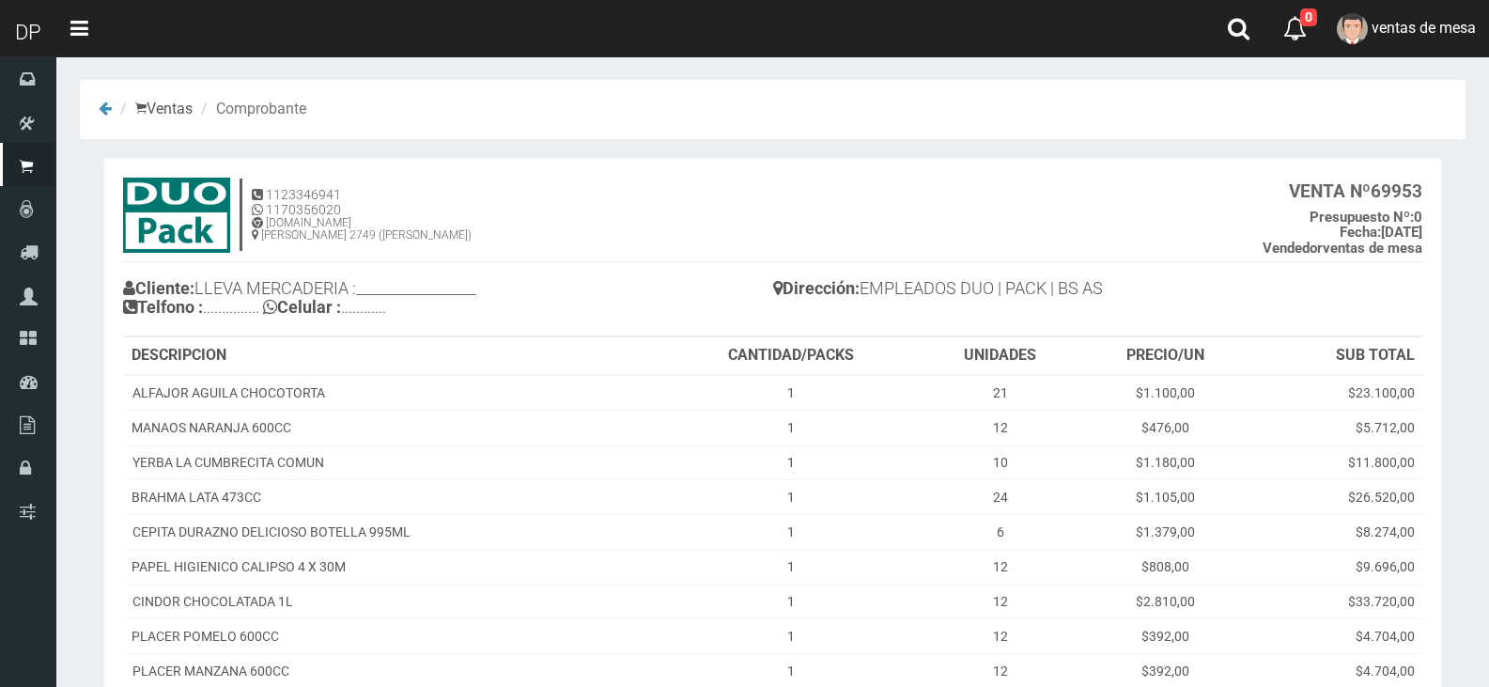
scroll to position [212, 0]
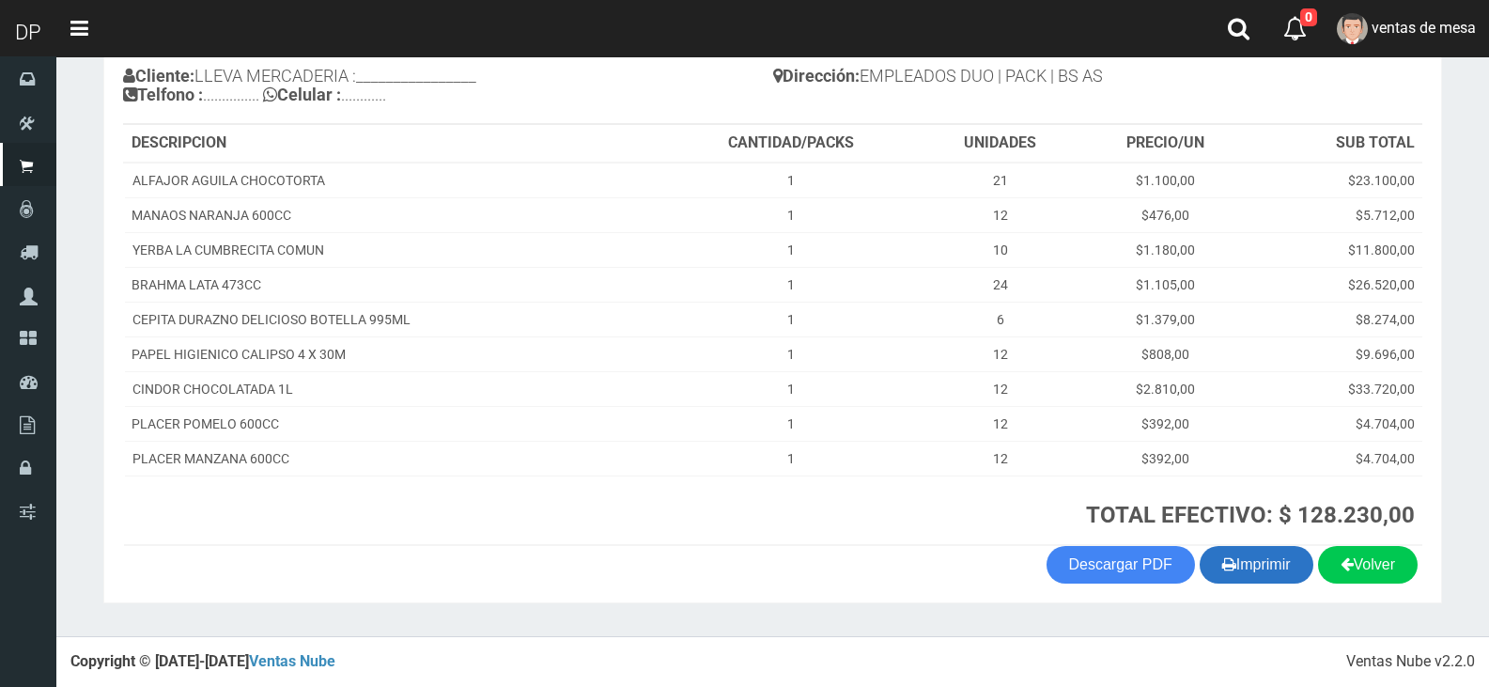
click at [1237, 580] on button "Imprimir" at bounding box center [1257, 565] width 114 height 38
